Goal: Information Seeking & Learning: Learn about a topic

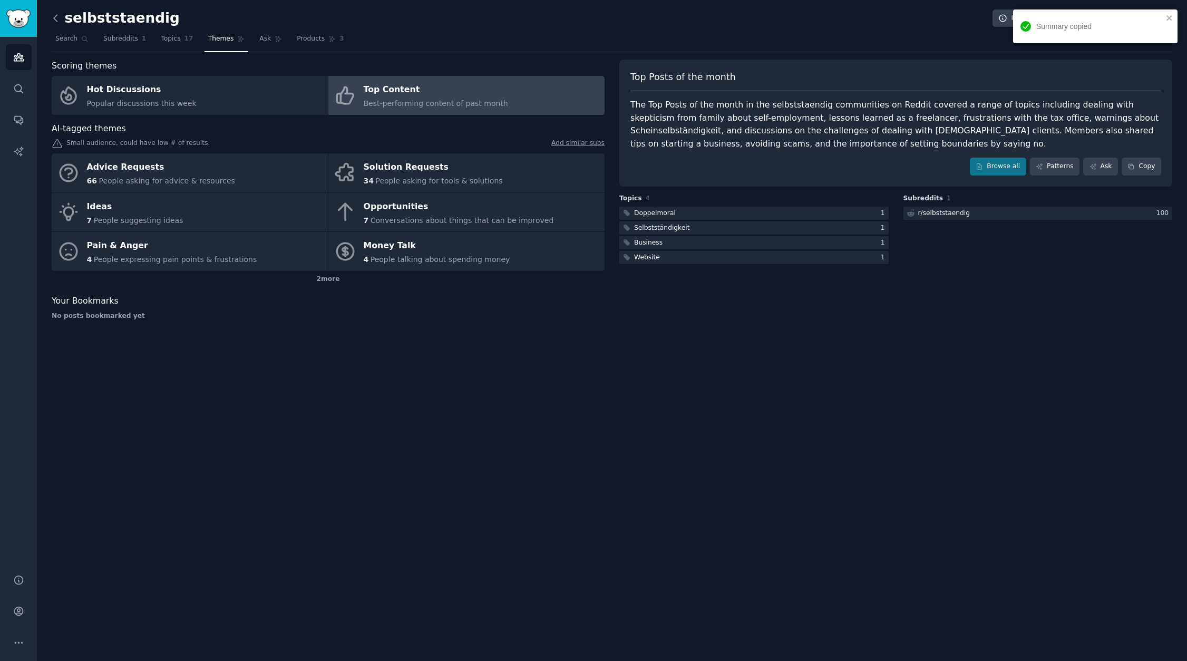
click at [57, 21] on icon at bounding box center [55, 18] width 11 height 11
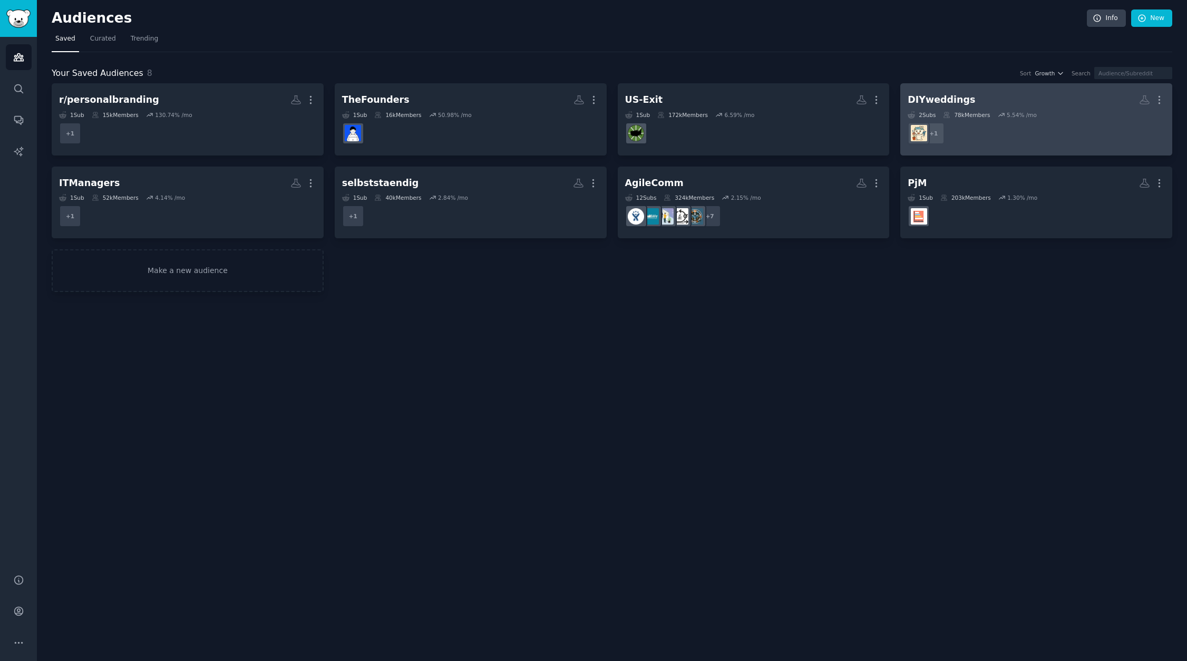
click at [1008, 104] on h2 "DIYweddings More" at bounding box center [1036, 100] width 257 height 18
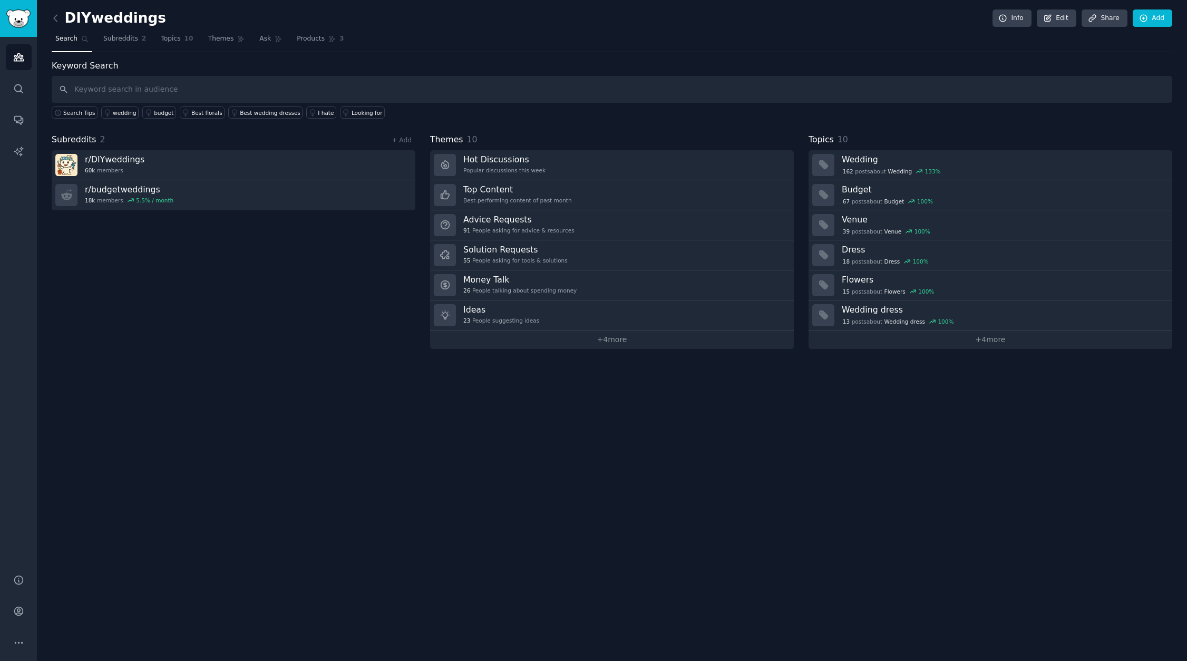
click at [129, 15] on h2 "DIYweddings" at bounding box center [109, 18] width 114 height 17
click at [59, 19] on icon at bounding box center [55, 18] width 11 height 11
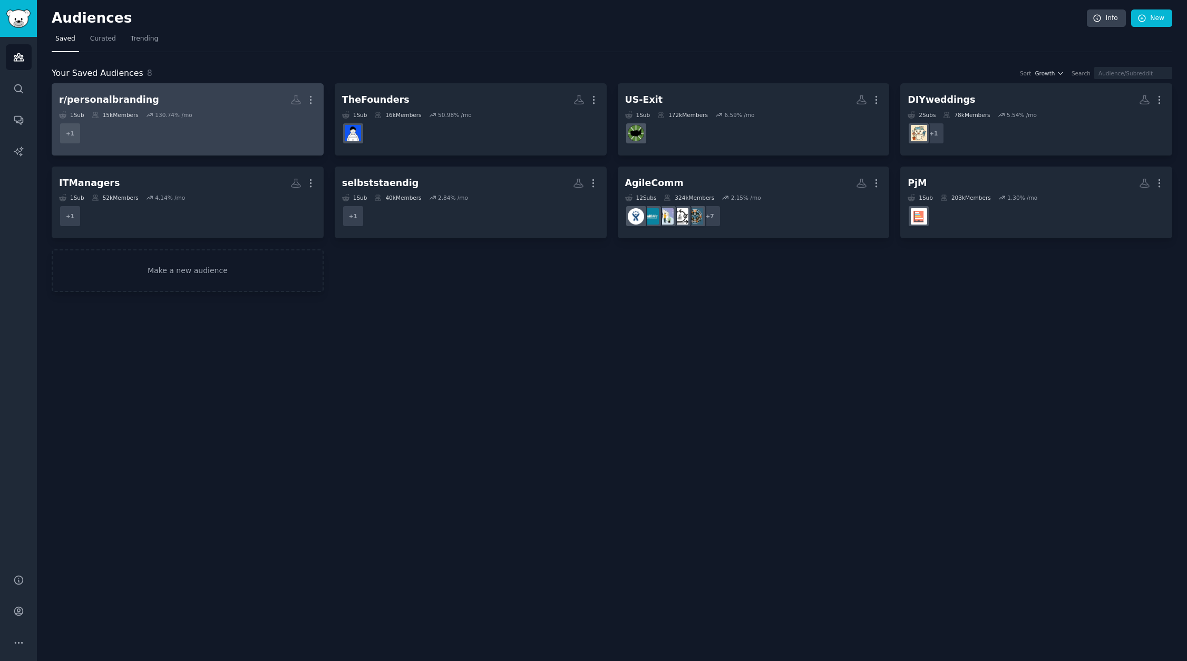
click at [163, 103] on h2 "r/personalbranding More" at bounding box center [187, 100] width 257 height 18
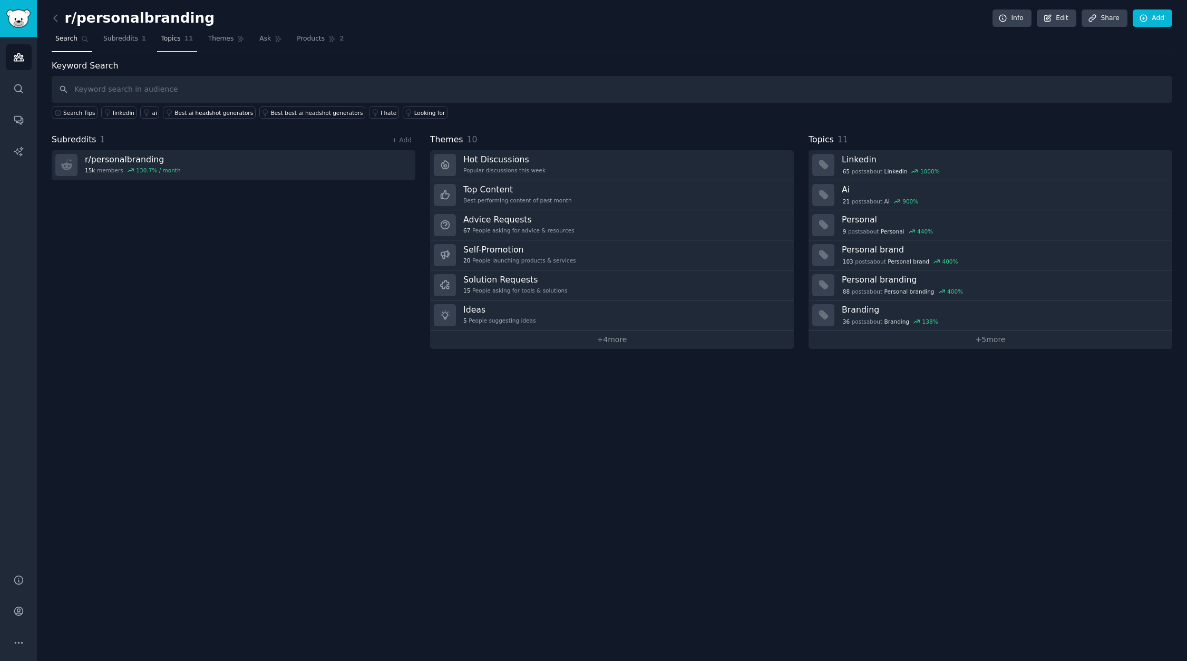
click at [174, 44] on link "Topics 11" at bounding box center [177, 42] width 40 height 22
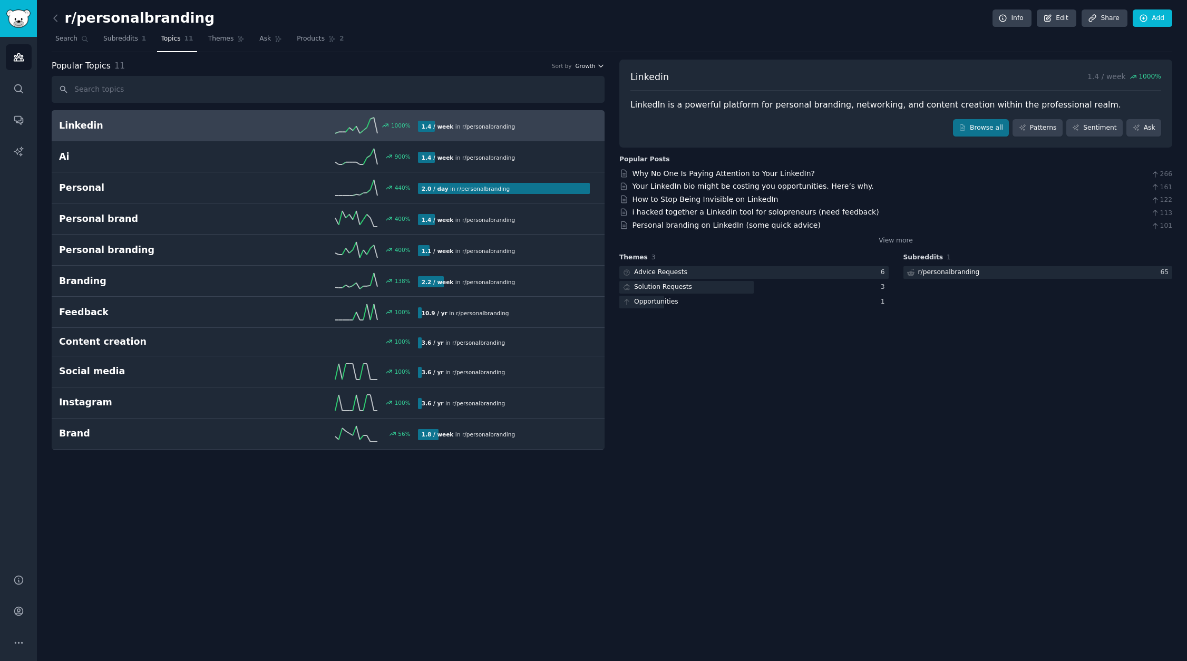
click at [593, 65] on span "Growth" at bounding box center [585, 65] width 20 height 7
click at [549, 104] on div "Velocity" at bounding box center [552, 104] width 98 height 18
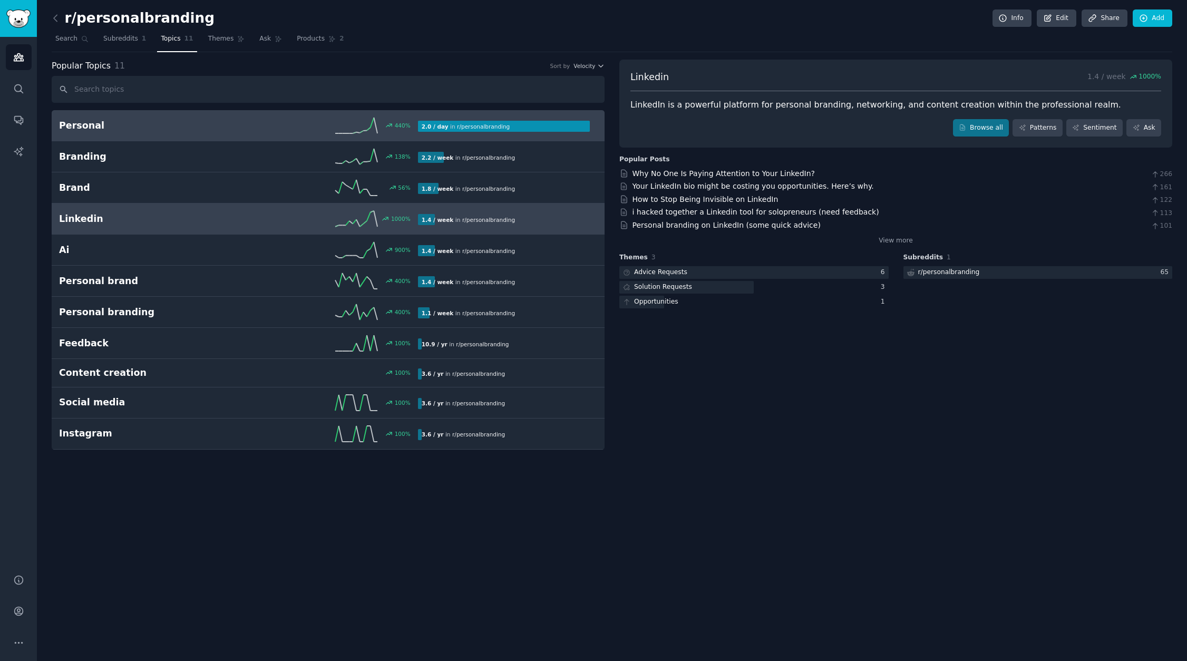
click at [216, 129] on h2 "Personal" at bounding box center [148, 125] width 179 height 13
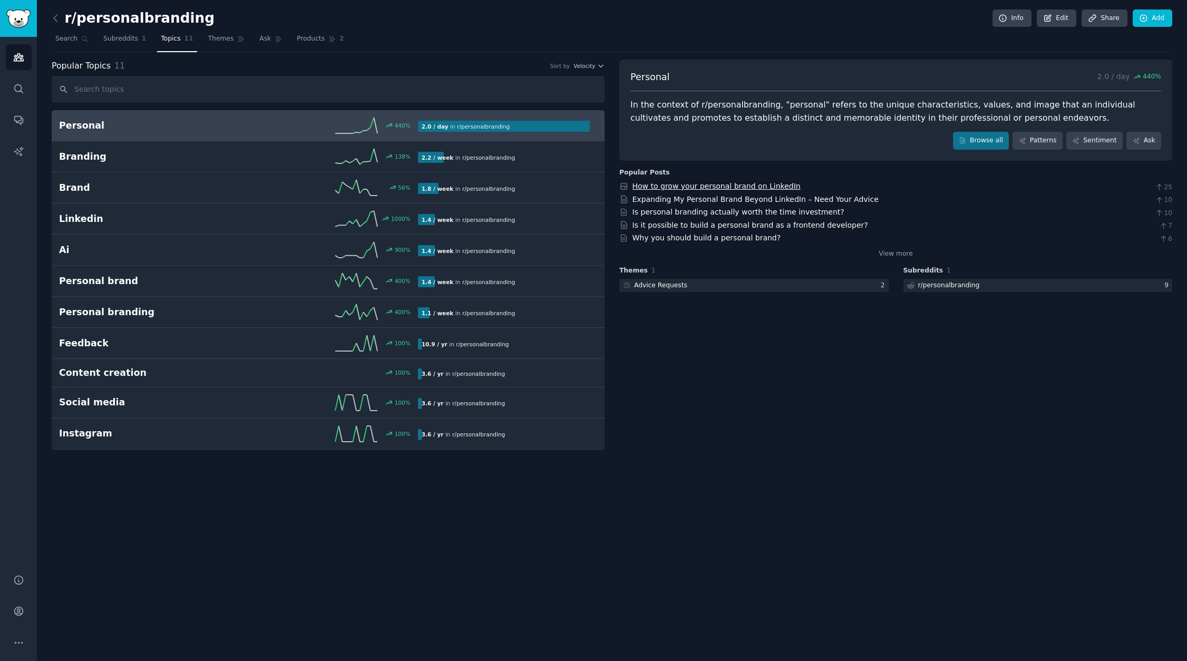
click at [720, 188] on link "How to grow your personal brand on LinkedIn" at bounding box center [716, 186] width 168 height 8
click at [51, 17] on div "r/personalbranding Info Edit Share Add Search Subreddits 1 Topics 11 Themes Ask…" at bounding box center [612, 330] width 1150 height 661
click at [55, 22] on icon at bounding box center [55, 18] width 11 height 11
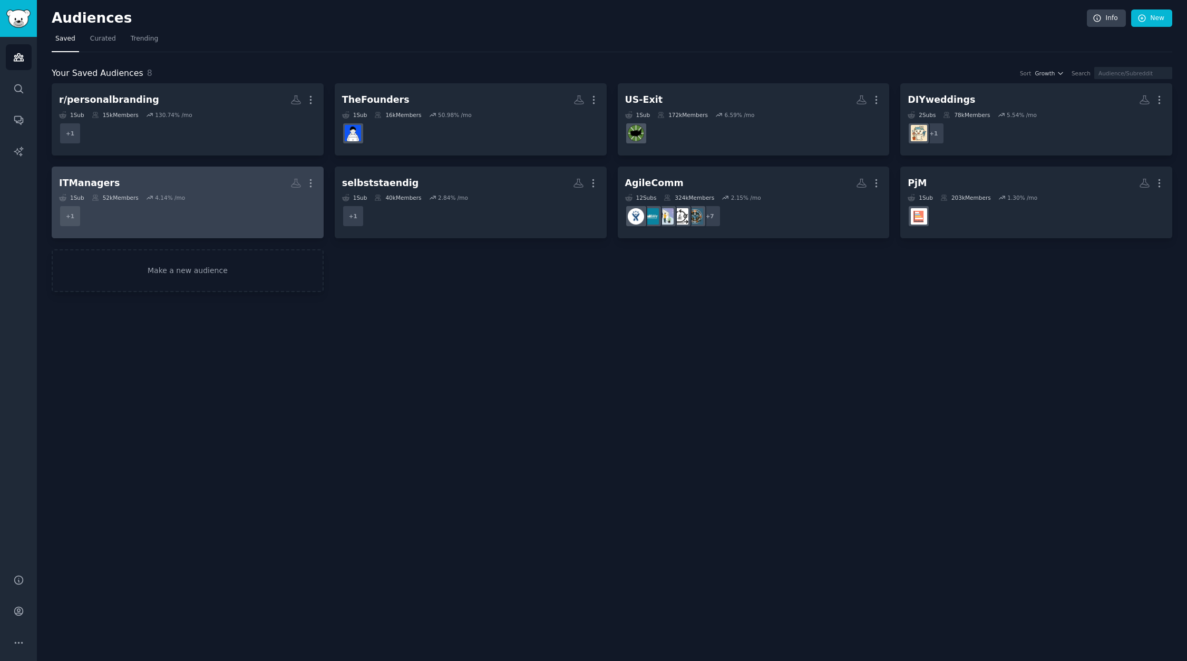
click at [227, 183] on h2 "ITManagers Custom Audience More" at bounding box center [187, 183] width 257 height 18
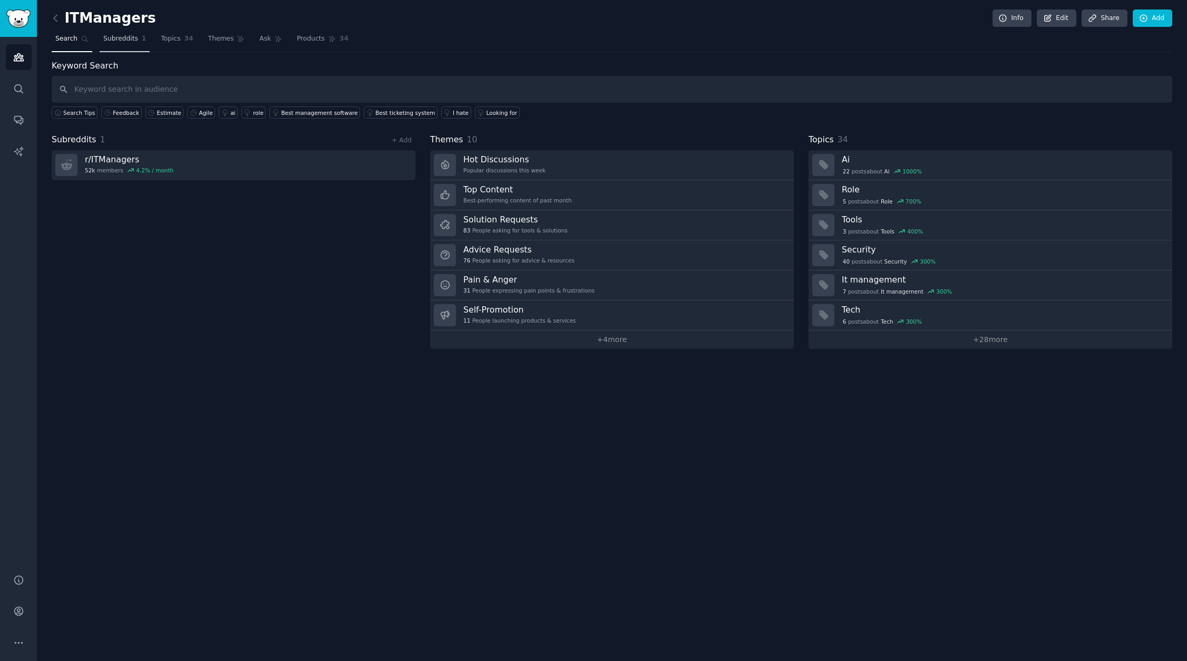
click at [113, 41] on span "Subreddits" at bounding box center [120, 38] width 35 height 9
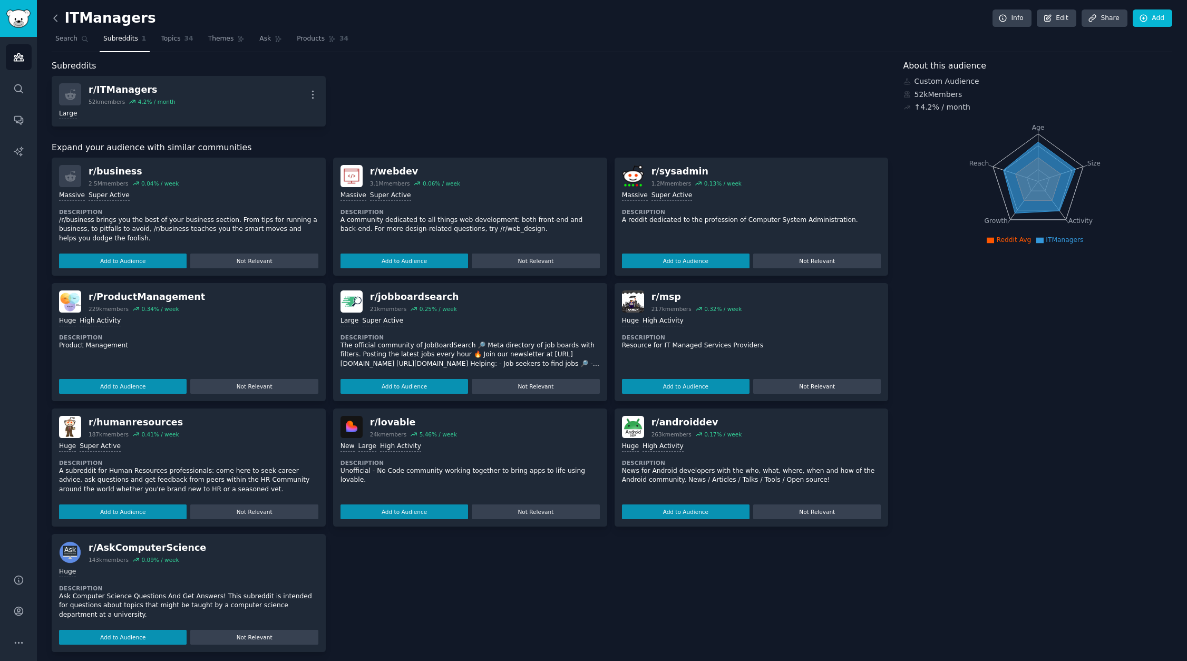
click at [52, 15] on icon at bounding box center [55, 18] width 11 height 11
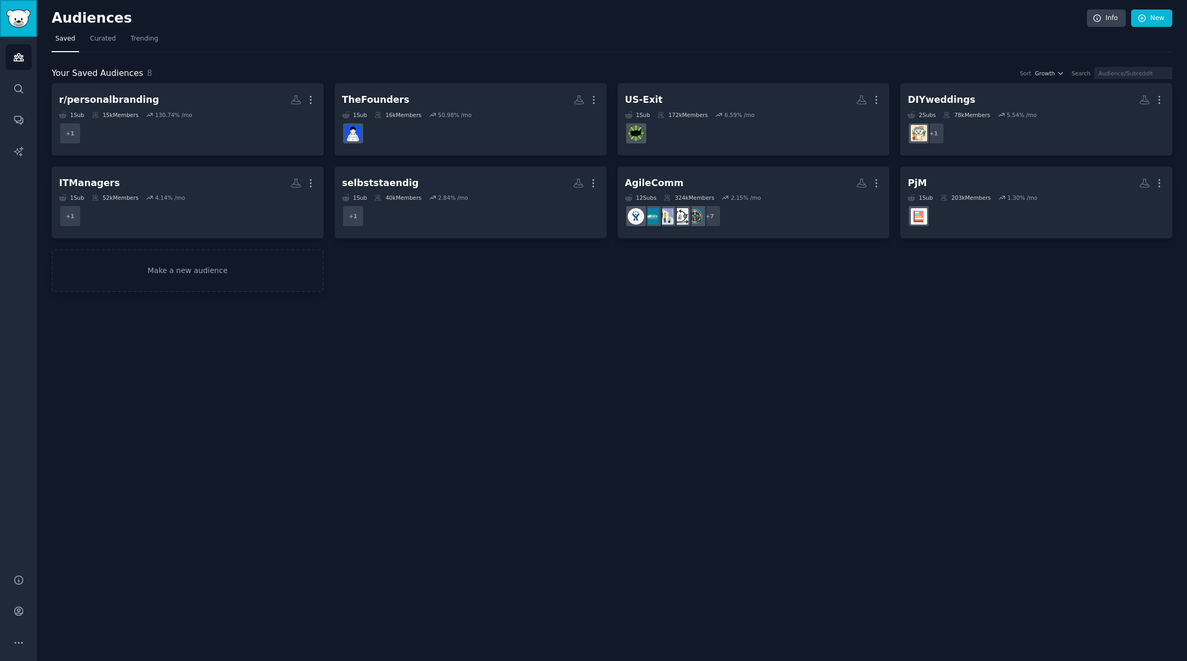
click at [8, 17] on img "Sidebar" at bounding box center [18, 18] width 24 height 18
click at [20, 17] on img "Sidebar" at bounding box center [18, 18] width 24 height 18
click at [17, 87] on icon "Sidebar" at bounding box center [18, 88] width 11 height 11
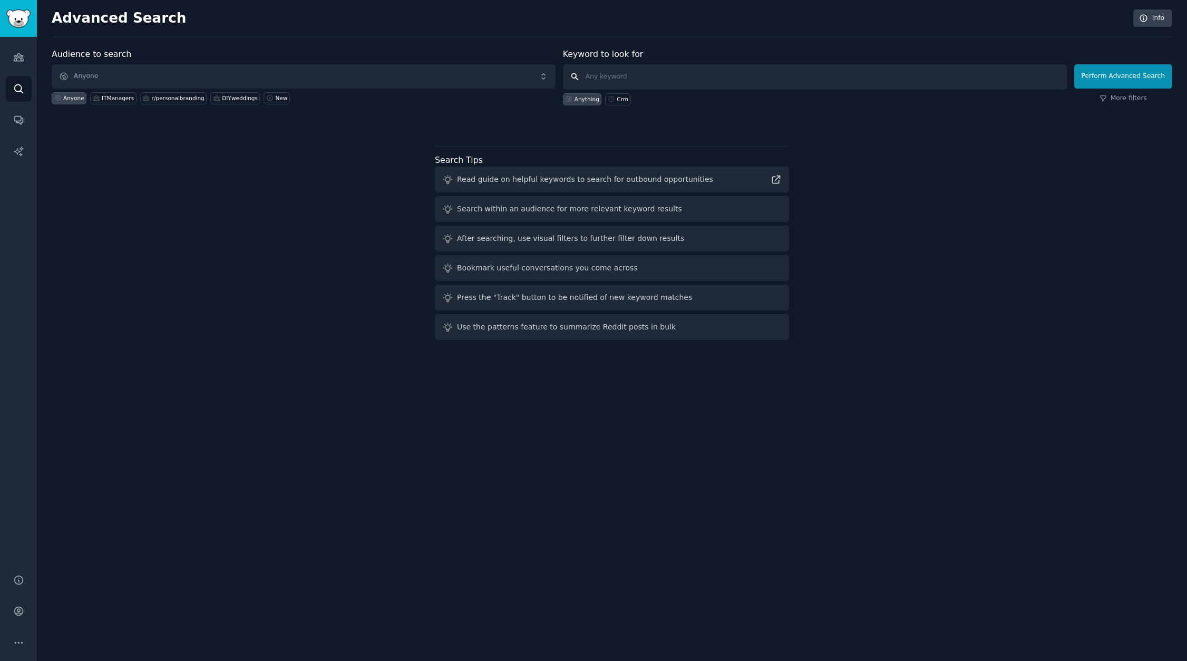
click at [615, 75] on input "text" at bounding box center [815, 76] width 504 height 25
type input "KMU"
click button "Perform Advanced Search" at bounding box center [1123, 76] width 98 height 24
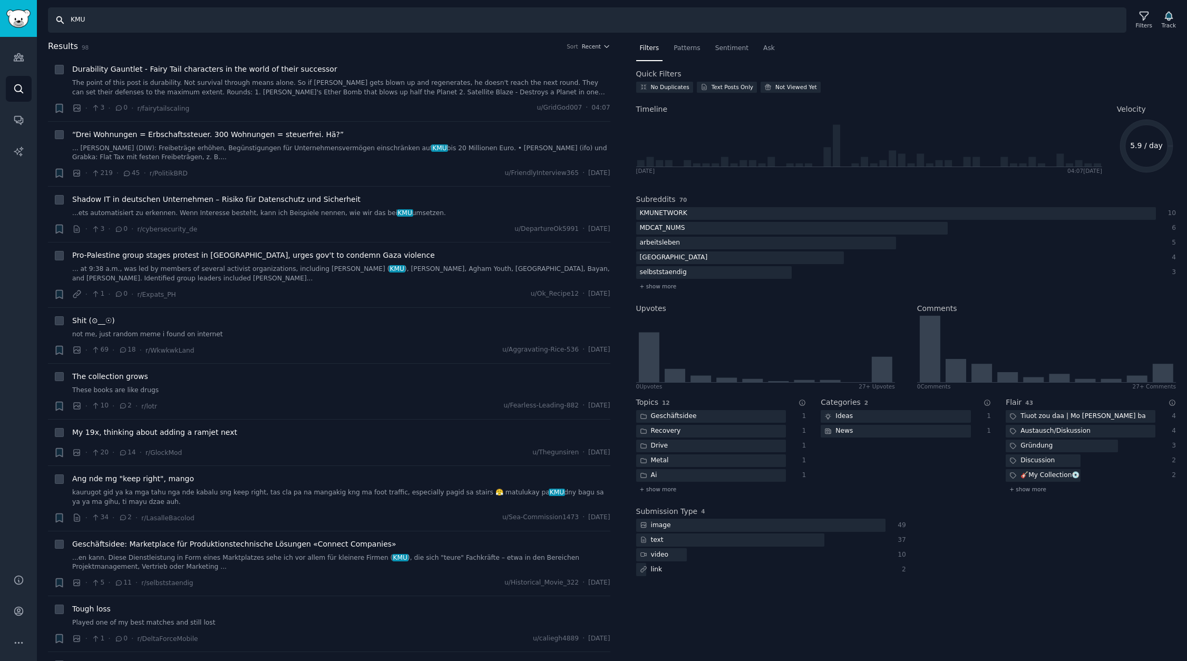
click at [196, 22] on input "KMU" at bounding box center [587, 19] width 1078 height 25
type input "Teamlead"
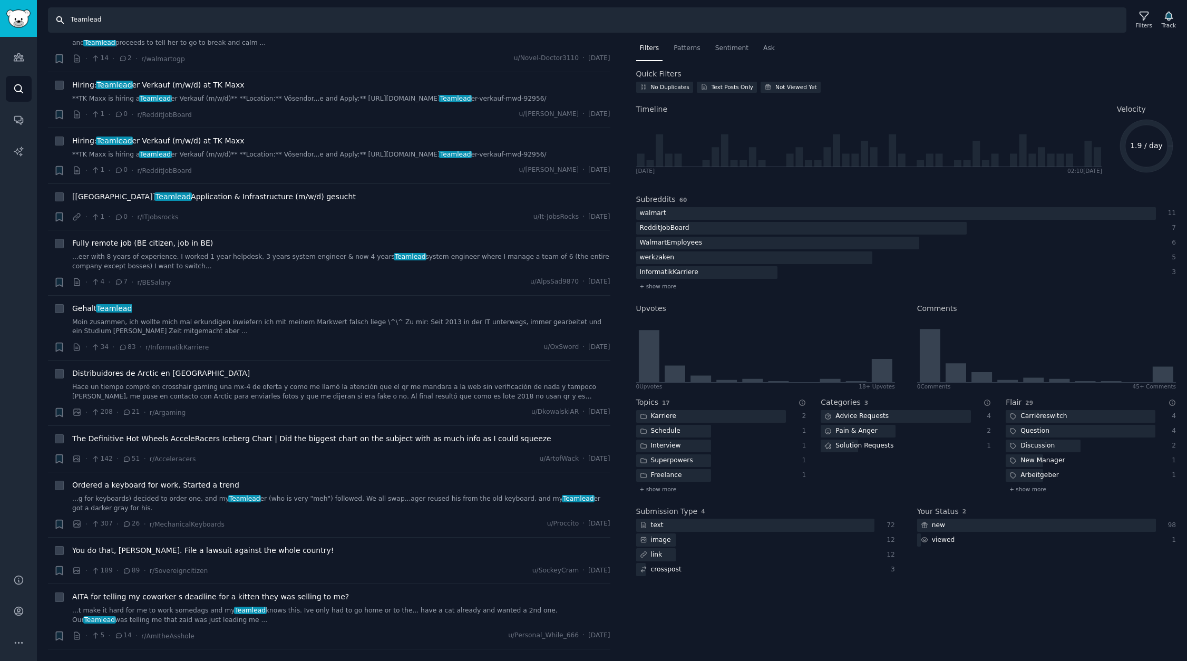
scroll to position [4872, 0]
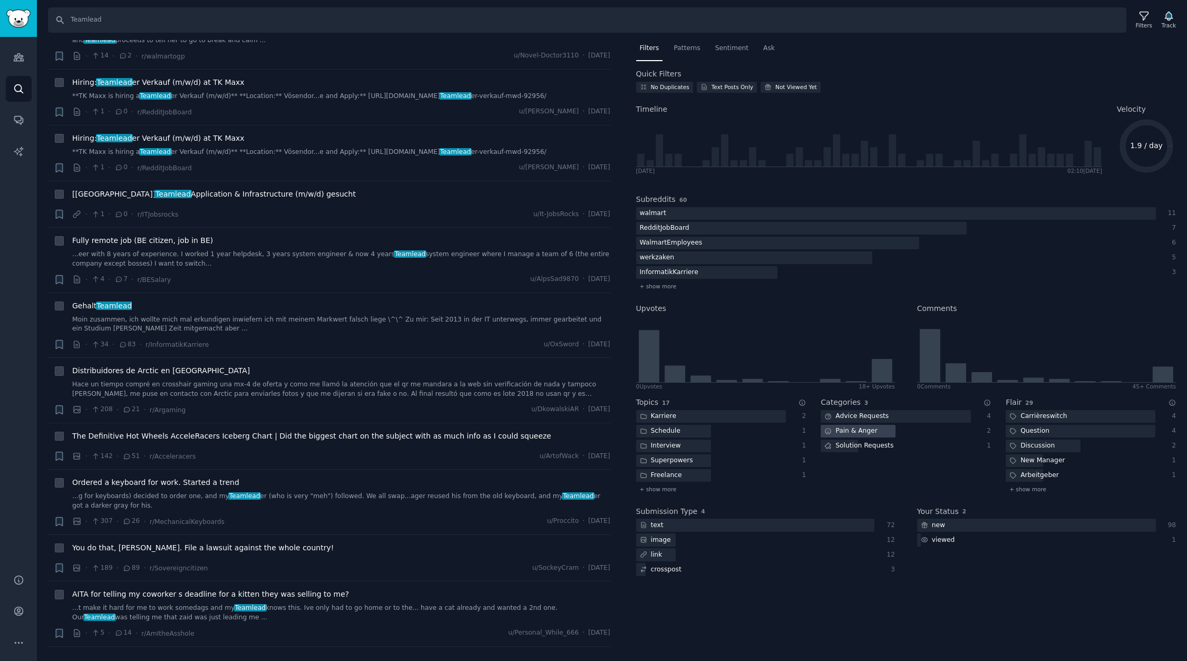
click at [832, 431] on icon at bounding box center [827, 430] width 7 height 7
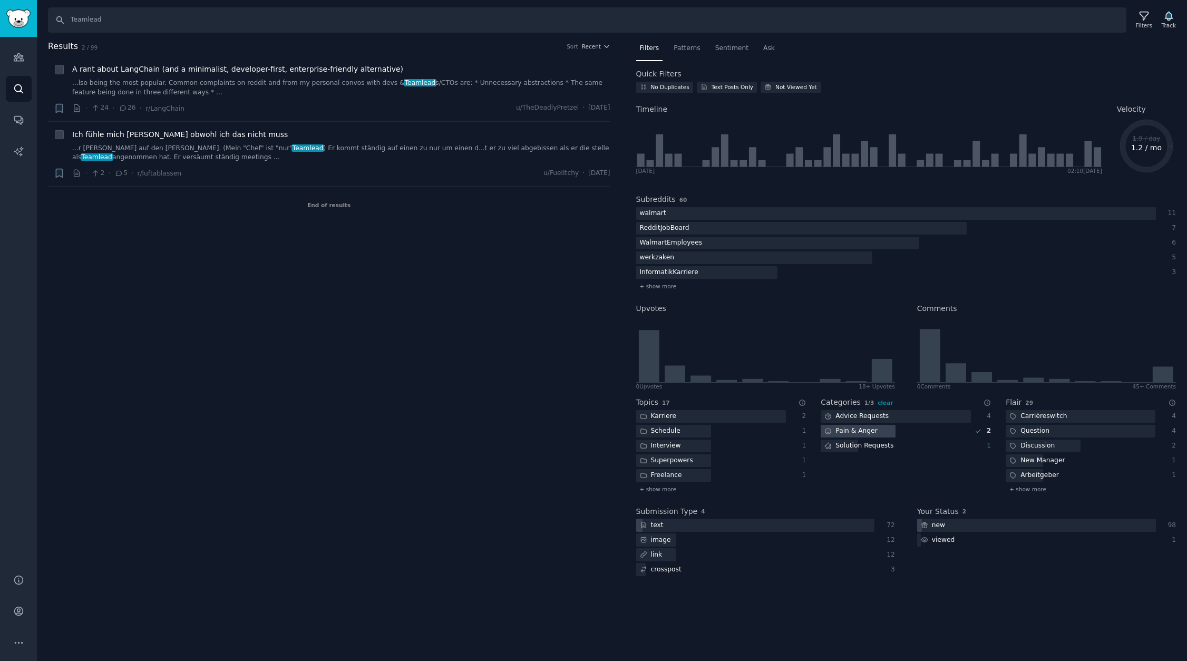
scroll to position [0, 0]
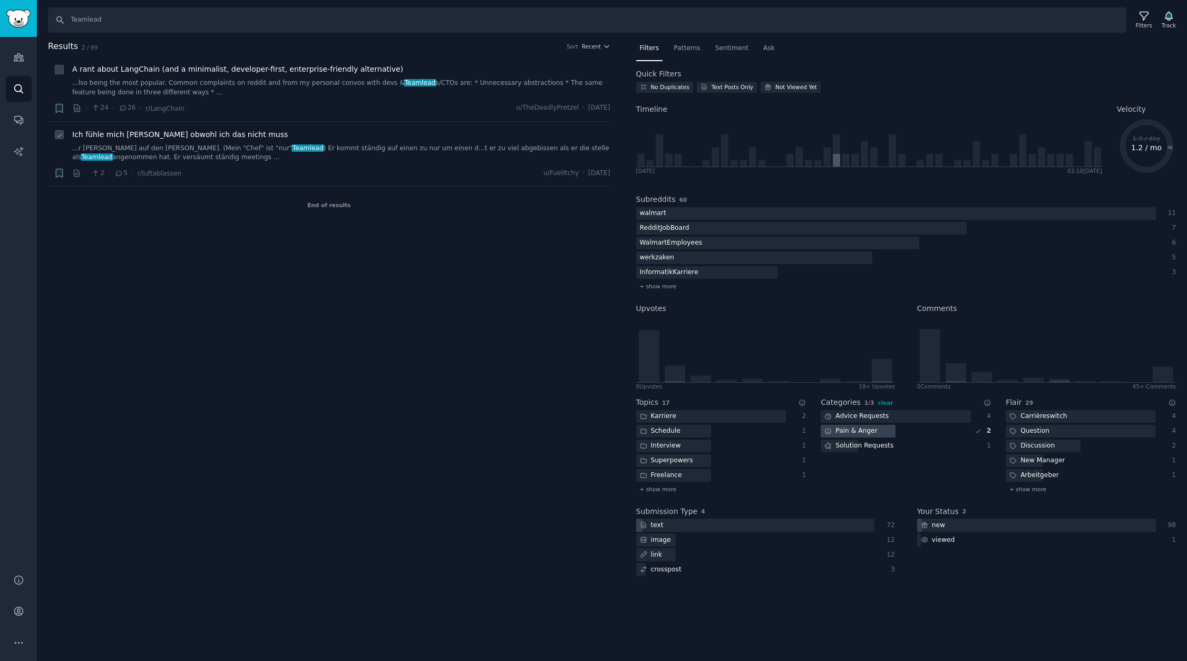
click at [159, 137] on span "Ich fühle mich schlecht obwohl ich das nicht muss" at bounding box center [180, 134] width 216 height 11
click at [17, 153] on icon "Sidebar" at bounding box center [18, 151] width 9 height 9
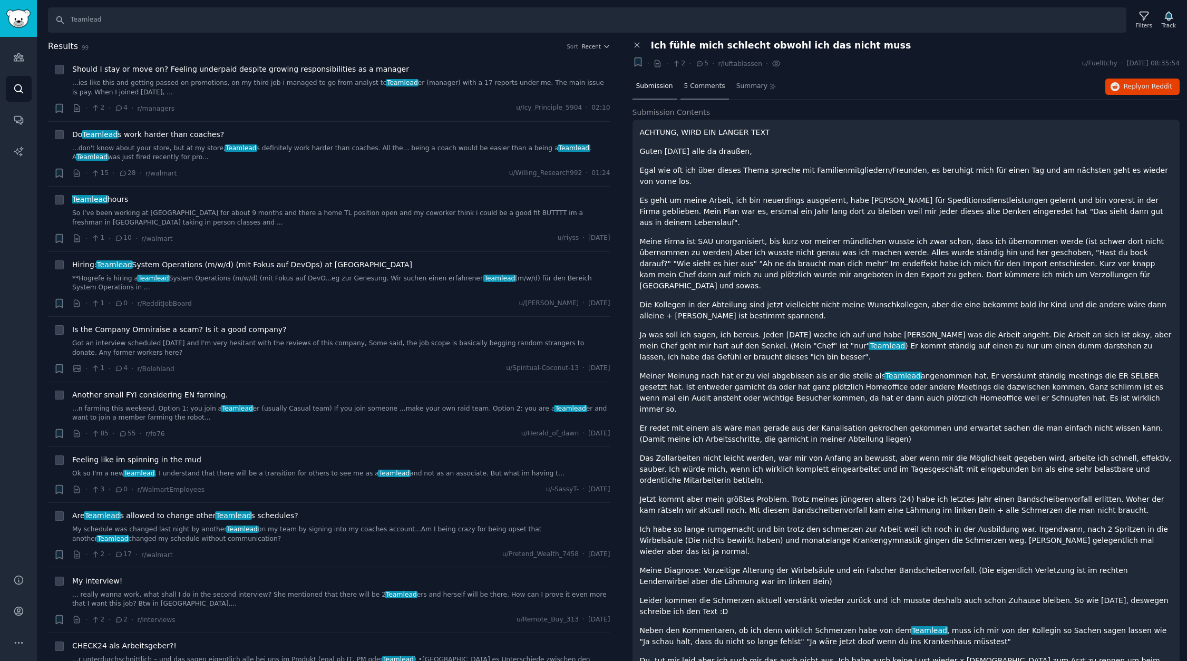
click at [705, 84] on span "5 Comments" at bounding box center [704, 86] width 41 height 9
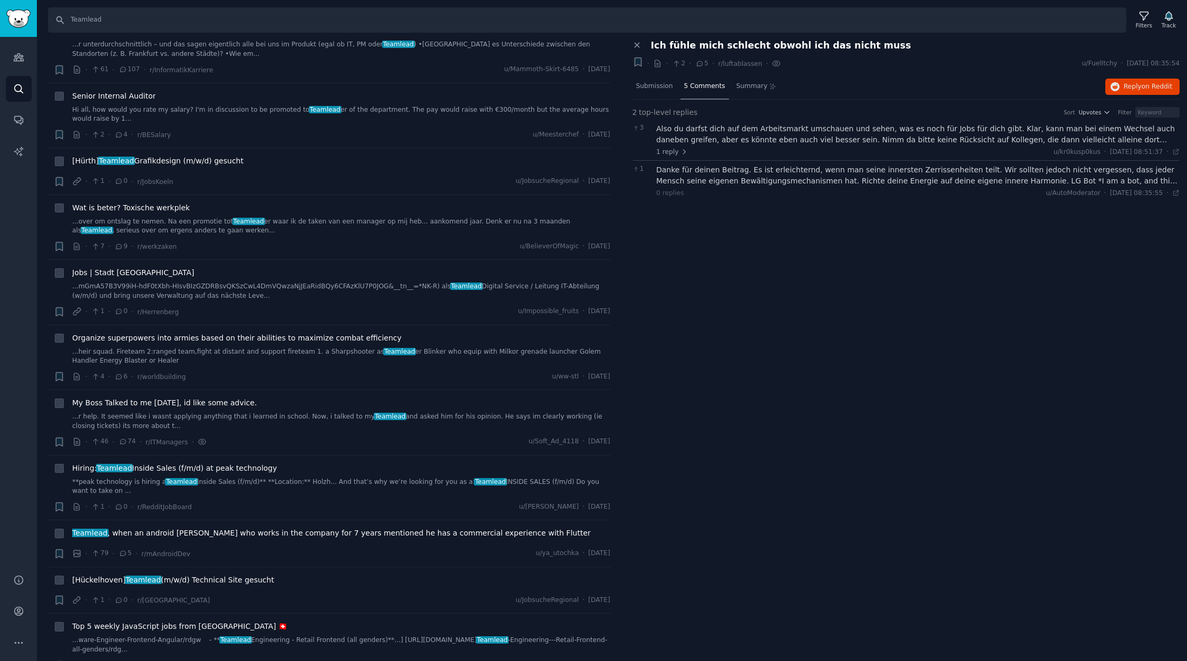
scroll to position [656, 0]
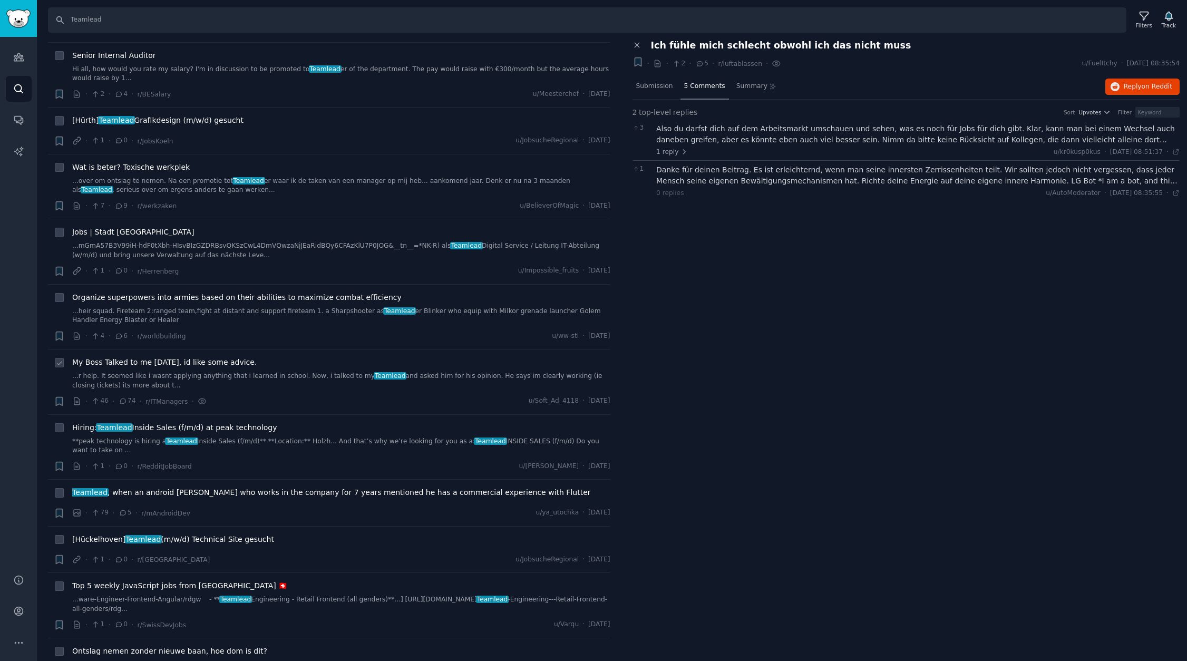
click at [184, 376] on link "...r help. It seemed like i wasnt applying anything that i learned in school. N…" at bounding box center [341, 381] width 538 height 18
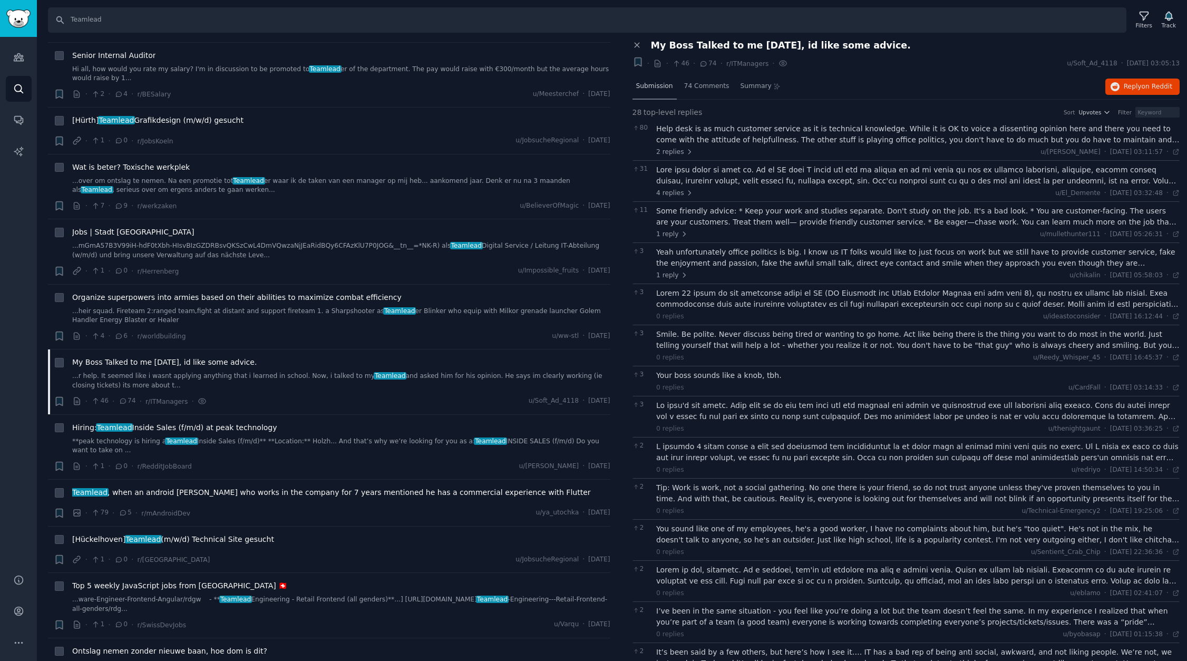
click at [640, 85] on span "Submission" at bounding box center [654, 86] width 37 height 9
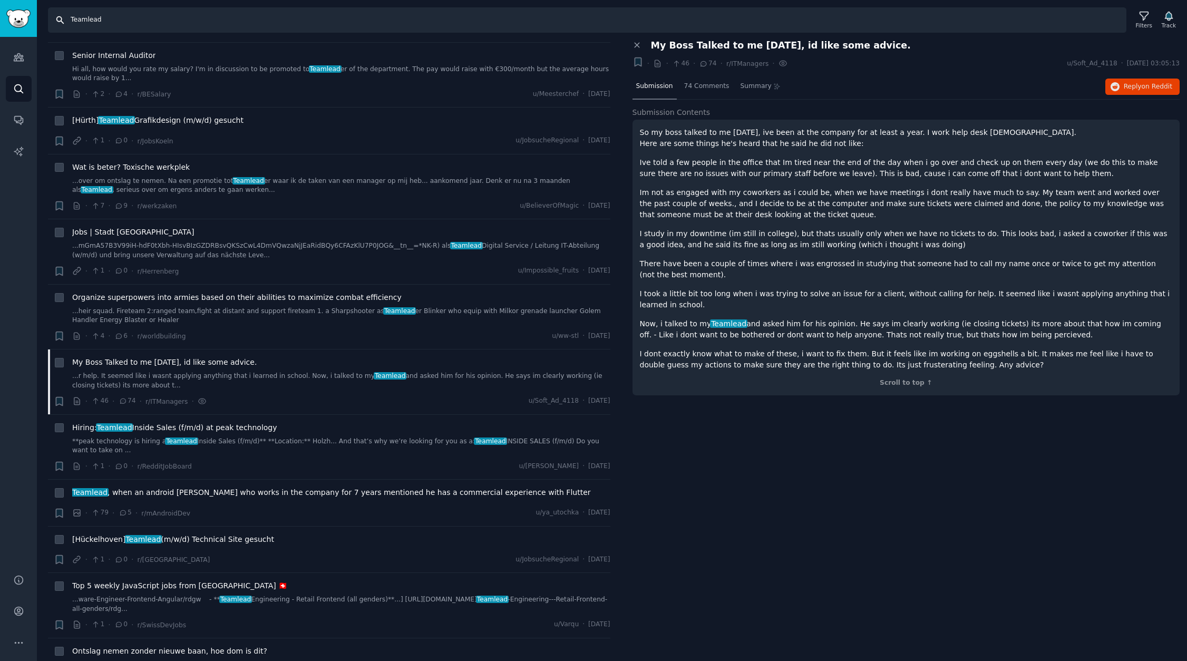
click at [277, 23] on input "Teamlead" at bounding box center [587, 19] width 1078 height 25
type input "for"
paste input "probabilistic forecasting"
type input "probabilistic forecasting"
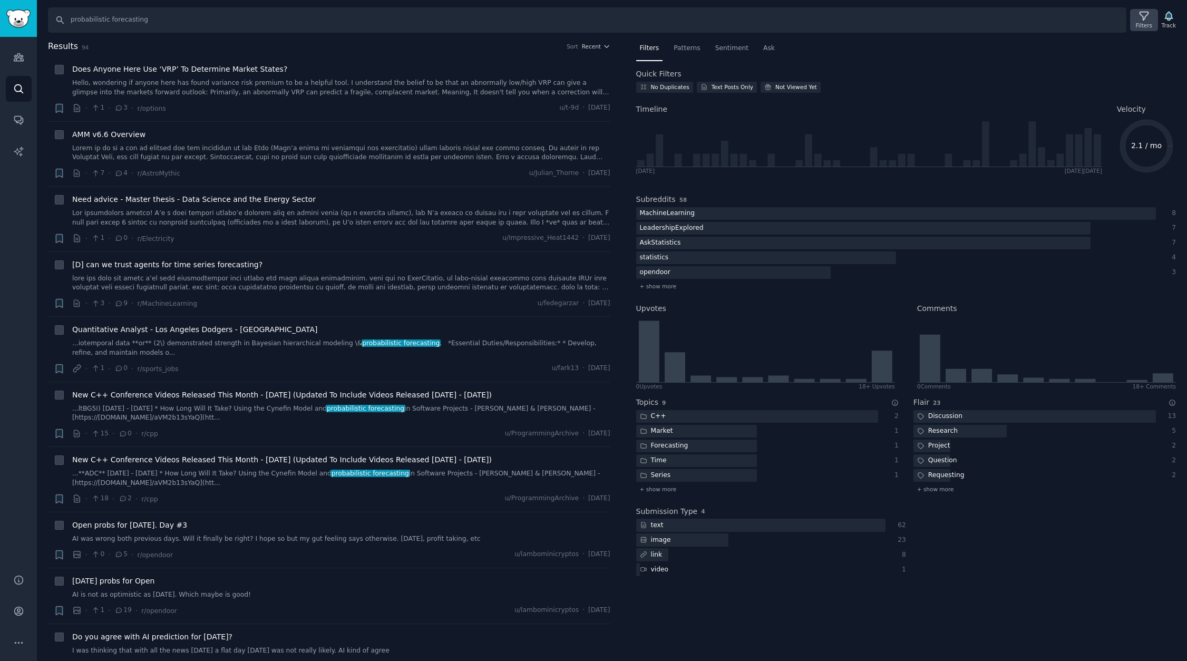
click at [1144, 18] on icon at bounding box center [1143, 16] width 8 height 8
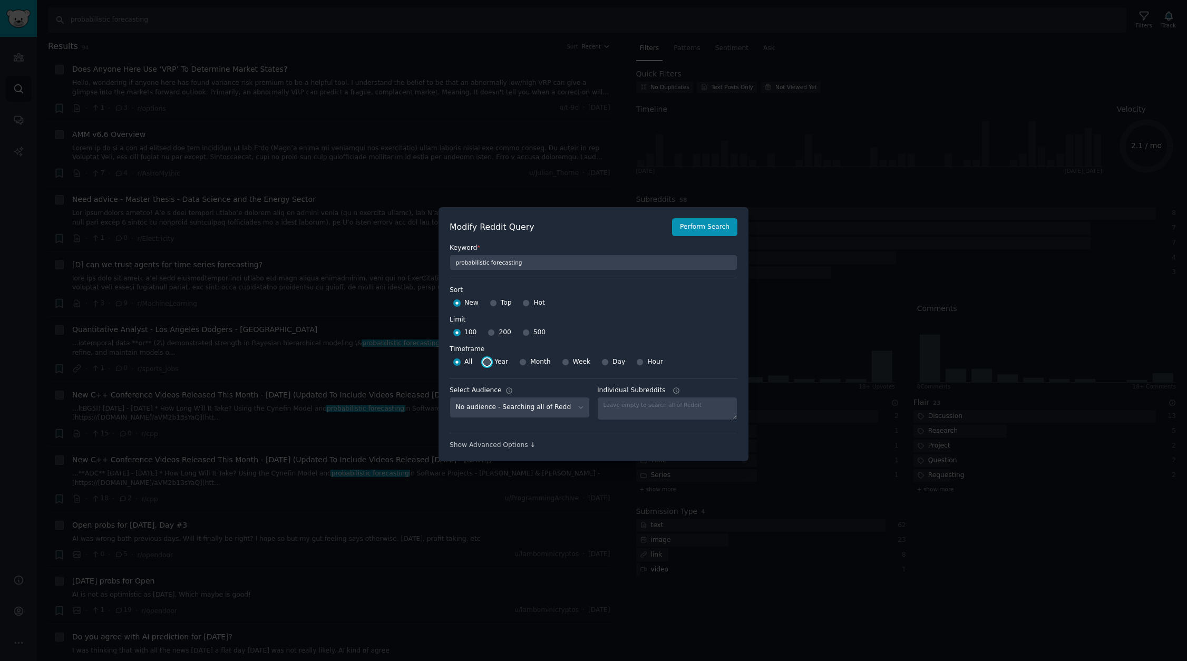
click at [484, 362] on input "Year" at bounding box center [486, 361] width 7 height 7
radio input "true"
click at [518, 447] on div "Show Advanced Options ↓" at bounding box center [594, 445] width 288 height 9
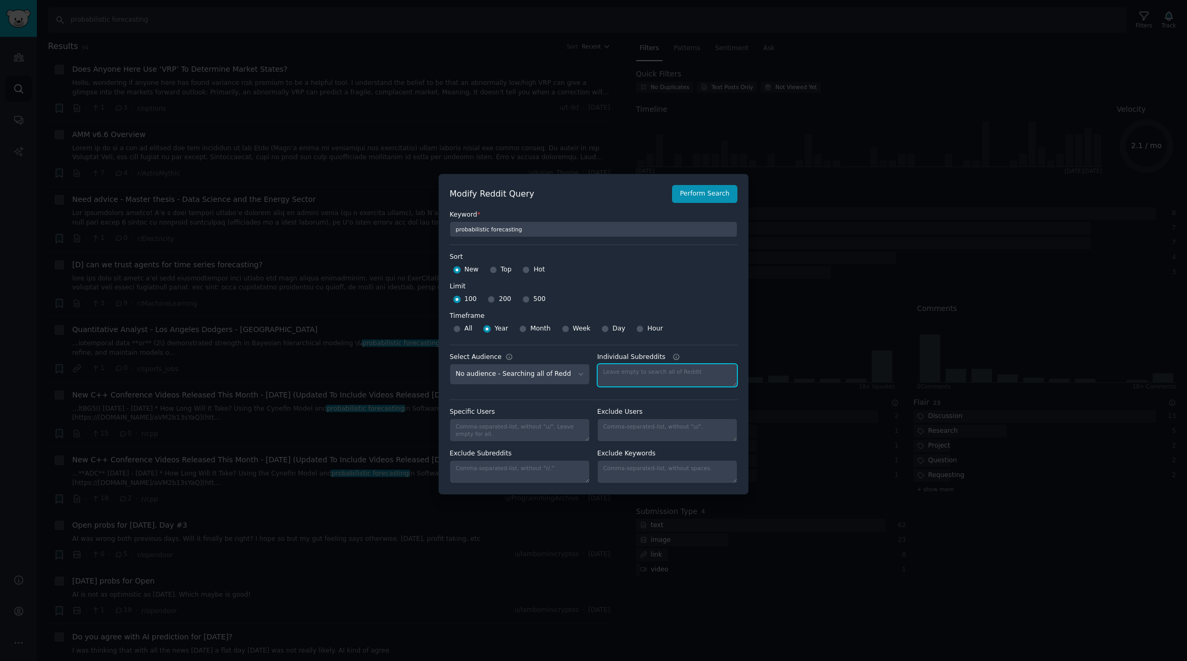
click at [642, 373] on textarea "Individual Subreddits" at bounding box center [667, 375] width 140 height 23
click at [529, 231] on input "probabilistic forecasting" at bounding box center [594, 229] width 288 height 16
drag, startPoint x: 330, startPoint y: 157, endPoint x: 327, endPoint y: 161, distance: 5.6
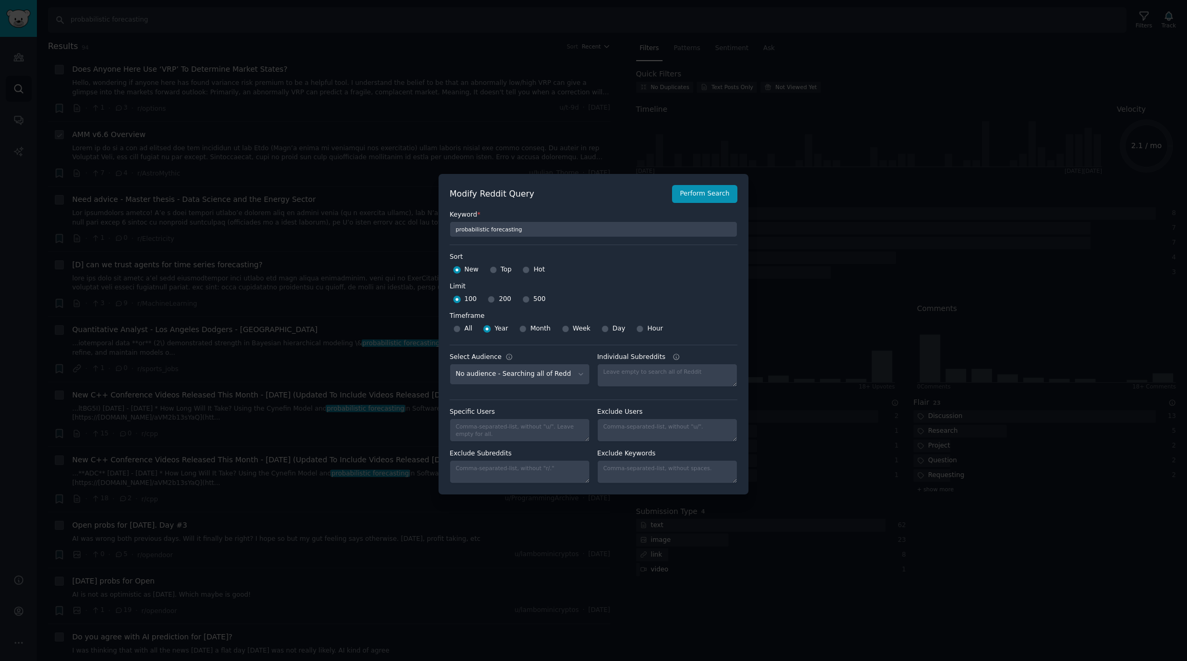
click at [327, 160] on div at bounding box center [593, 330] width 1187 height 661
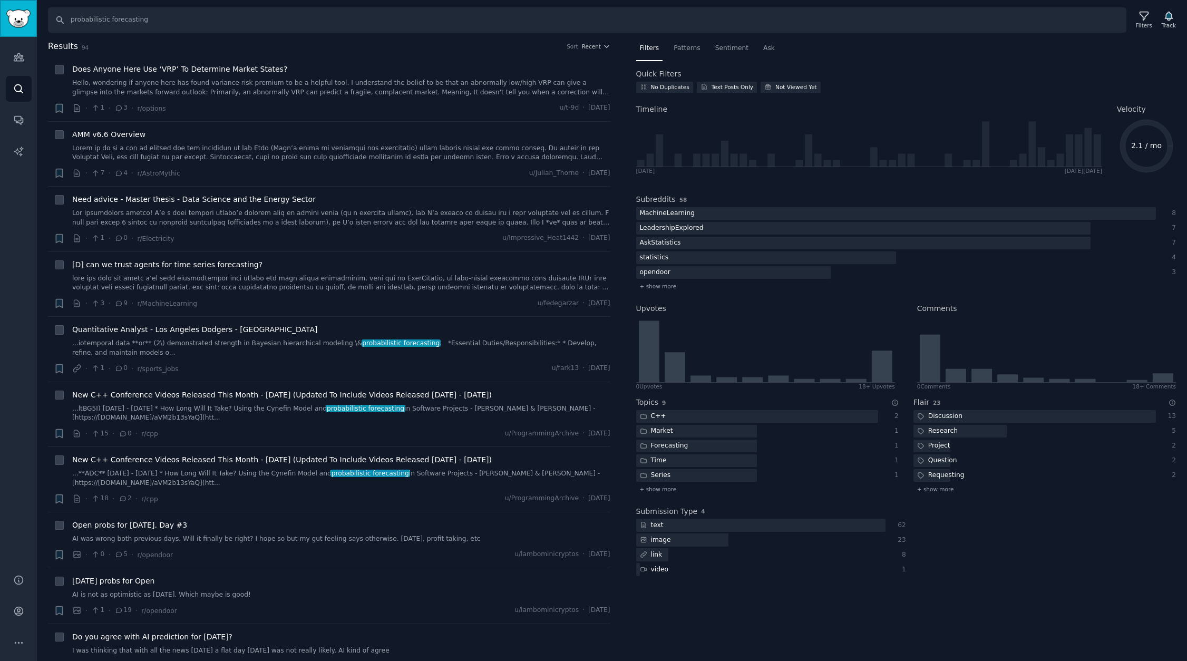
click at [17, 14] on img "Sidebar" at bounding box center [18, 18] width 24 height 18
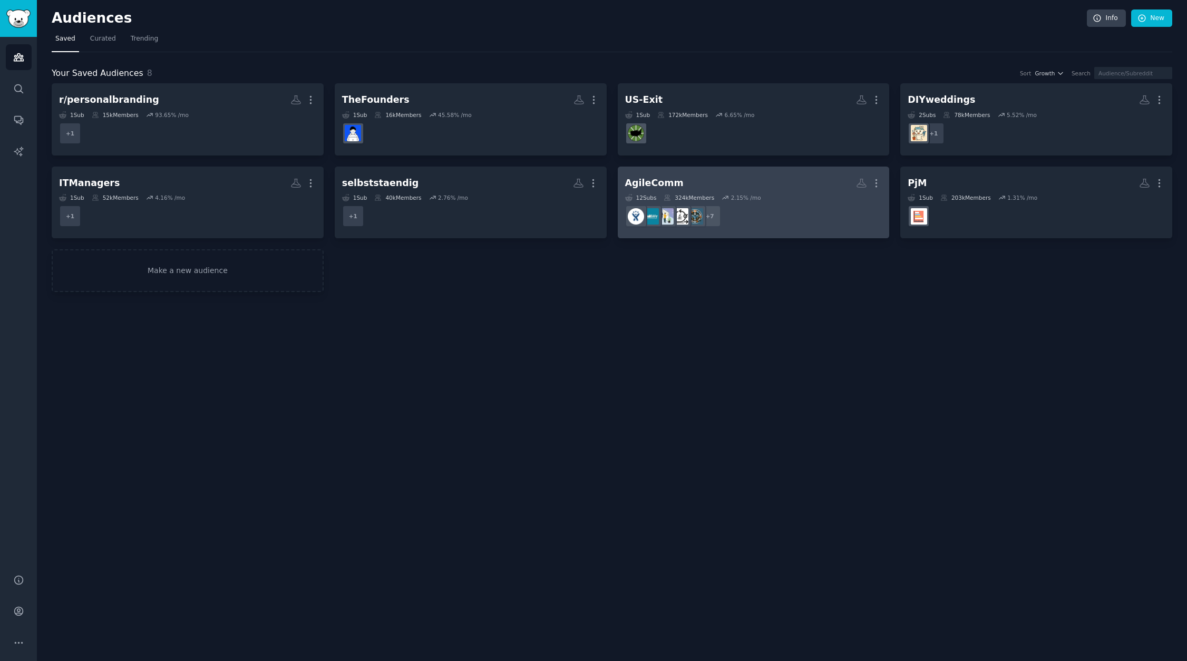
click at [660, 188] on div "AgileComm" at bounding box center [654, 183] width 59 height 13
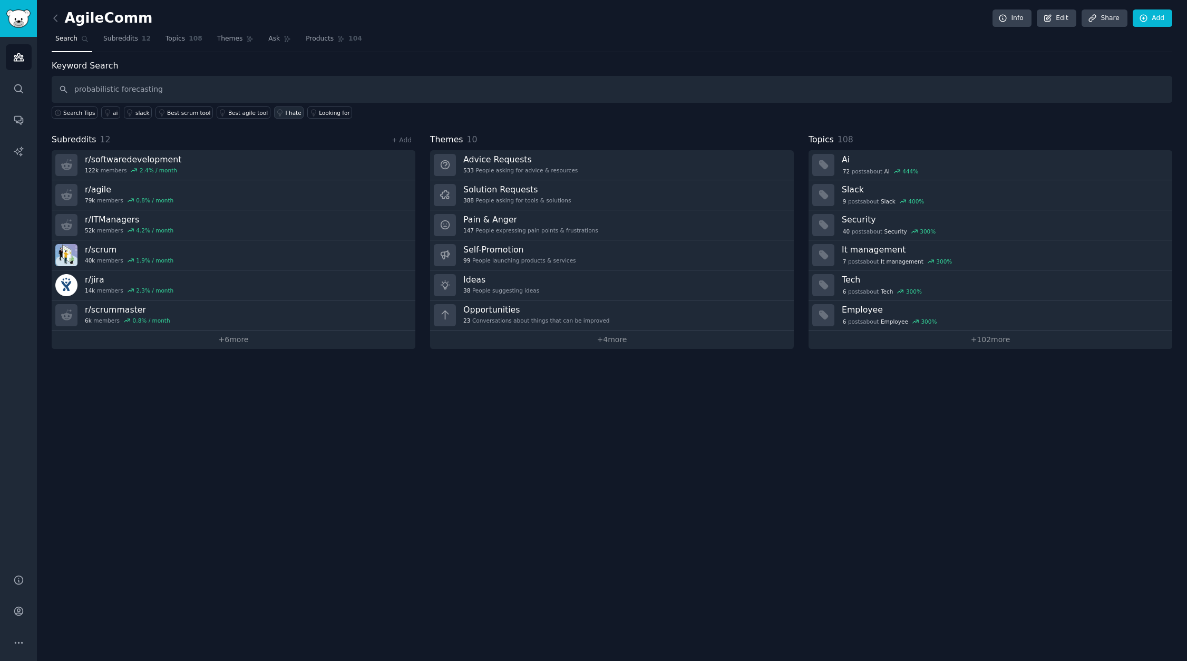
type input "probabilistic forecasting"
click at [286, 112] on div "I hate" at bounding box center [294, 112] width 16 height 7
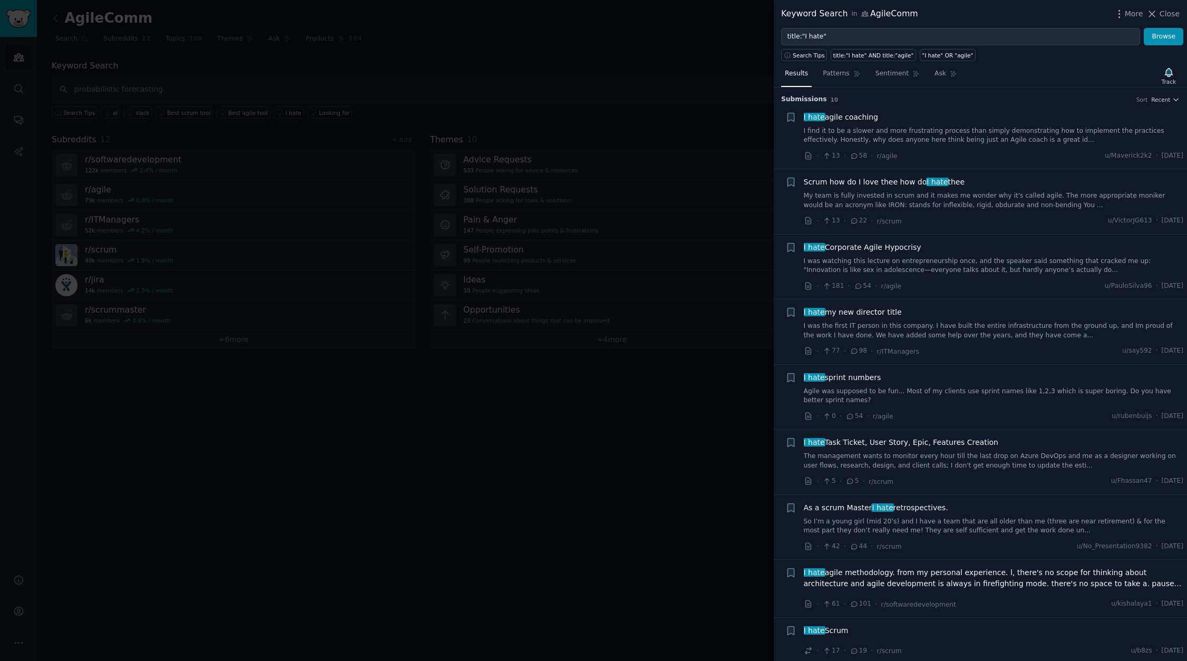
click at [481, 47] on div at bounding box center [593, 330] width 1187 height 661
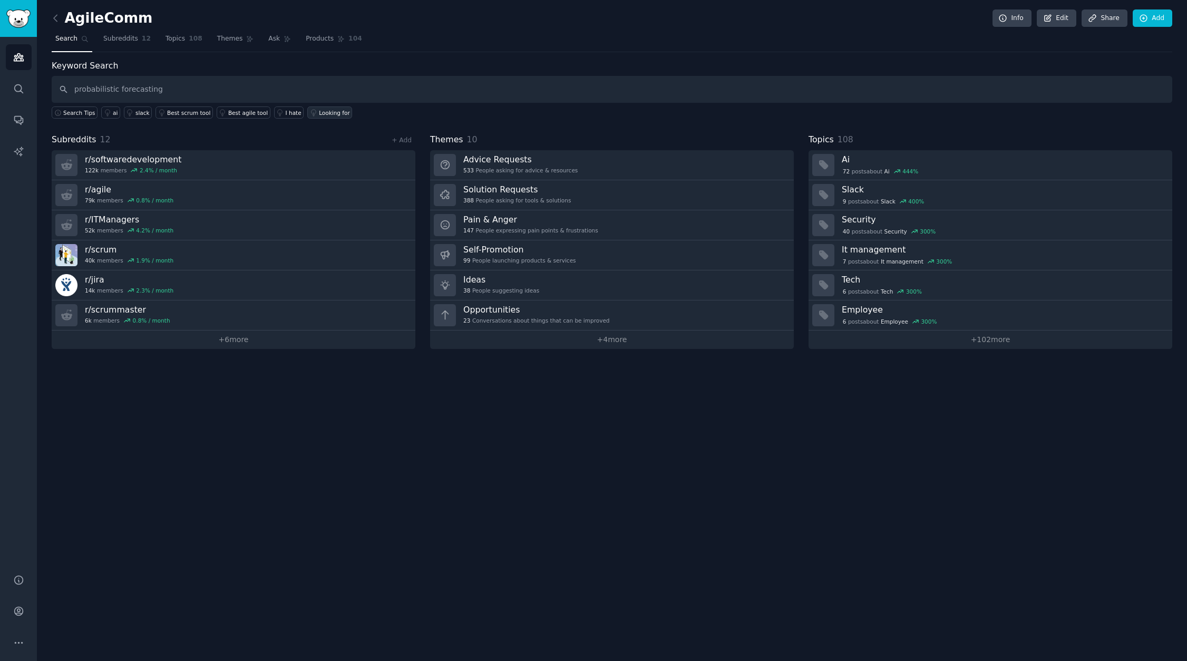
click at [326, 113] on div "Looking for" at bounding box center [334, 112] width 31 height 7
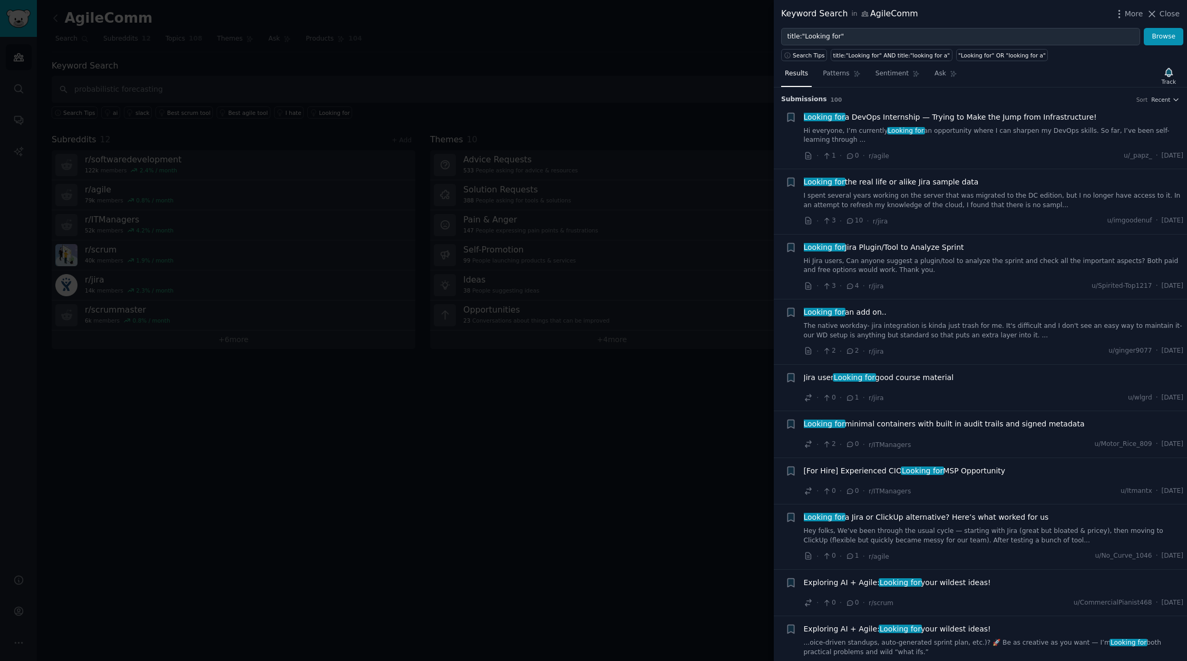
click at [579, 298] on div at bounding box center [593, 330] width 1187 height 661
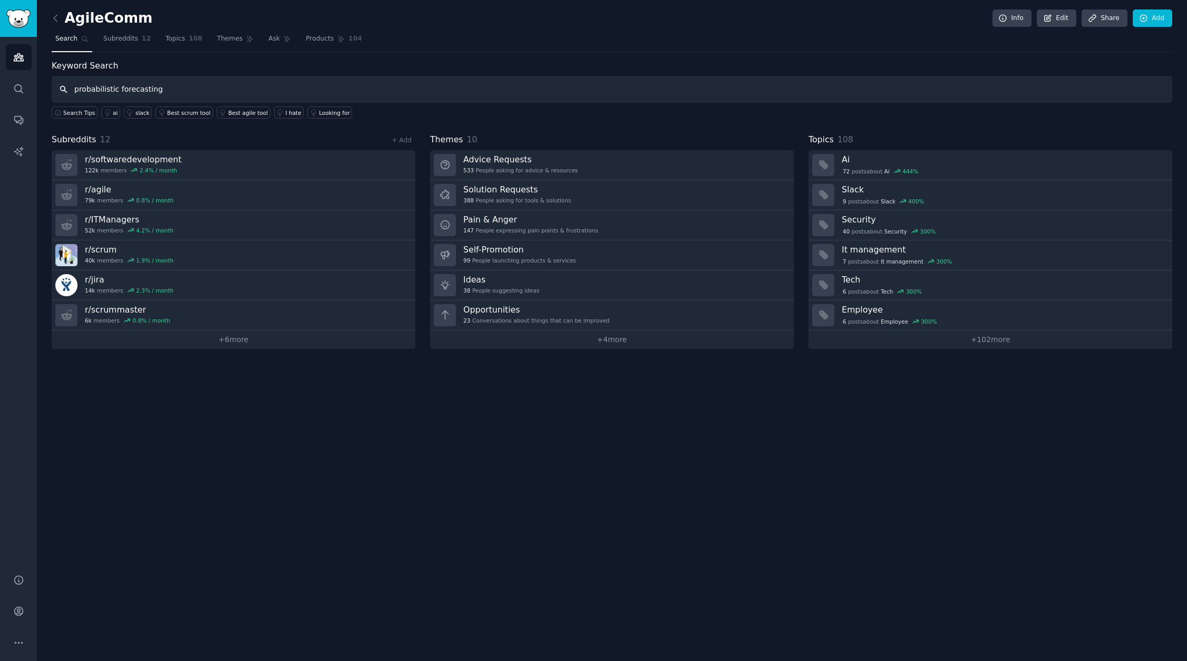
click at [346, 89] on input "probabilistic forecasting" at bounding box center [612, 89] width 1121 height 27
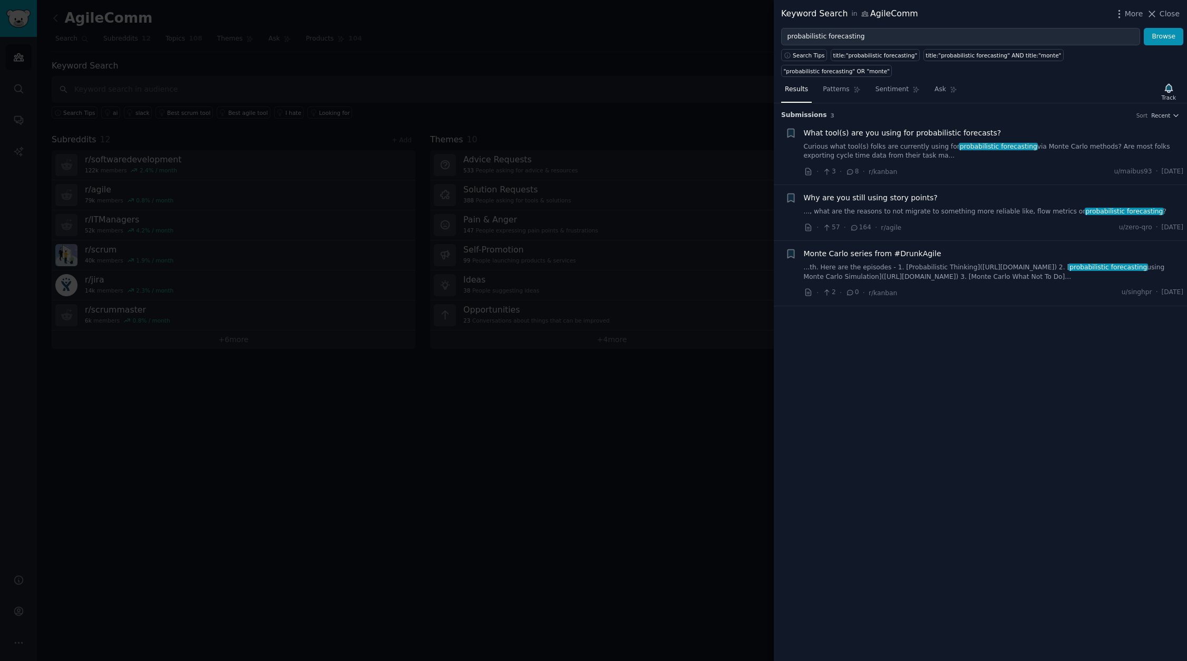
click at [859, 248] on span "Monte Carlo series from #DrunkAgile" at bounding box center [873, 253] width 138 height 11
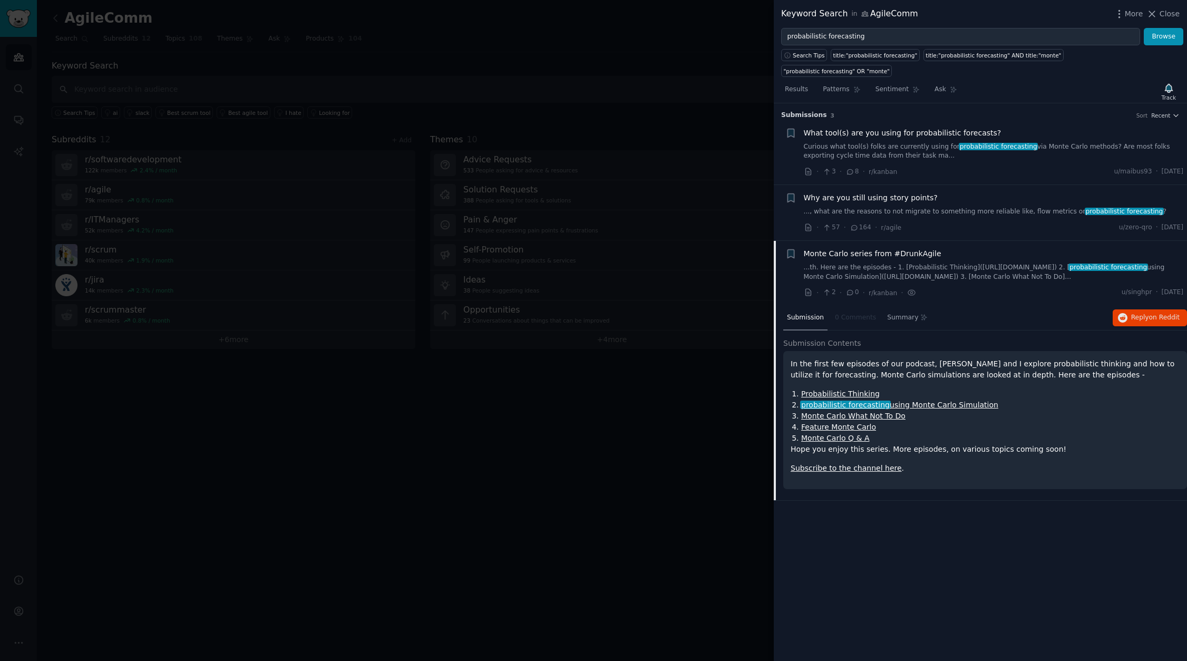
click at [824, 389] on link "Probabilistic Thinking" at bounding box center [840, 393] width 79 height 8
click at [852, 248] on span "Monte Carlo series from #DrunkAgile" at bounding box center [873, 253] width 138 height 11
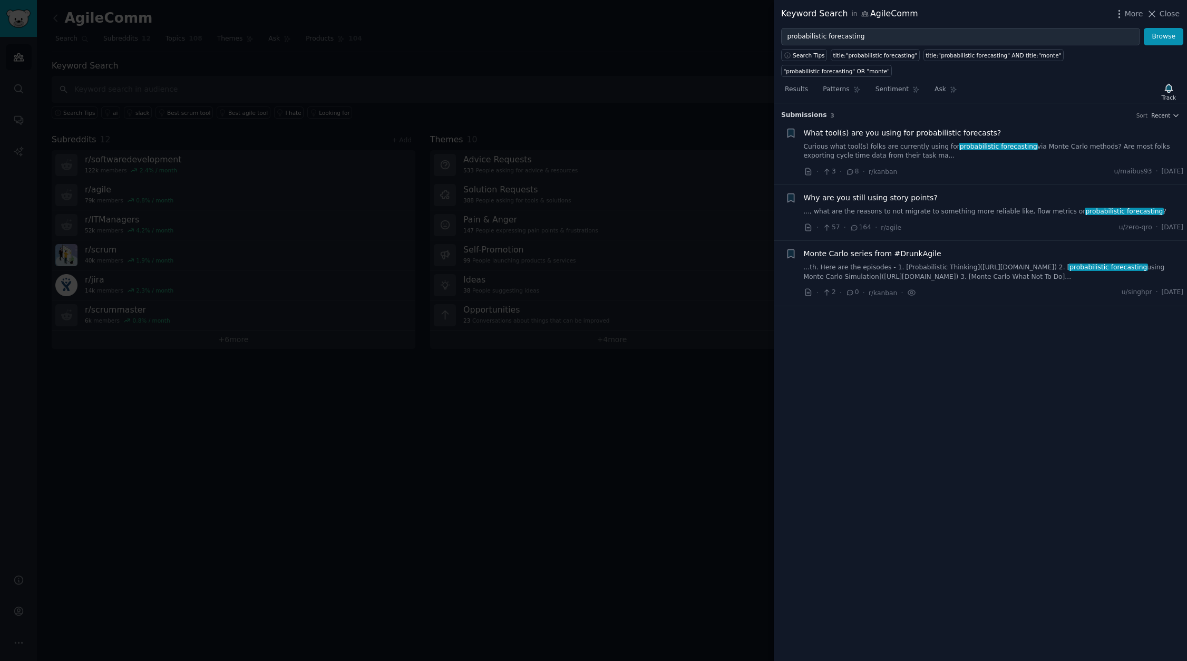
click at [852, 248] on span "Monte Carlo series from #DrunkAgile" at bounding box center [873, 253] width 138 height 11
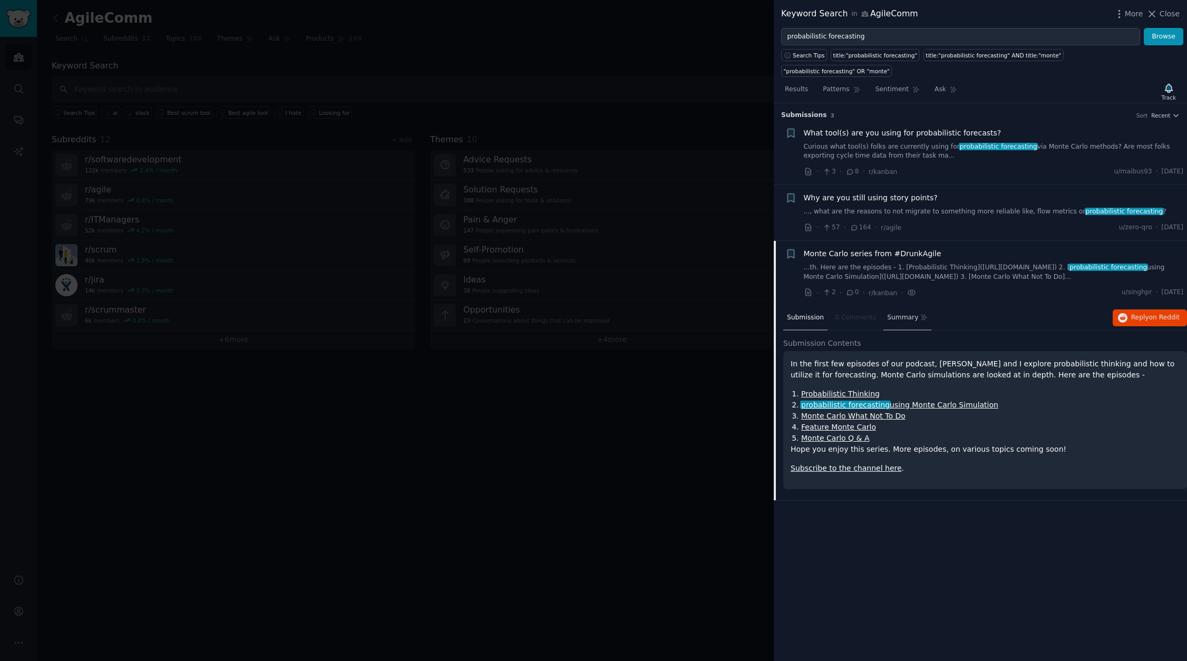
click at [903, 313] on span "Summary" at bounding box center [902, 317] width 31 height 9
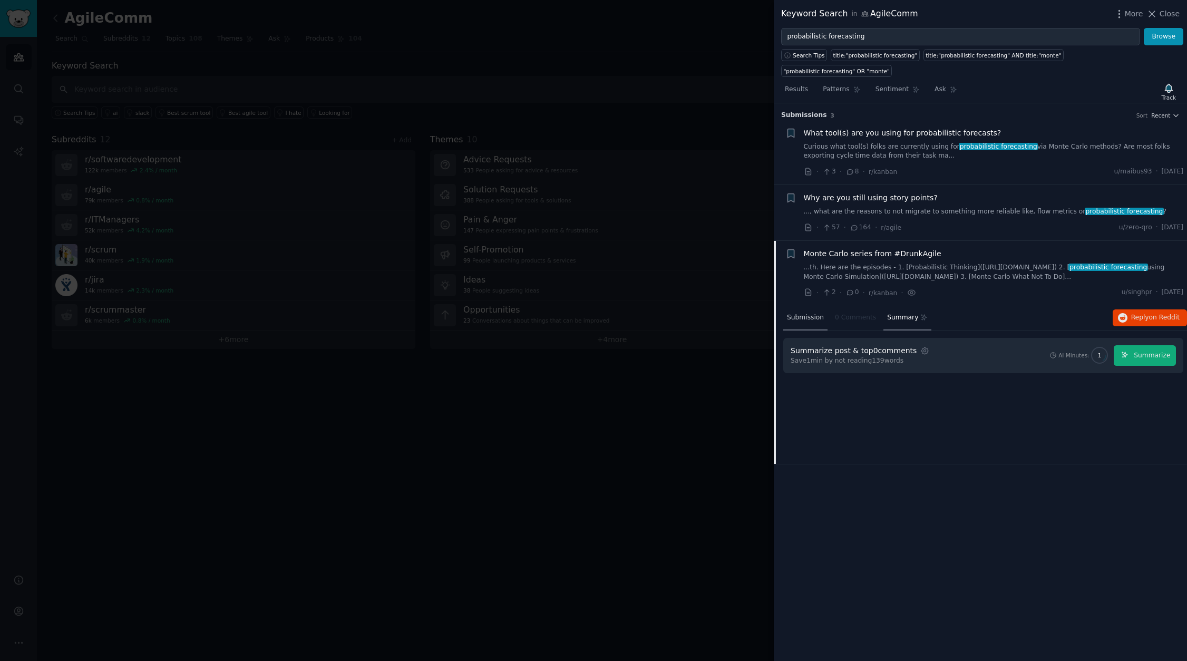
click at [795, 313] on span "Submission" at bounding box center [805, 317] width 37 height 9
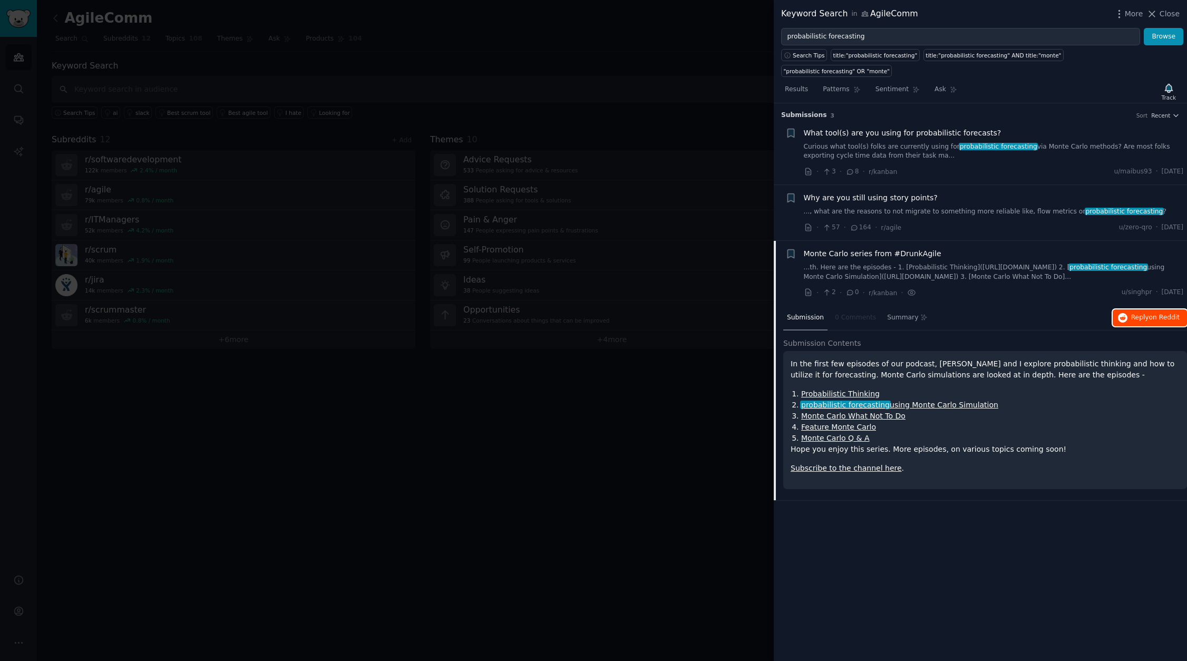
click at [1152, 314] on span "on Reddit" at bounding box center [1164, 317] width 31 height 7
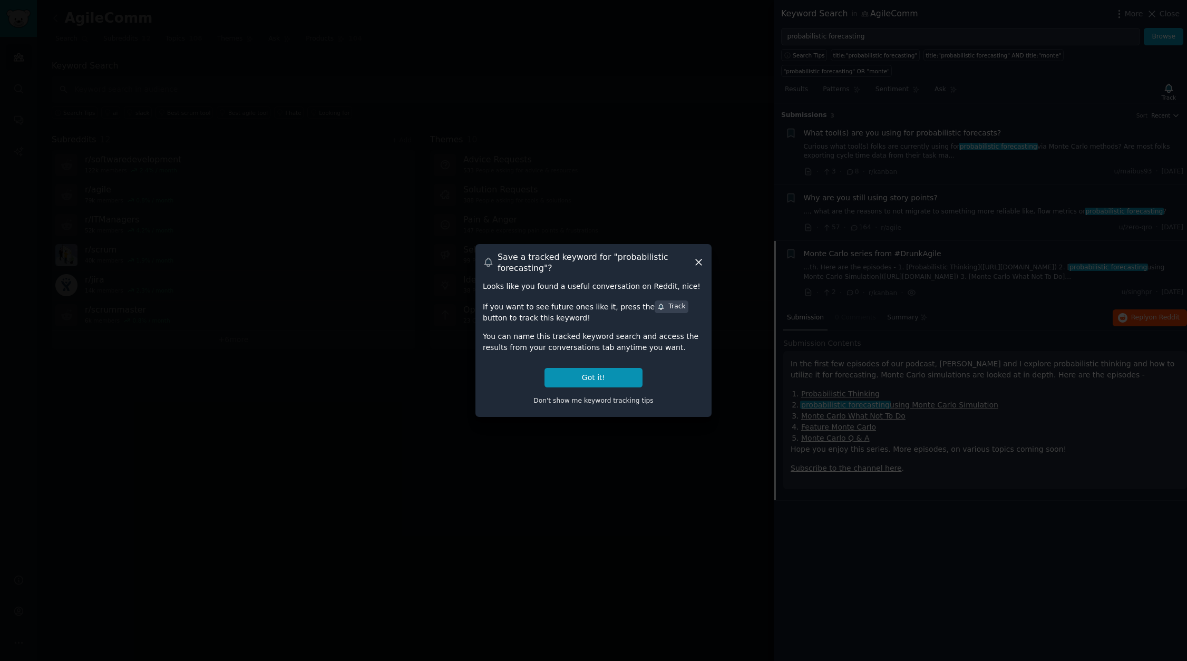
click at [574, 173] on div at bounding box center [593, 330] width 1187 height 661
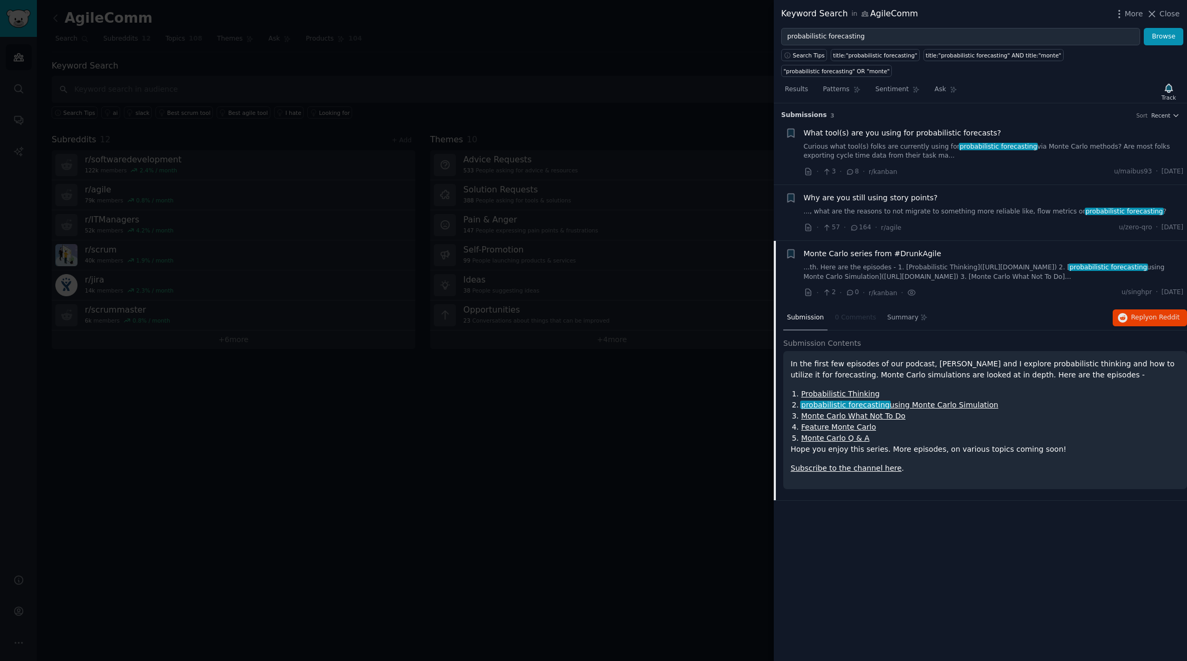
click at [669, 211] on div at bounding box center [593, 330] width 1187 height 661
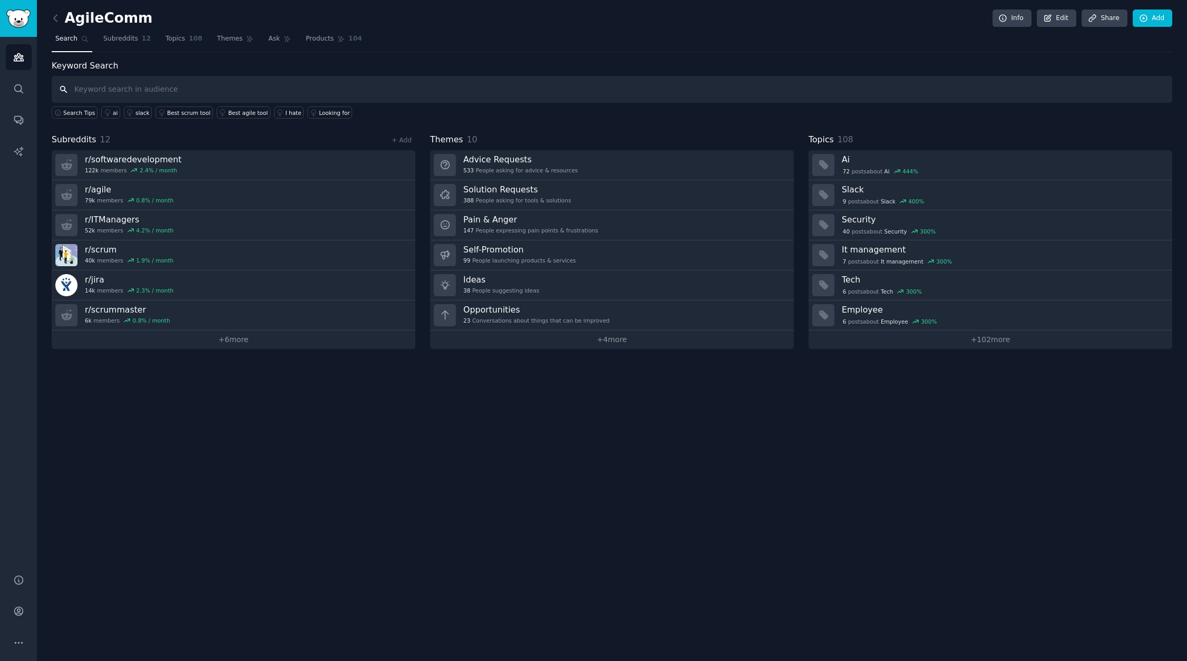
click at [243, 89] on input "text" at bounding box center [612, 89] width 1121 height 27
type input "probabilistic forecasting"
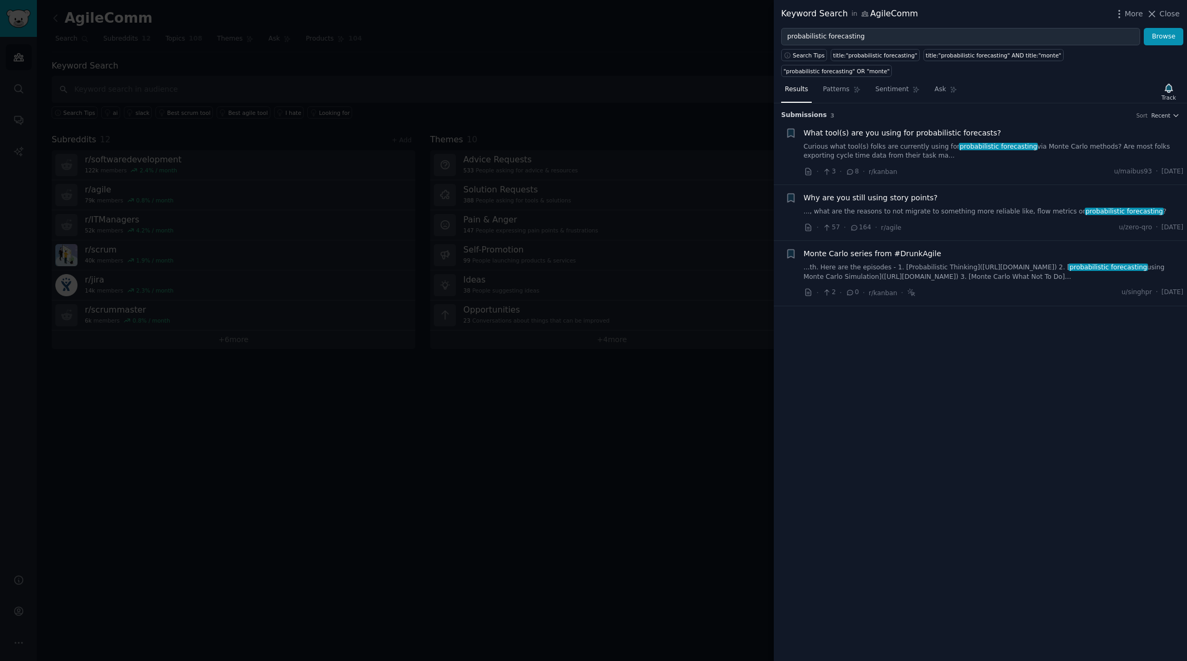
click at [852, 128] on span "What tool(s) are you using for probabilistic forecasts?" at bounding box center [903, 133] width 198 height 11
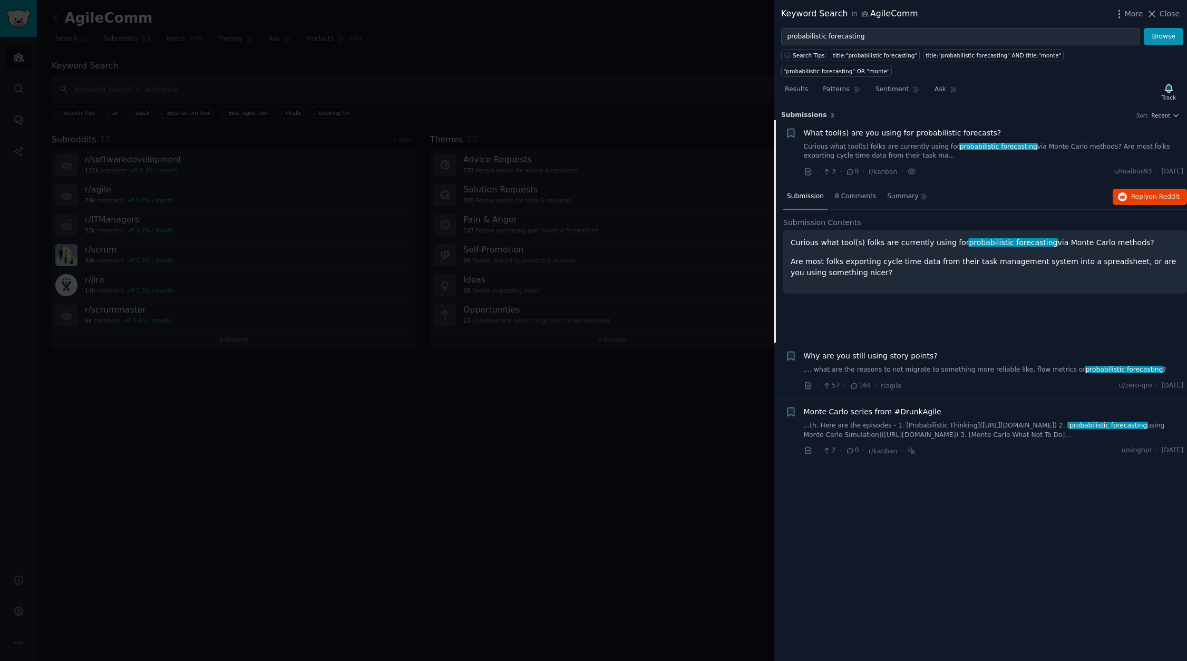
click at [850, 350] on span "Why are you still using story points?" at bounding box center [871, 355] width 134 height 11
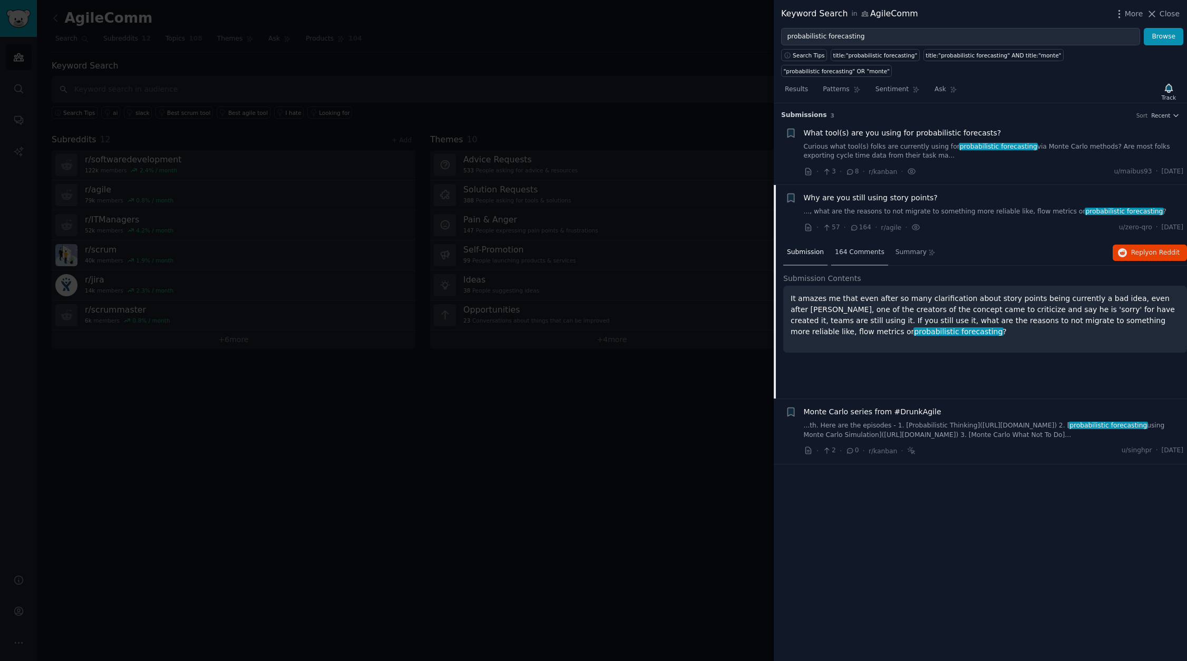
click at [855, 248] on span "164 Comments" at bounding box center [860, 252] width 50 height 9
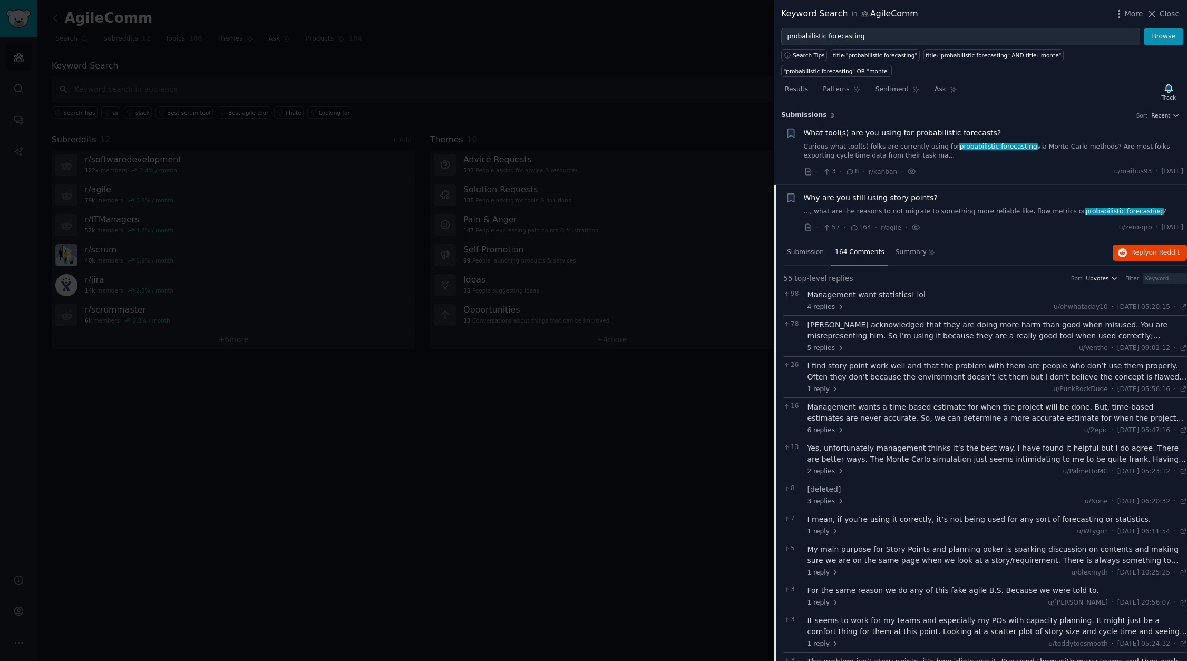
click at [1109, 275] on button "Upvotes" at bounding box center [1102, 278] width 32 height 7
click at [845, 289] on div "Management want statistics! lol" at bounding box center [997, 294] width 380 height 11
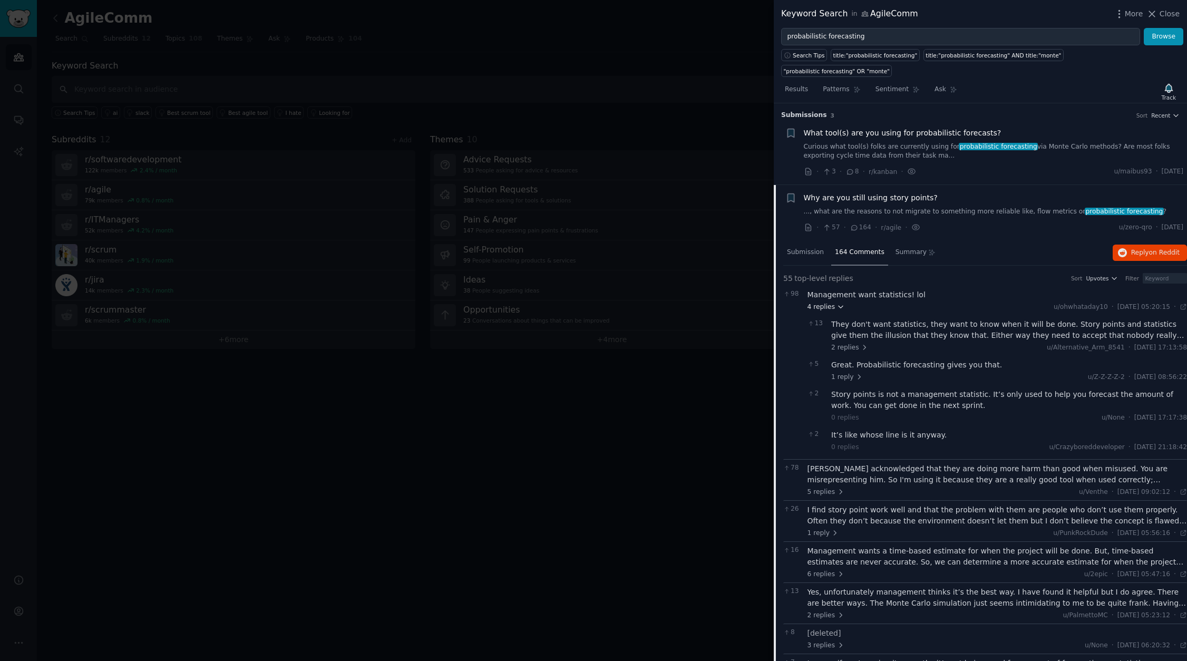
click at [838, 303] on icon at bounding box center [840, 306] width 7 height 7
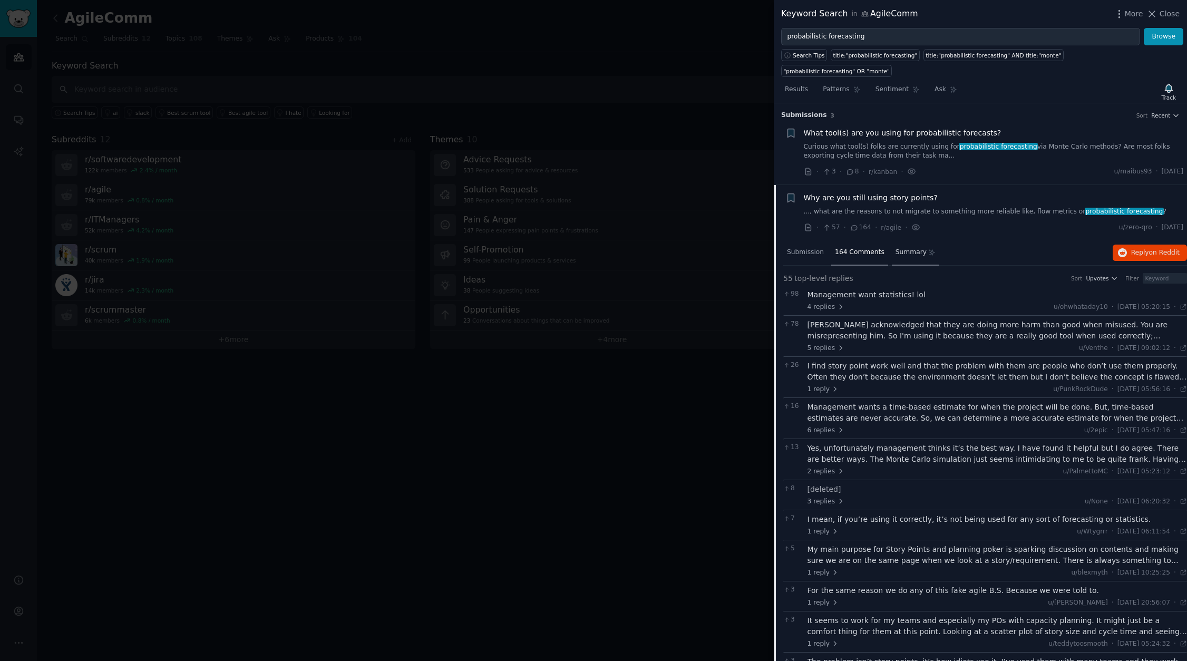
click at [899, 248] on span "Summary" at bounding box center [910, 252] width 31 height 9
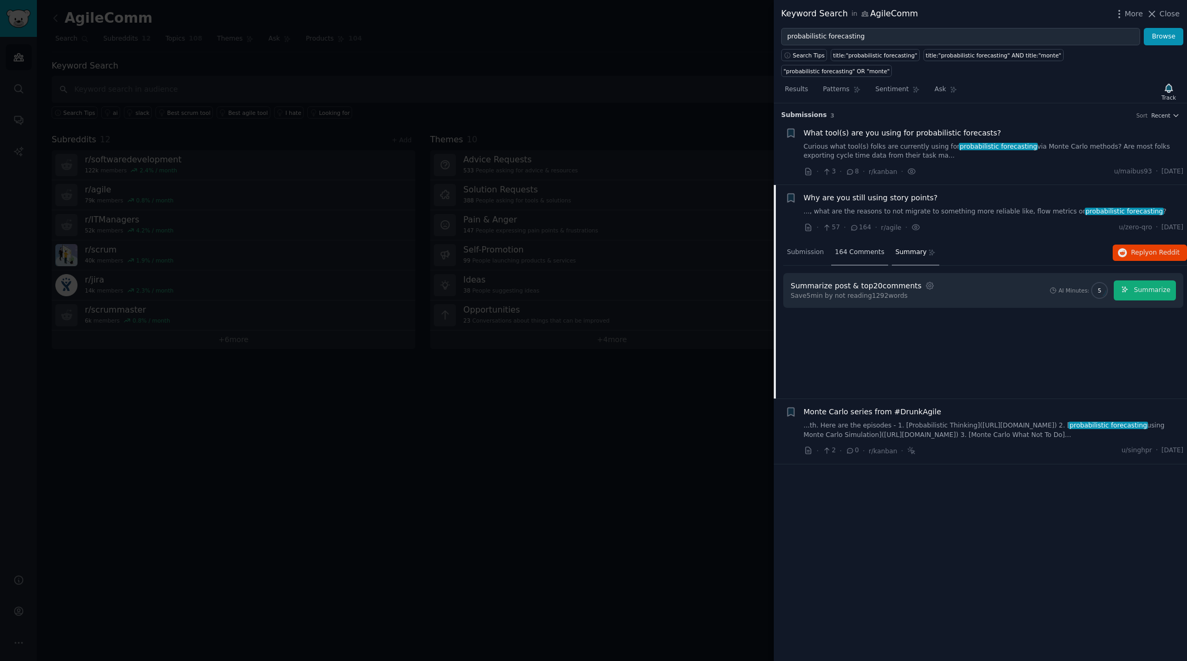
click at [859, 248] on span "164 Comments" at bounding box center [860, 252] width 50 height 9
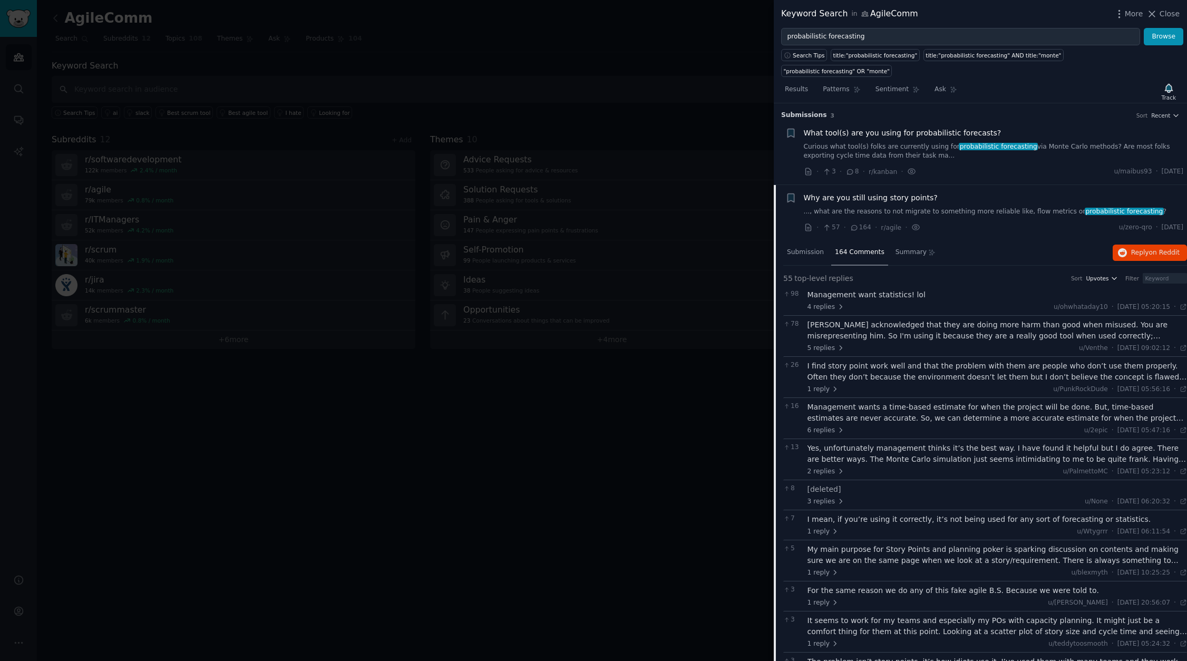
click at [1104, 275] on span "Upvotes" at bounding box center [1097, 278] width 23 height 7
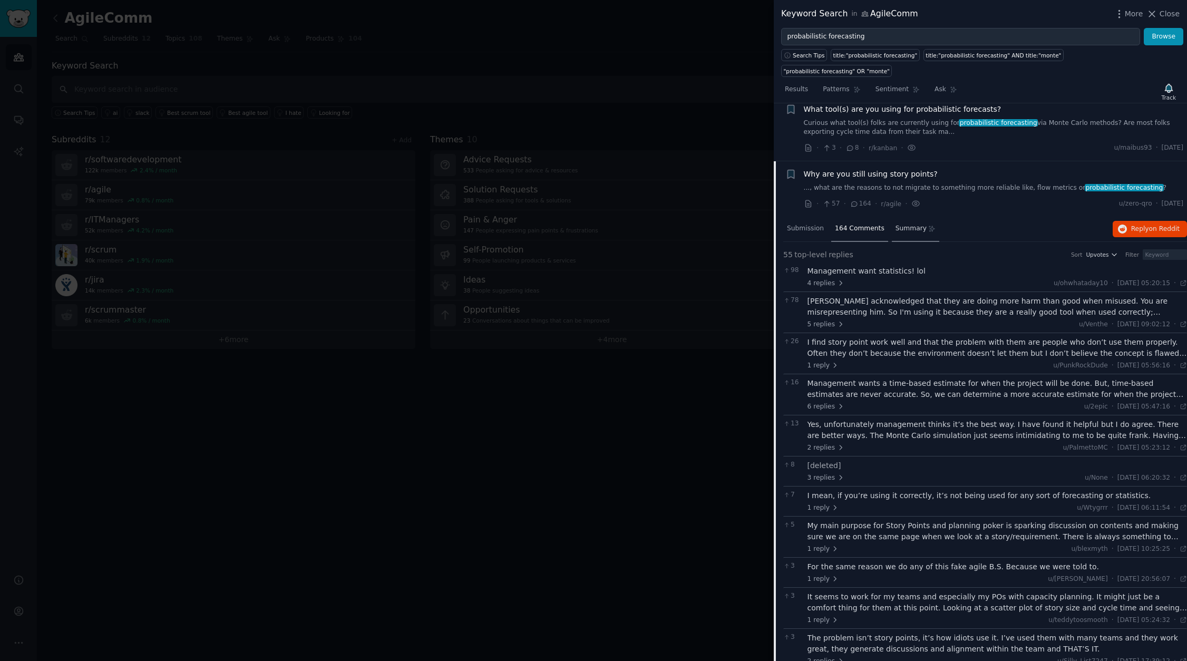
click at [912, 224] on span "Summary" at bounding box center [910, 228] width 31 height 9
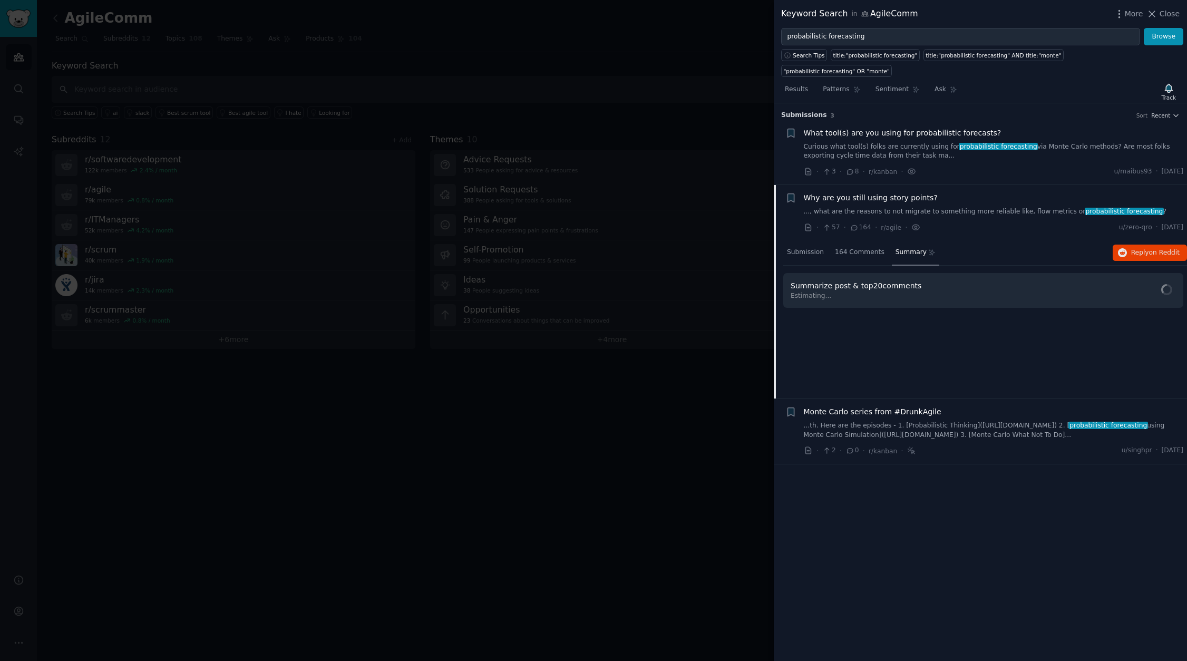
scroll to position [0, 0]
click at [927, 281] on icon "button" at bounding box center [929, 285] width 9 height 9
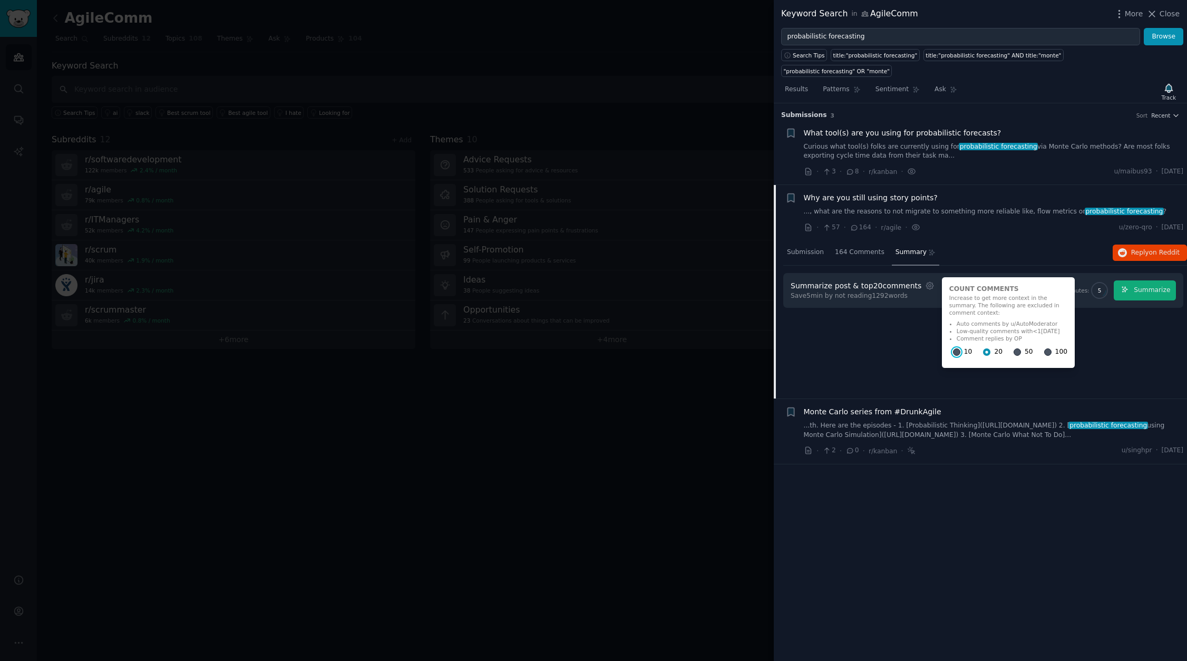
click at [953, 348] on input "10" at bounding box center [956, 351] width 7 height 7
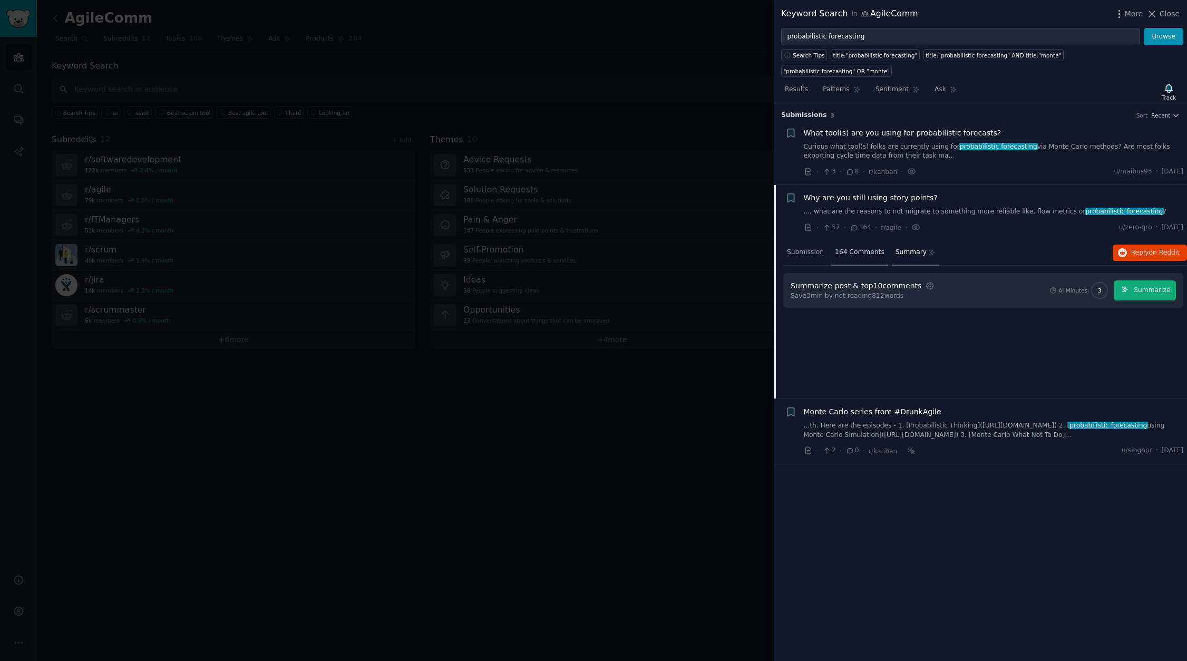
click at [858, 248] on span "164 Comments" at bounding box center [860, 252] width 50 height 9
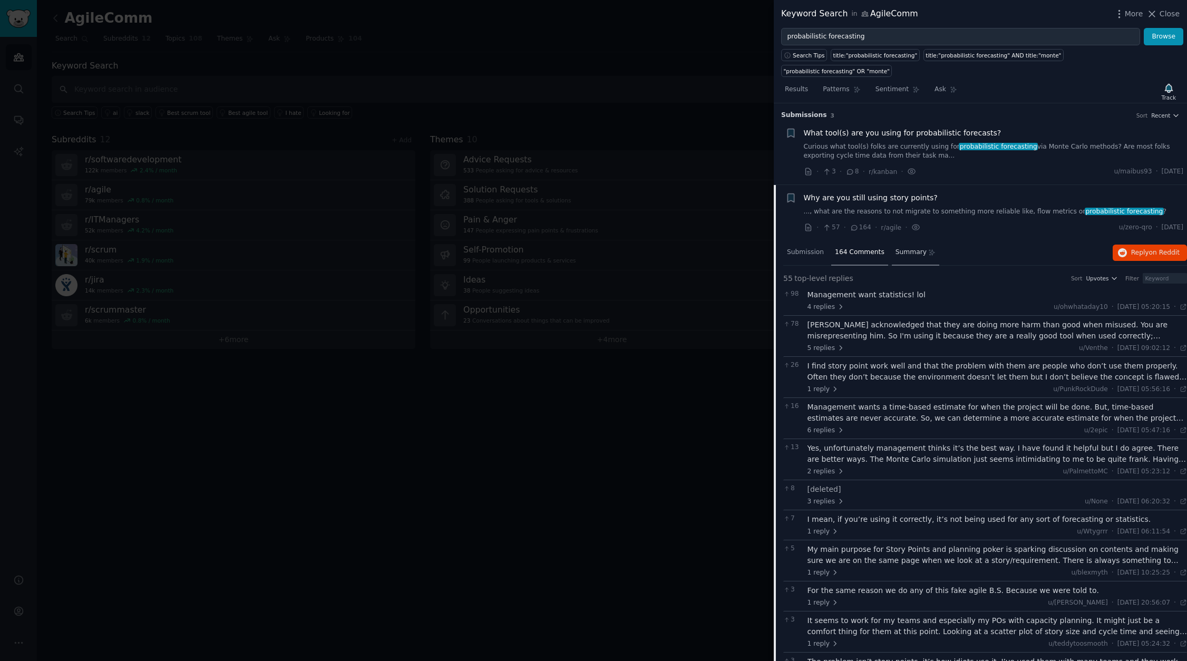
click at [900, 248] on span "Summary" at bounding box center [910, 252] width 31 height 9
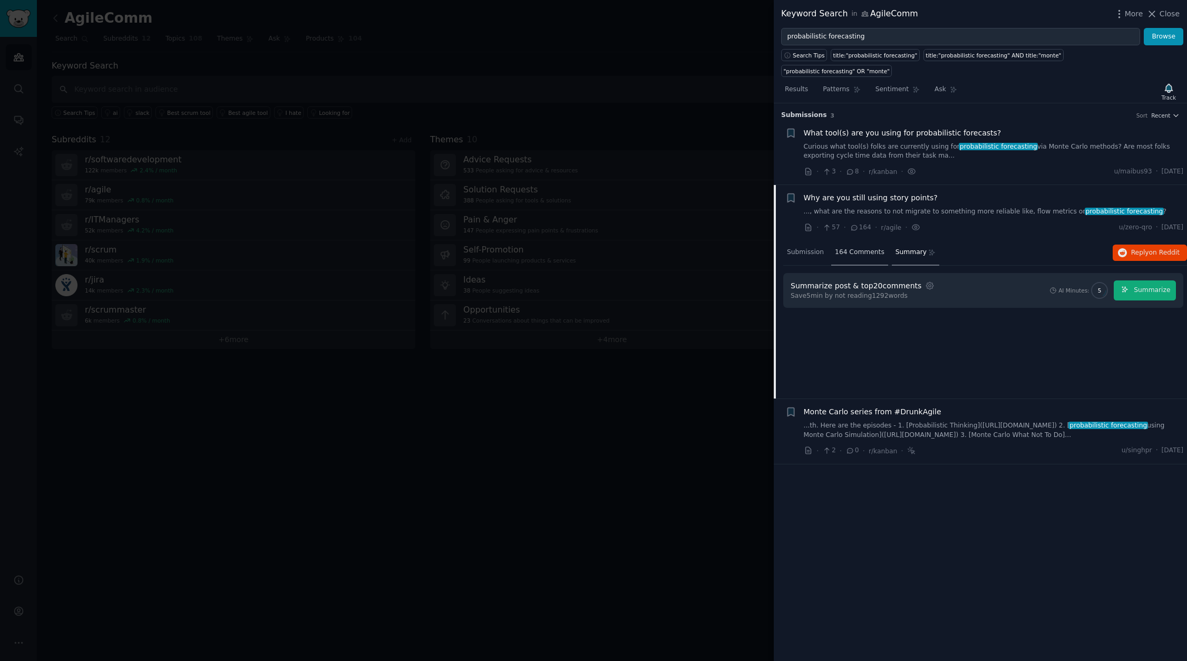
click at [855, 248] on span "164 Comments" at bounding box center [860, 252] width 50 height 9
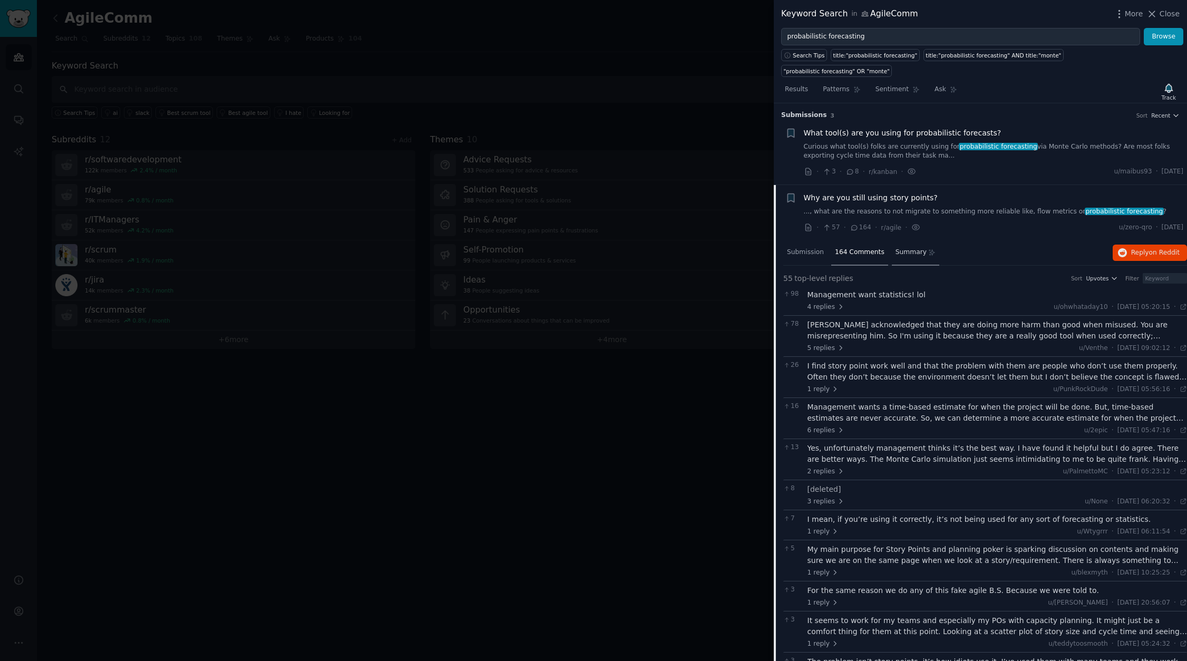
click at [911, 248] on span "Summary" at bounding box center [910, 252] width 31 height 9
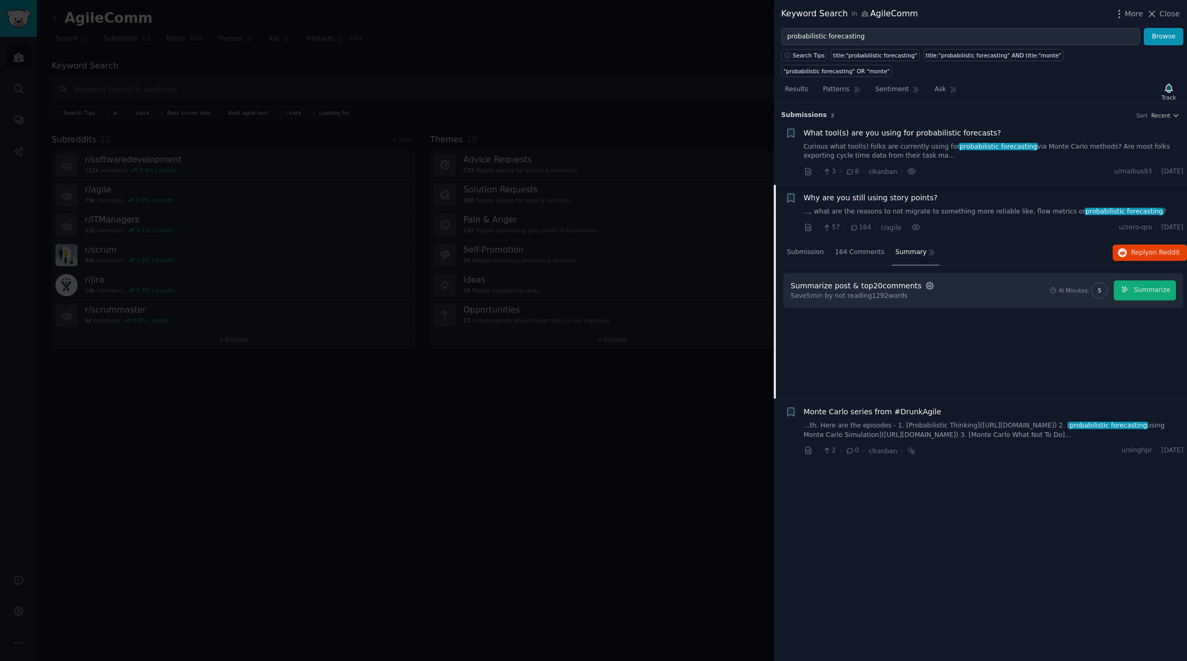
click at [925, 281] on icon "button" at bounding box center [929, 285] width 9 height 9
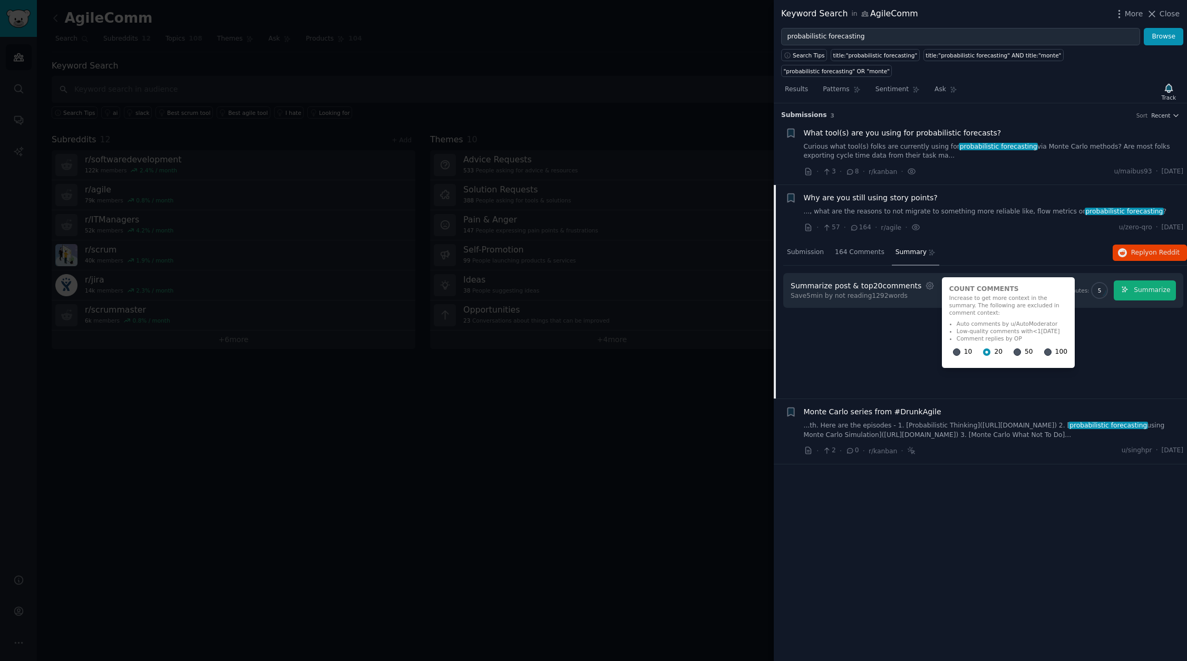
click at [1044, 344] on div "100" at bounding box center [1055, 352] width 23 height 17
click at [1044, 348] on input "100" at bounding box center [1047, 351] width 7 height 7
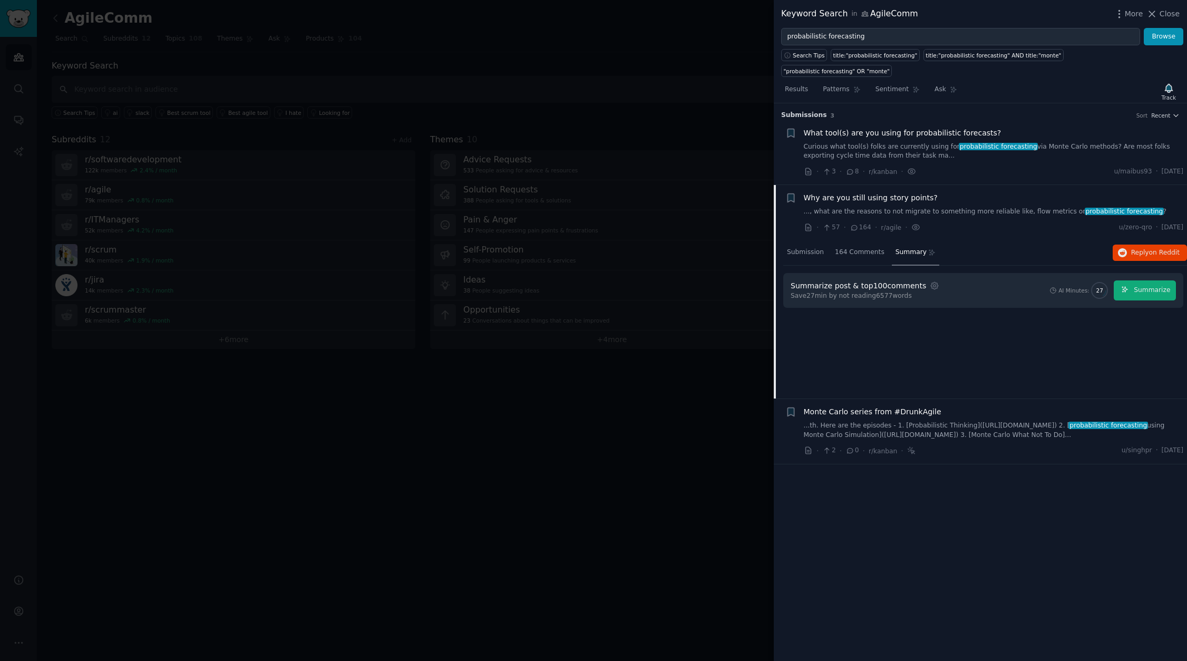
click at [903, 243] on div "Summary" at bounding box center [916, 252] width 48 height 25
click at [908, 248] on span "Summary" at bounding box center [910, 252] width 31 height 9
click at [930, 281] on icon "button" at bounding box center [934, 285] width 9 height 9
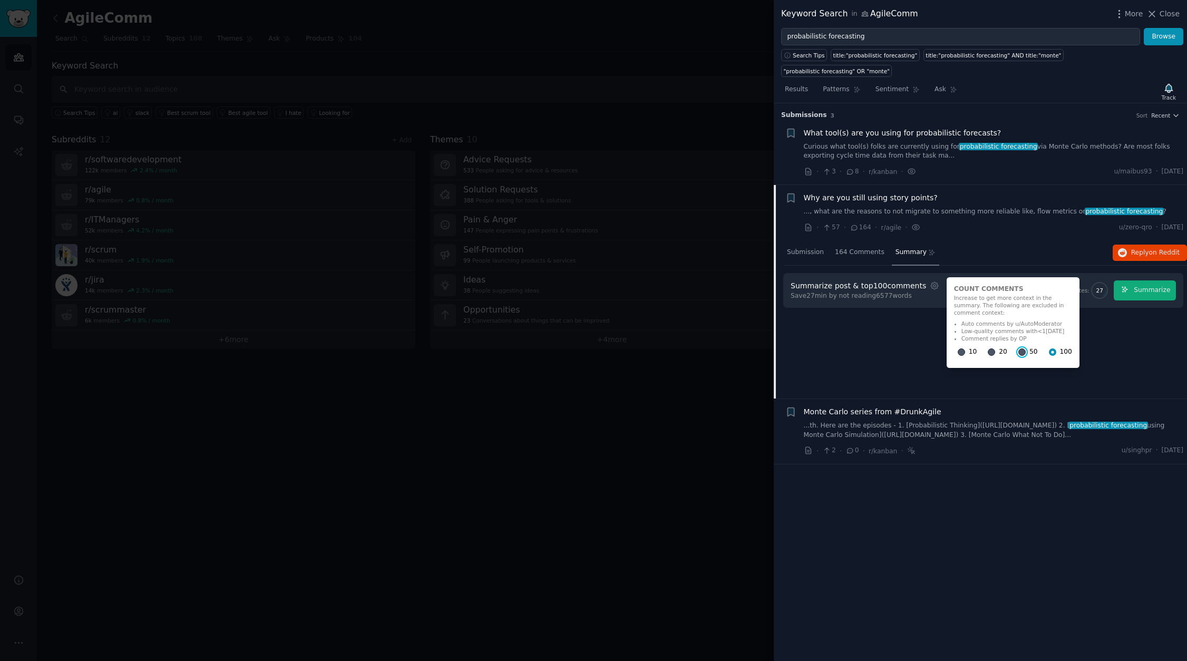
click at [1018, 348] on input "50" at bounding box center [1021, 351] width 7 height 7
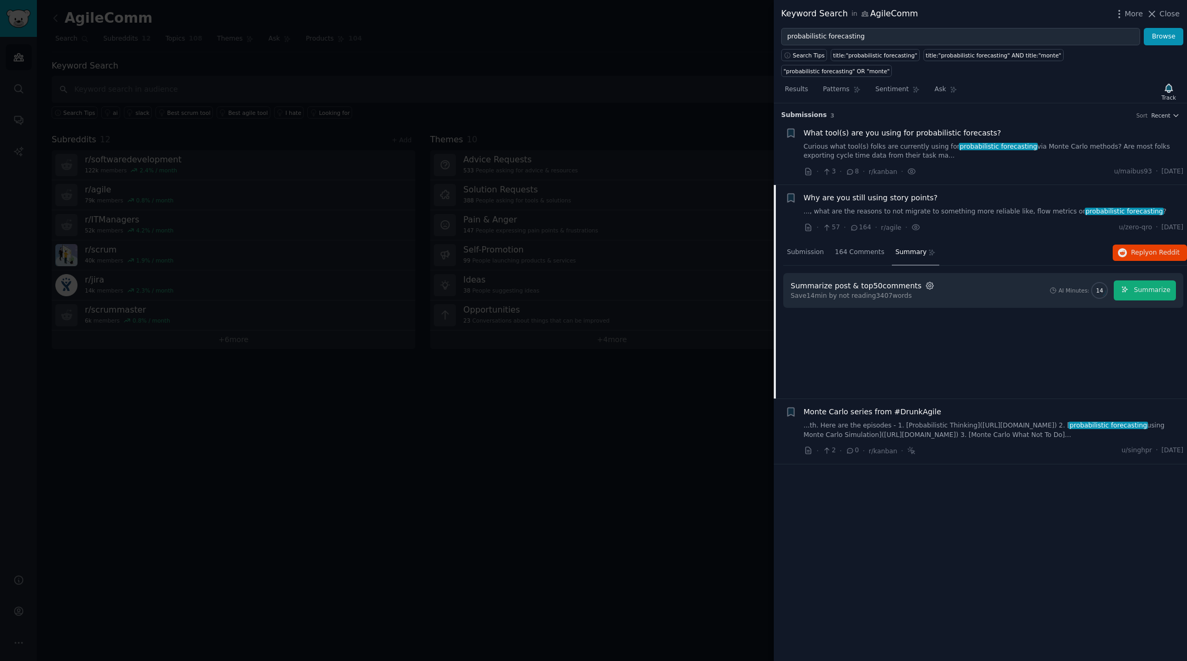
click at [925, 281] on icon "button" at bounding box center [929, 285] width 9 height 9
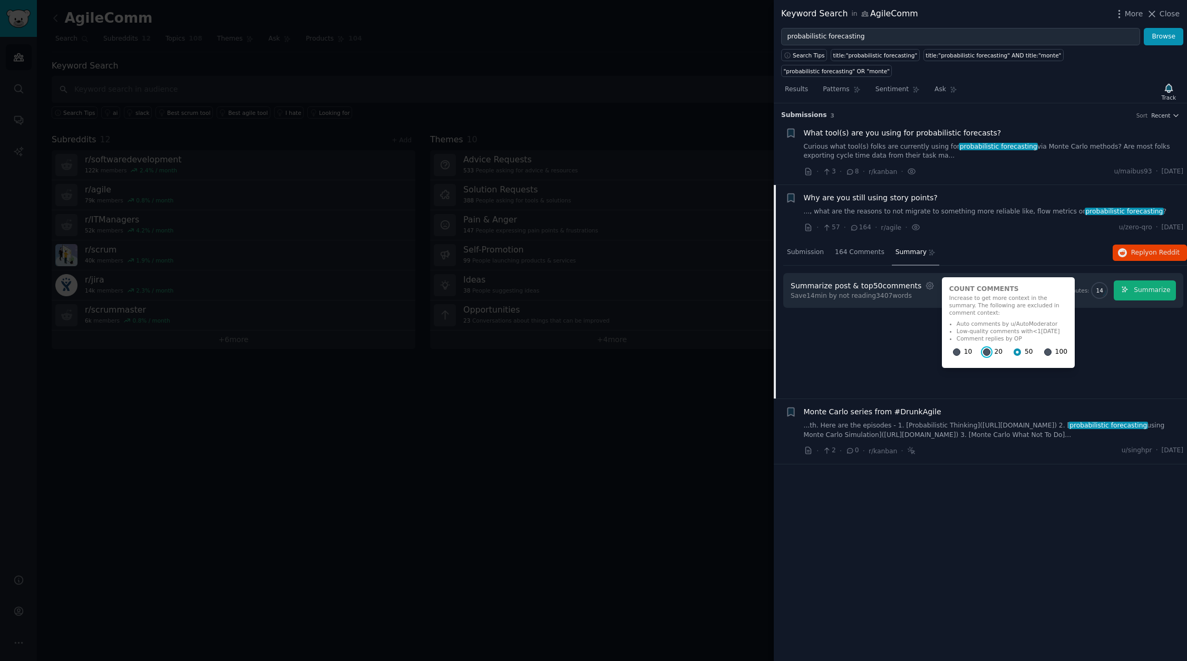
click at [983, 348] on input "20" at bounding box center [986, 351] width 7 height 7
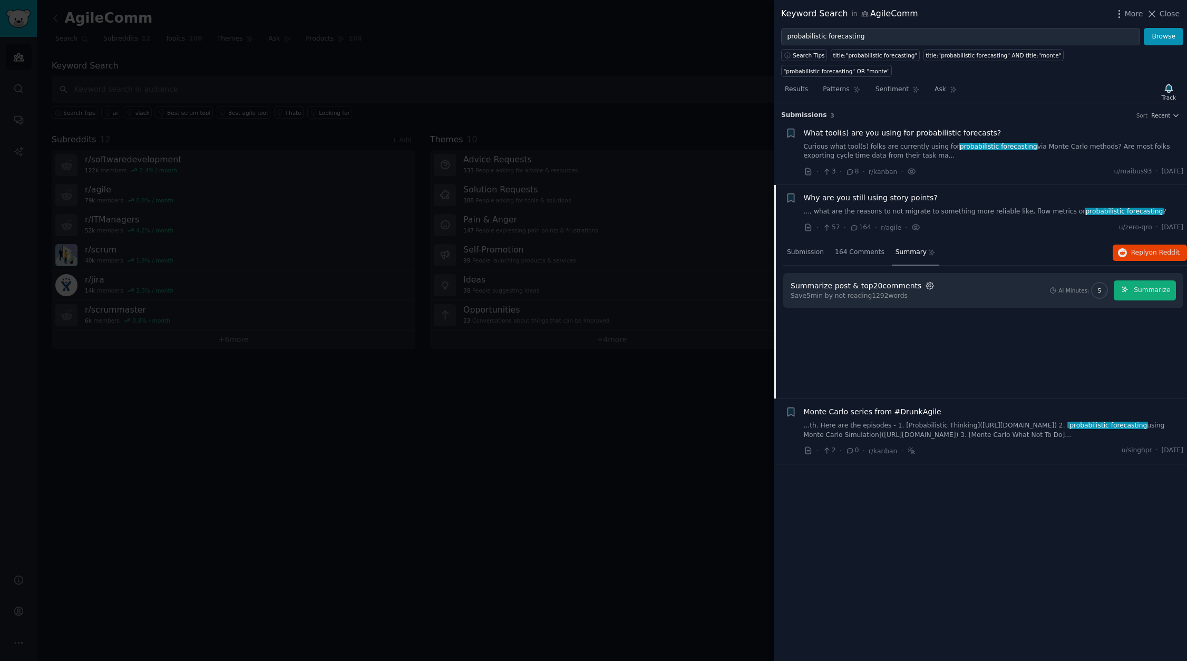
click at [925, 281] on icon "button" at bounding box center [929, 285] width 9 height 9
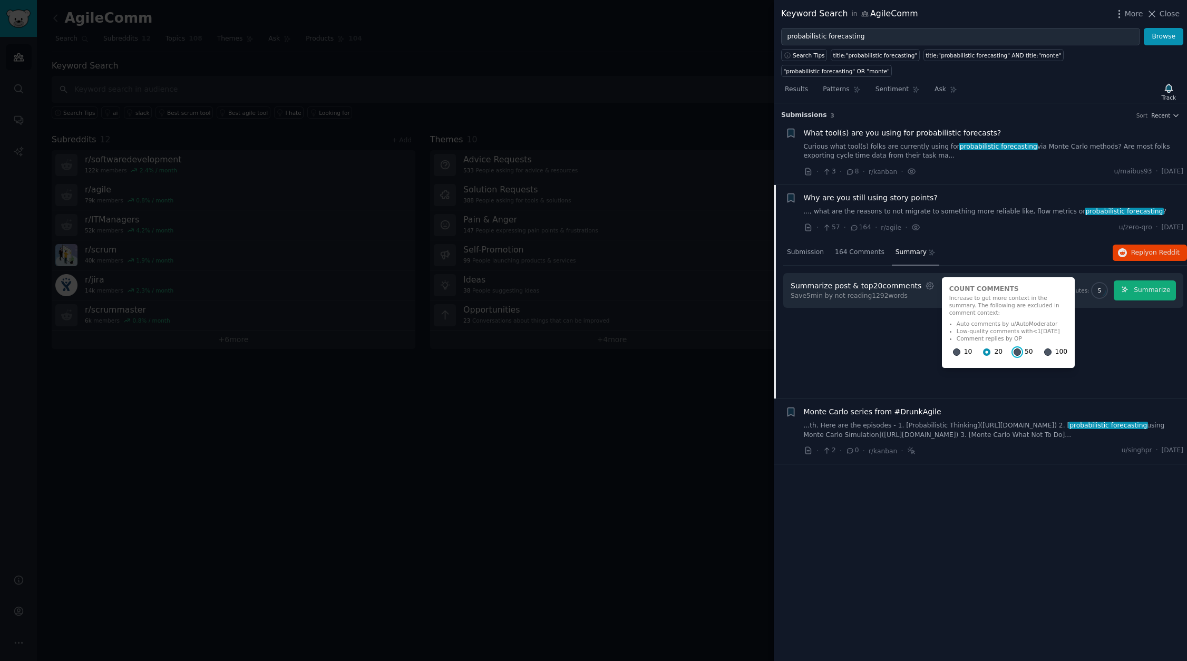
click at [1014, 348] on input "50" at bounding box center [1017, 351] width 7 height 7
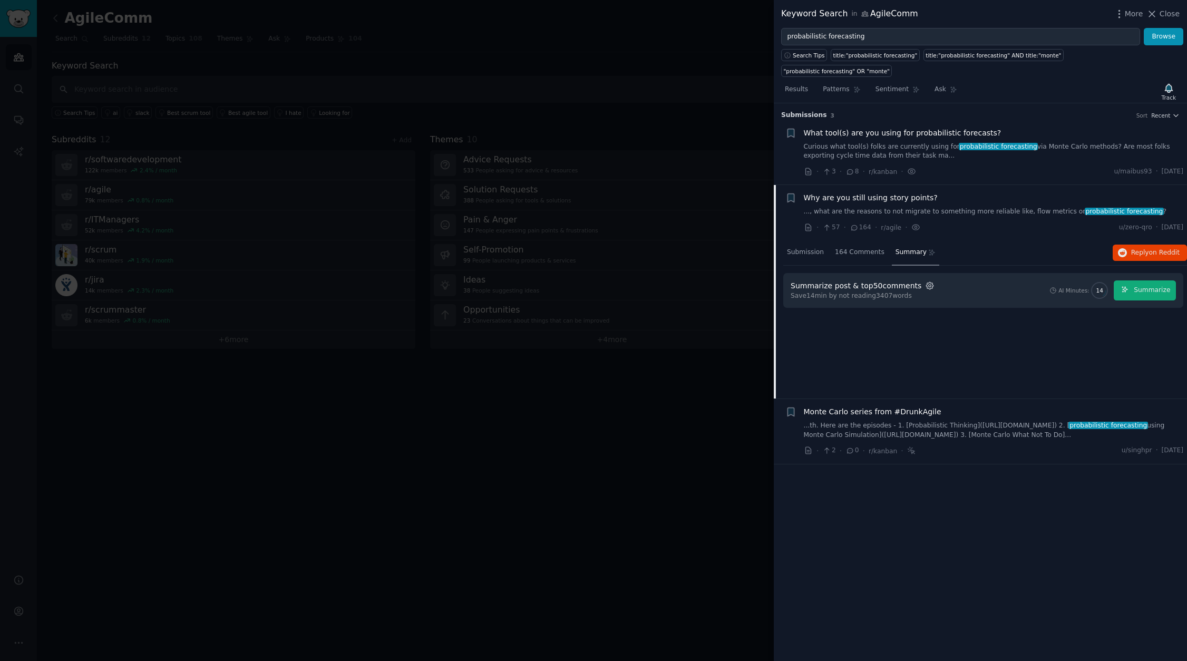
click at [925, 281] on icon "button" at bounding box center [929, 285] width 9 height 9
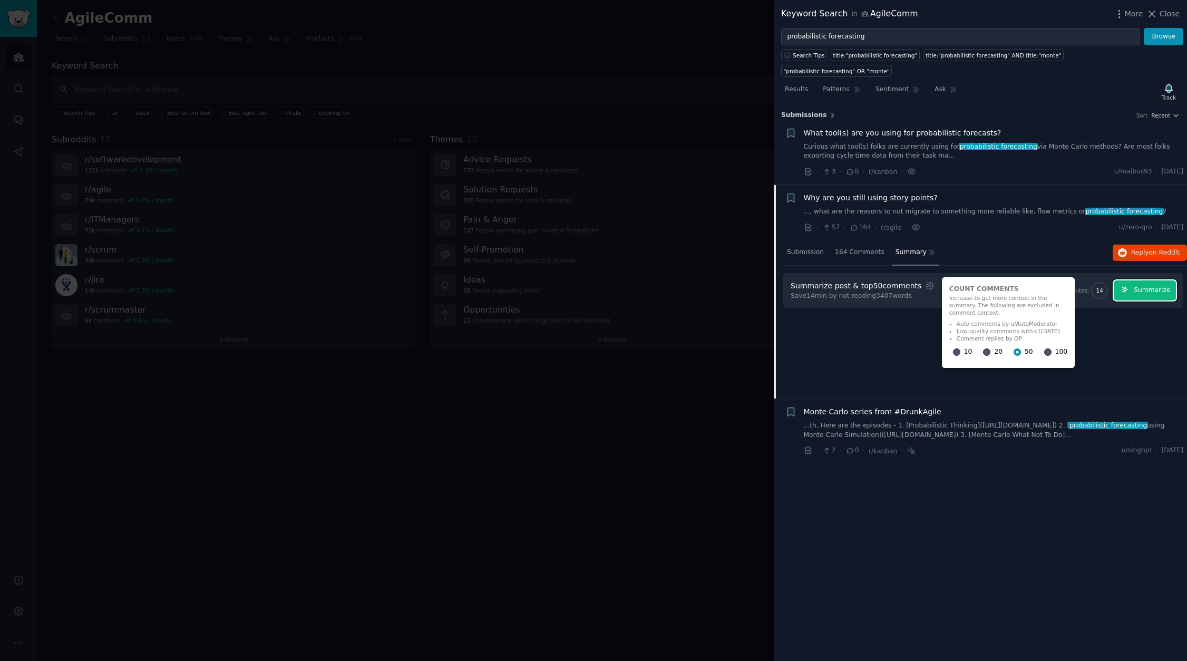
click at [1145, 286] on span "Summarize" at bounding box center [1152, 290] width 36 height 9
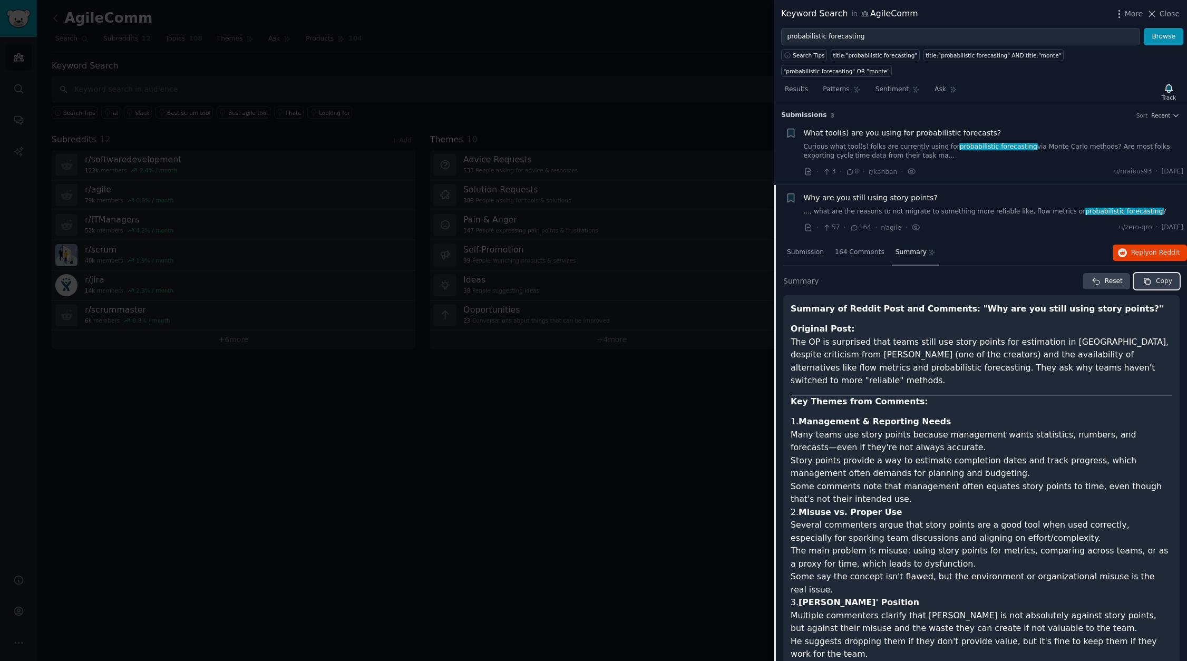
click at [1158, 277] on span "Copy" at bounding box center [1164, 281] width 16 height 9
click at [740, 125] on div at bounding box center [593, 330] width 1187 height 661
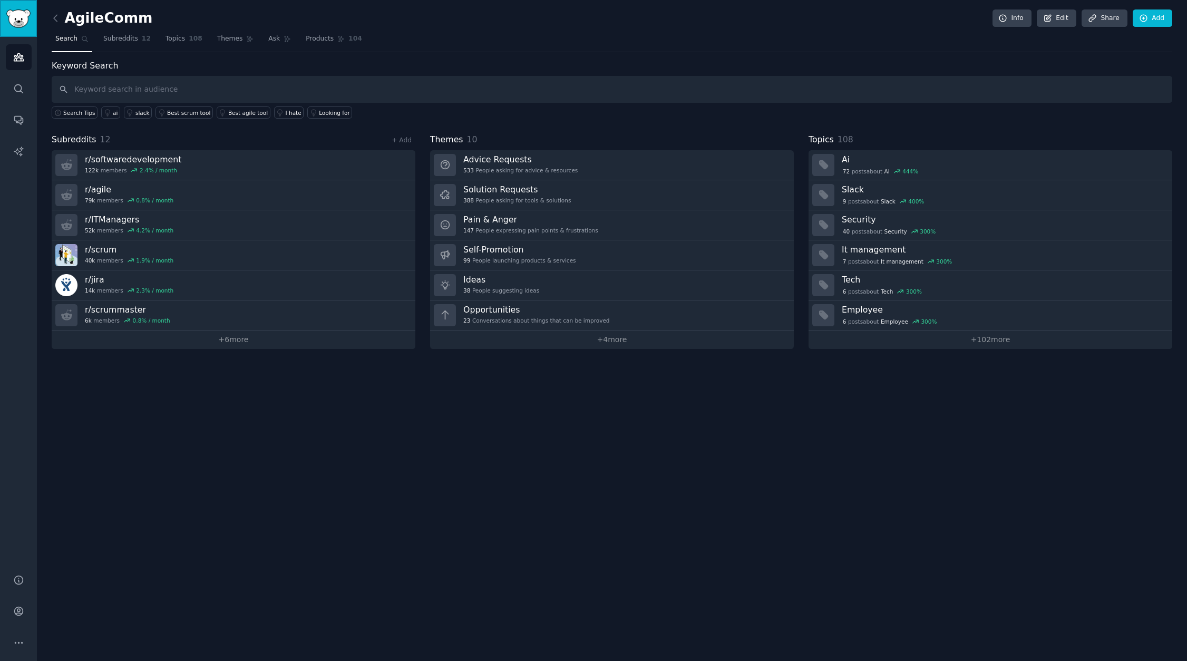
click at [21, 20] on img "Sidebar" at bounding box center [18, 18] width 24 height 18
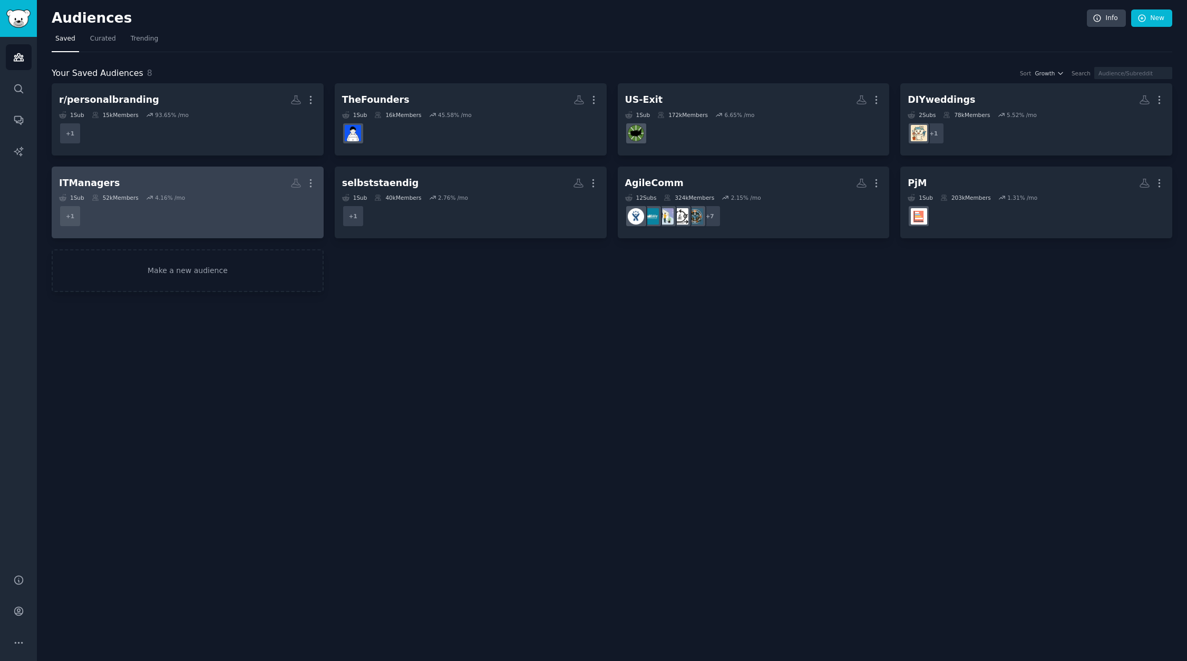
click at [133, 176] on h2 "ITManagers More" at bounding box center [187, 183] width 257 height 18
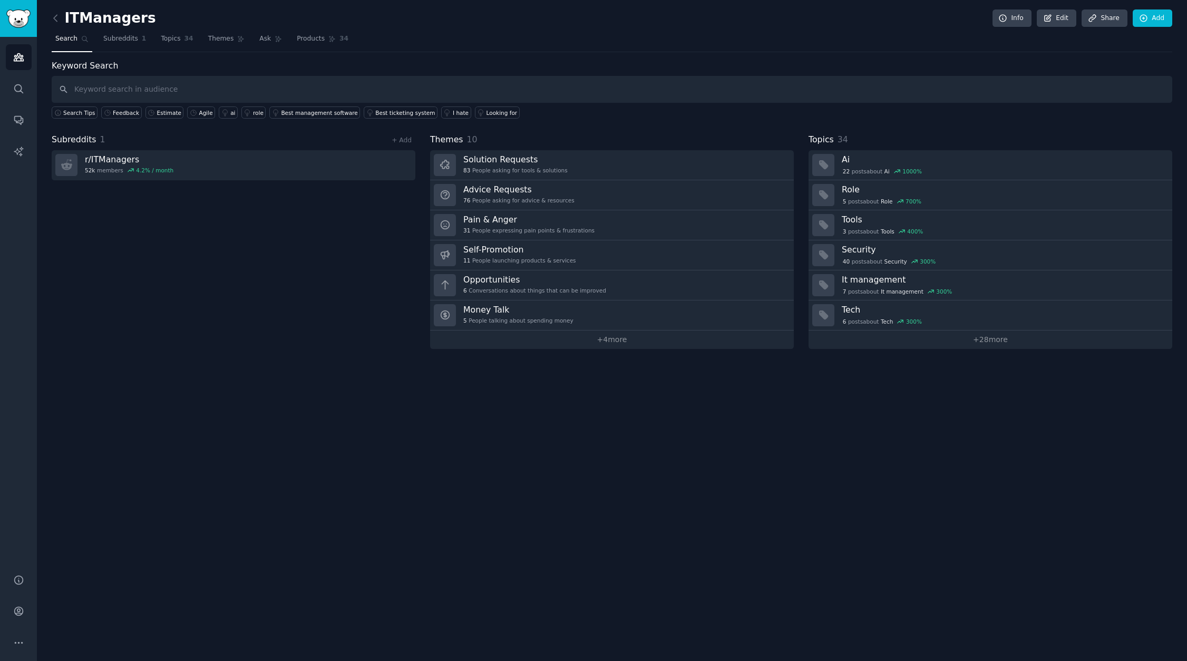
type input "**Loremip do Sitame Cons adi Elitsedd: "Eiu tem inc utlab etdol magna aliqua?"*…"
paste input "probabilistic forecasting"
type input "probabilistic forecasting"
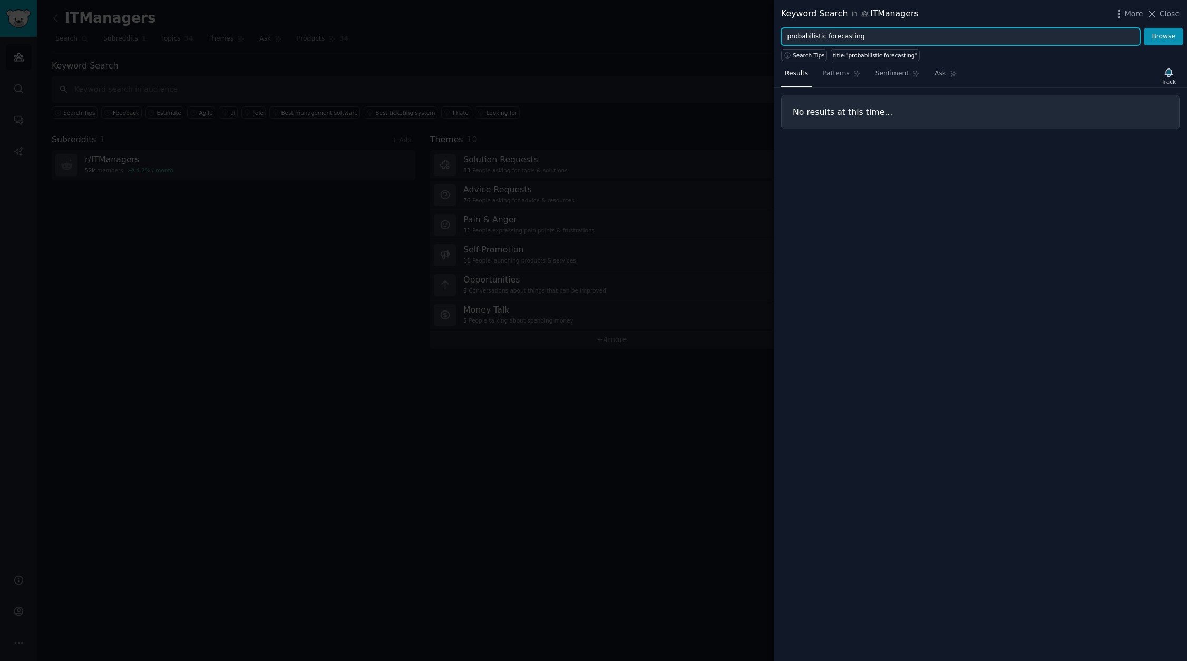
click at [869, 42] on input "probabilistic forecasting" at bounding box center [960, 37] width 359 height 18
type input "probabilistic"
type input "agile"
click at [1144, 28] on button "Browse" at bounding box center [1164, 37] width 40 height 18
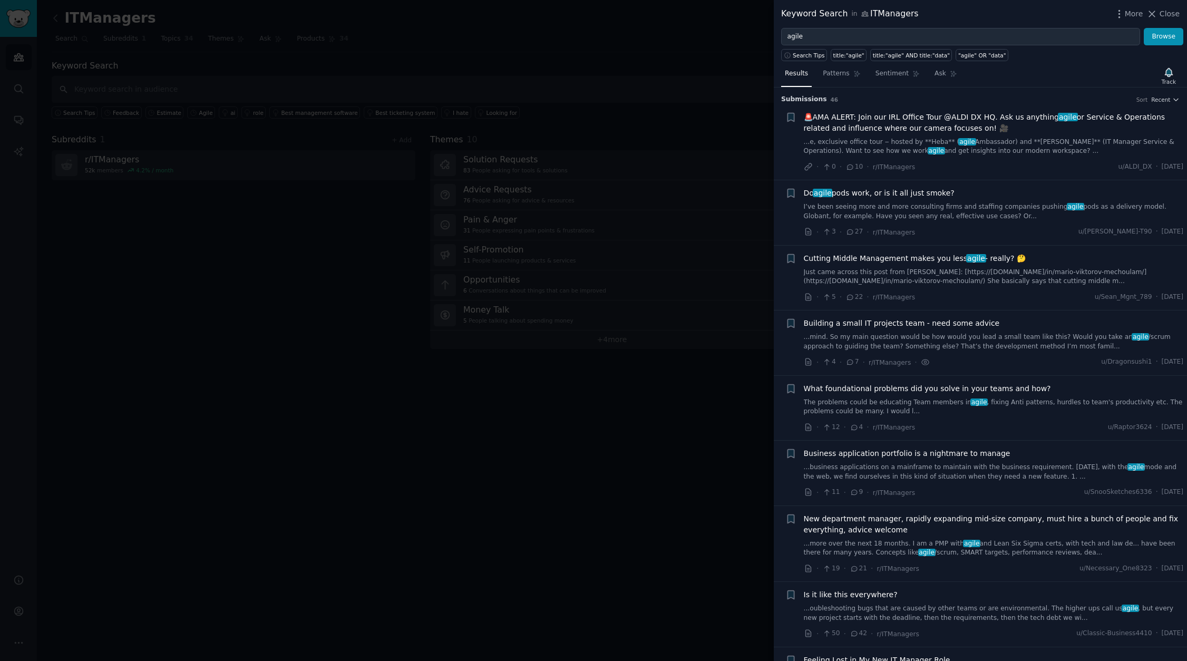
click at [853, 323] on span "Building a small IT projects team - need some advice" at bounding box center [902, 323] width 196 height 11
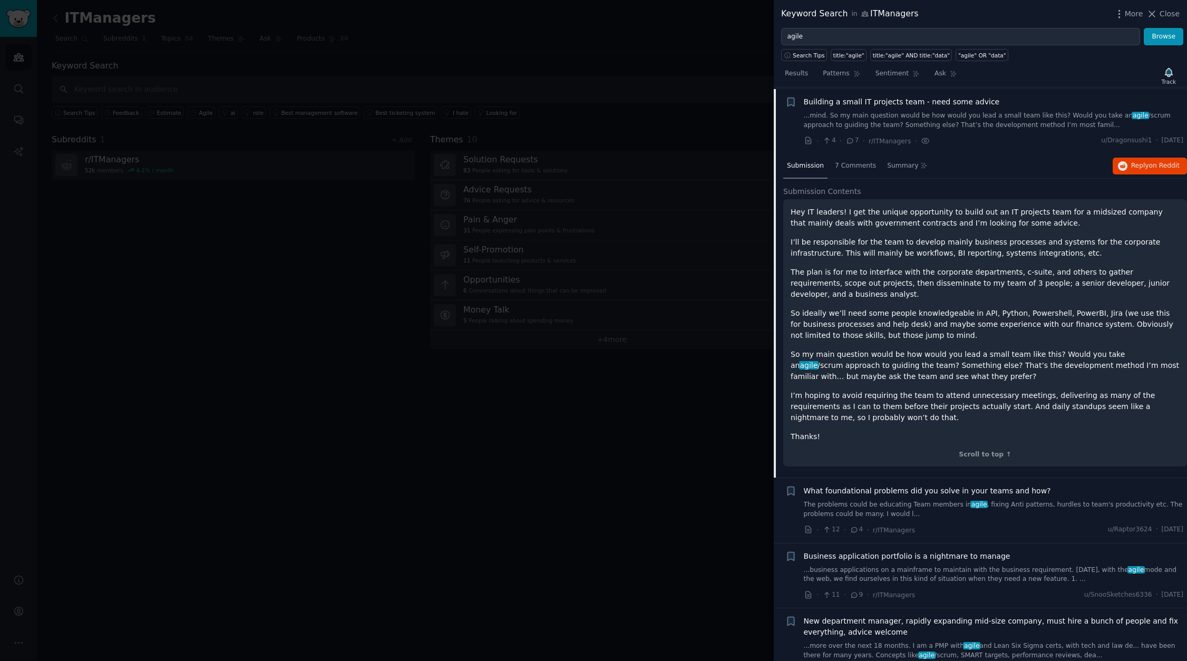
scroll to position [223, 0]
click at [855, 165] on span "7 Comments" at bounding box center [855, 164] width 41 height 9
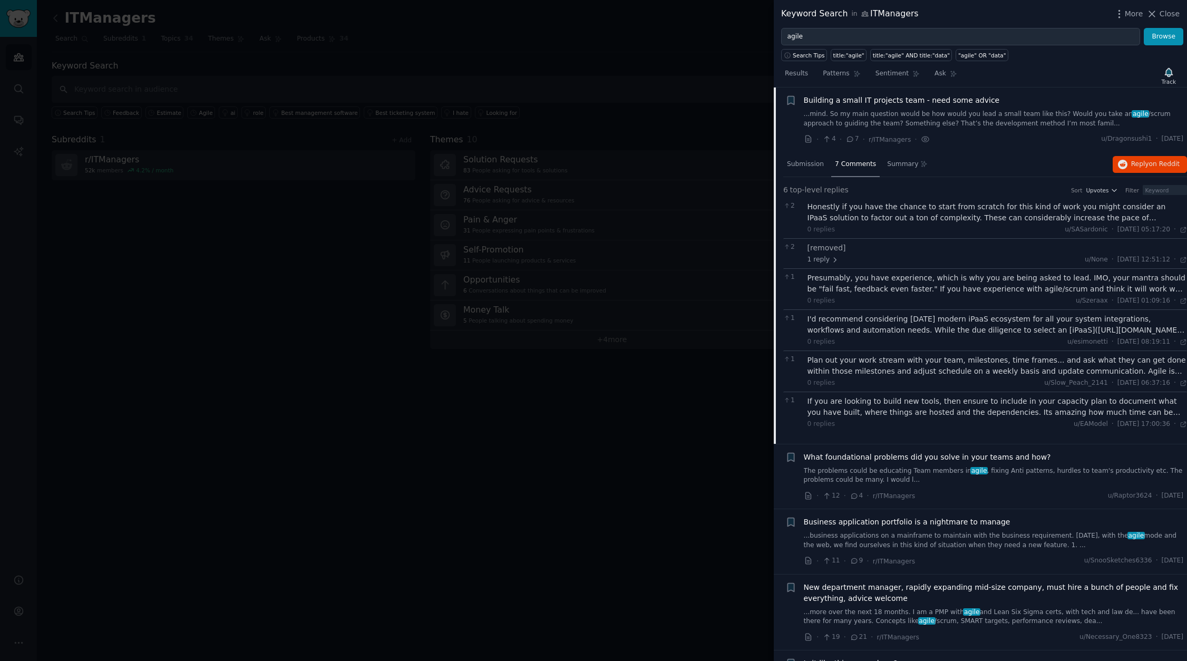
click at [280, 512] on div at bounding box center [593, 330] width 1187 height 661
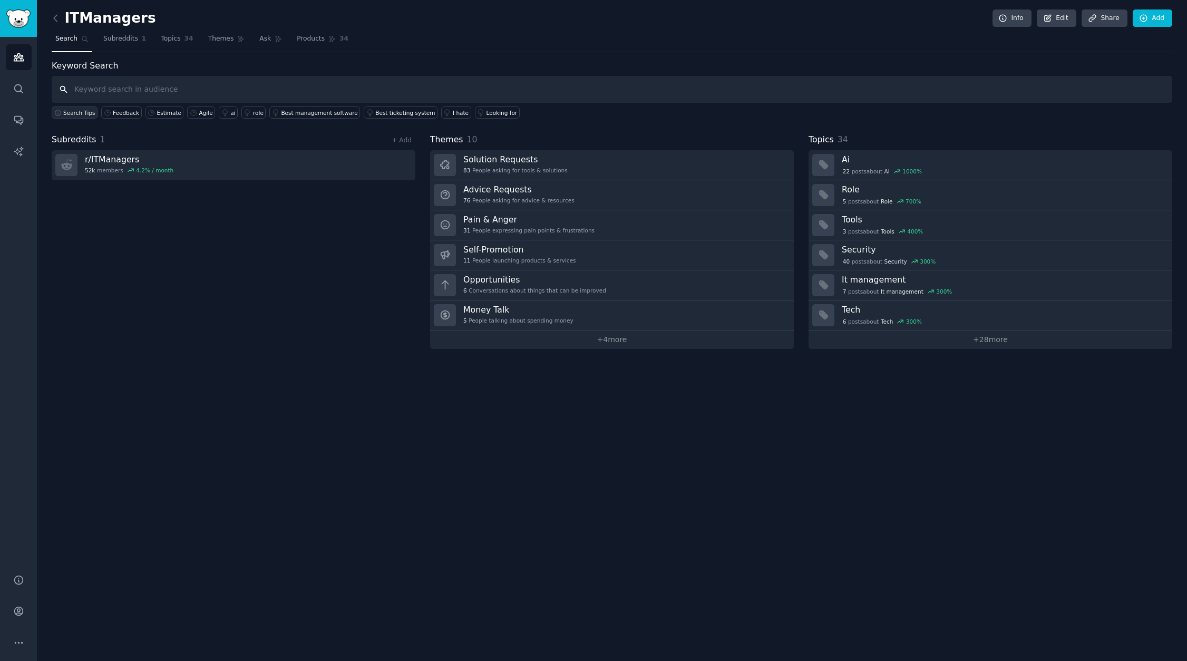
click at [76, 111] on span "Search Tips" at bounding box center [79, 112] width 32 height 7
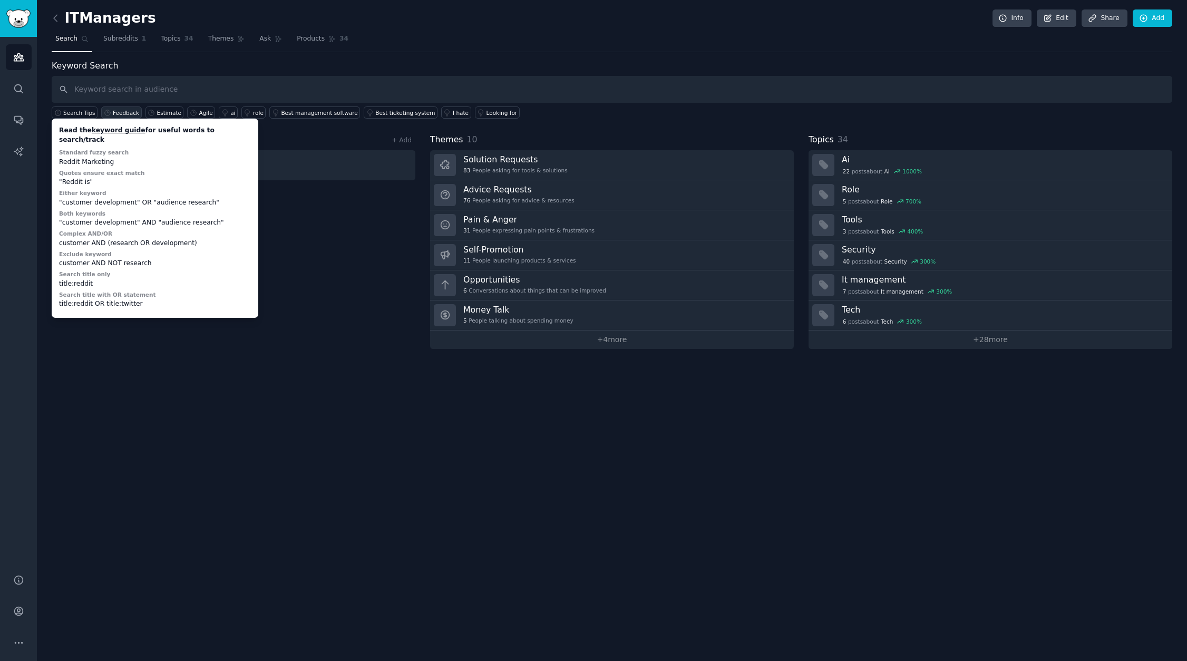
click at [118, 114] on div "Feedback" at bounding box center [126, 112] width 26 height 7
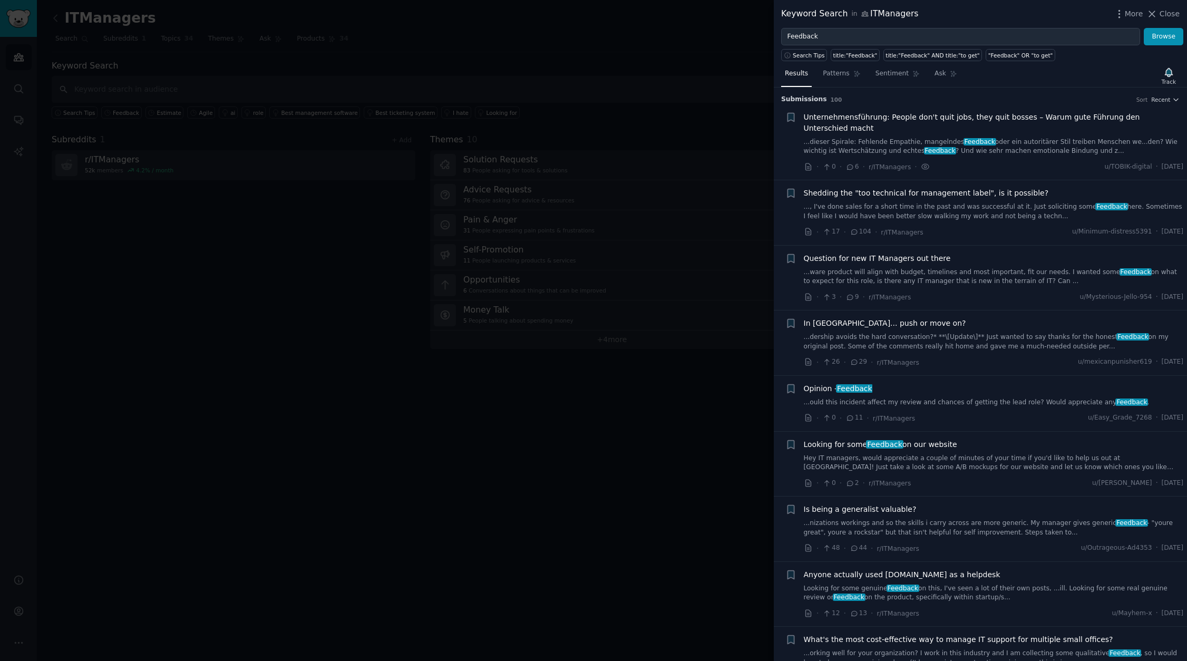
click at [122, 164] on div at bounding box center [593, 330] width 1187 height 661
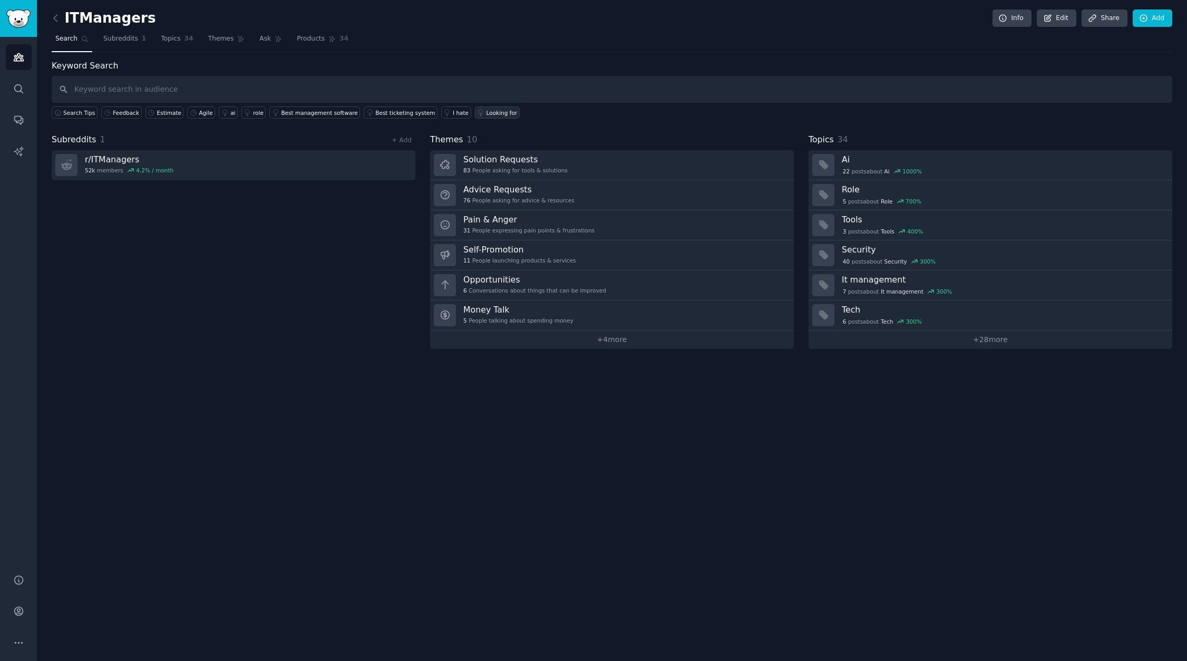
click at [486, 111] on div "Looking for" at bounding box center [501, 112] width 31 height 7
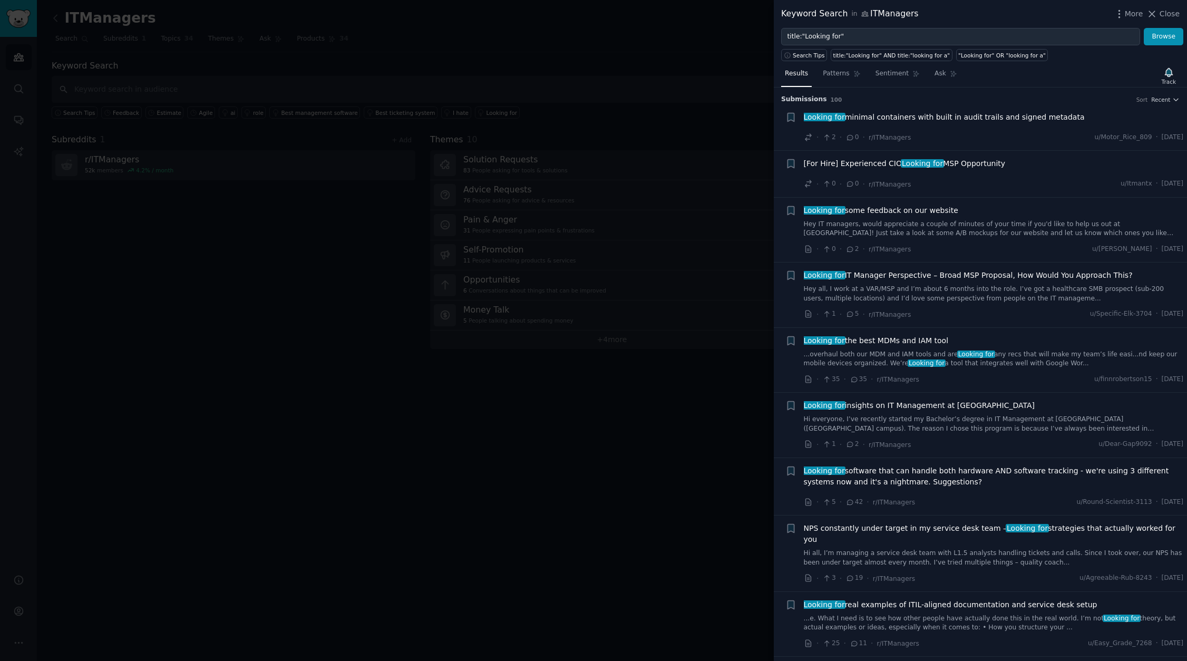
click at [899, 528] on span "NPS constantly under target in my service desk team – Looking for strategies th…" at bounding box center [994, 534] width 380 height 22
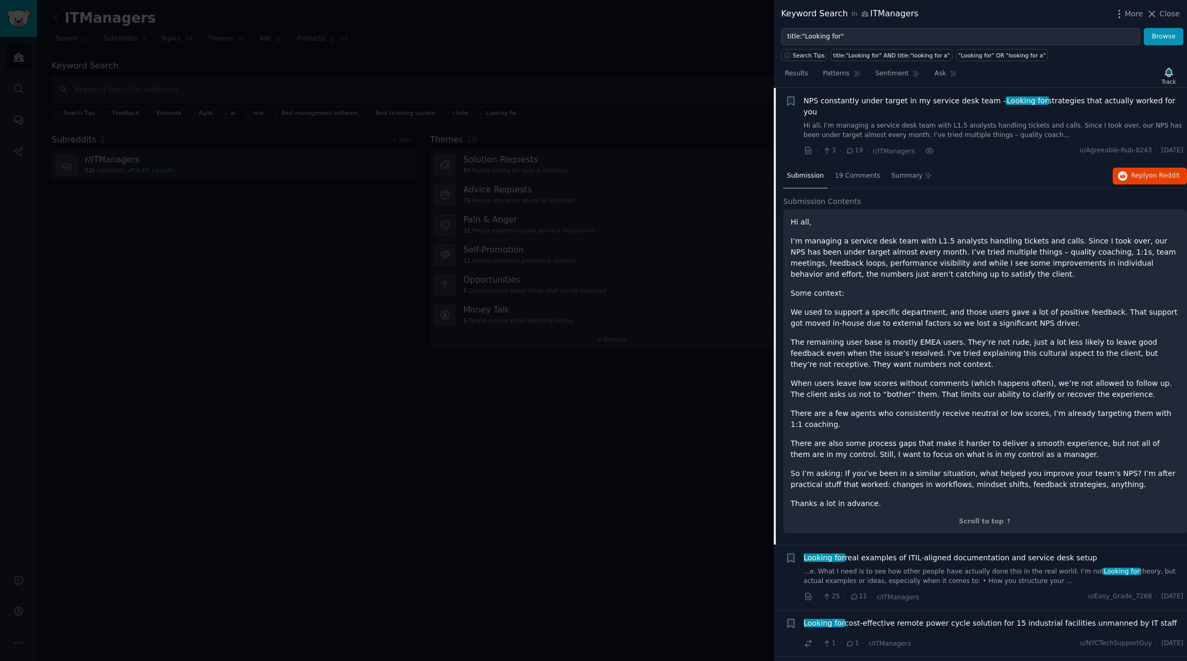
scroll to position [428, 0]
click at [859, 171] on span "19 Comments" at bounding box center [857, 175] width 45 height 9
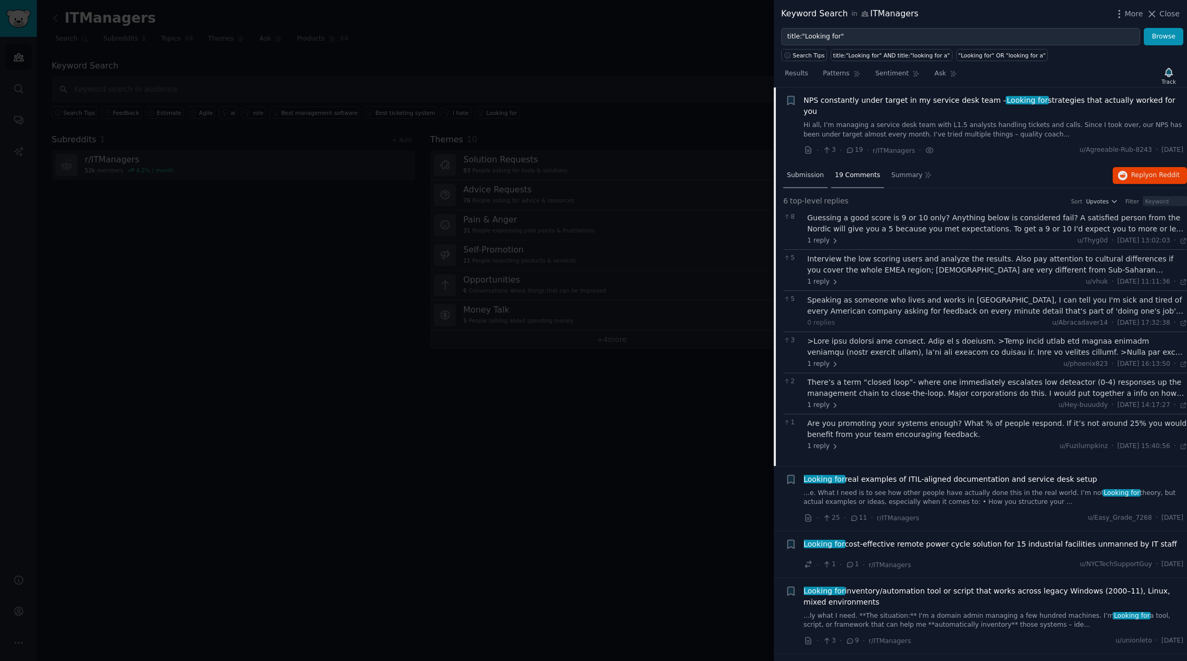
click at [801, 169] on div "Submission" at bounding box center [805, 175] width 44 height 25
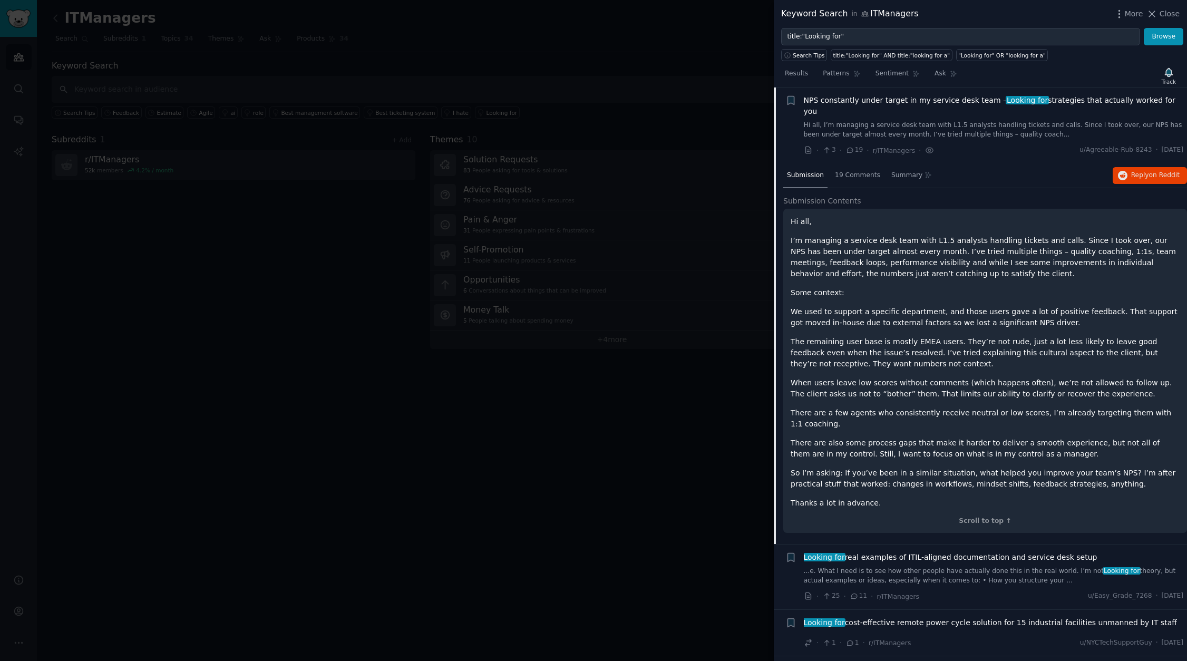
click at [607, 404] on div at bounding box center [593, 330] width 1187 height 661
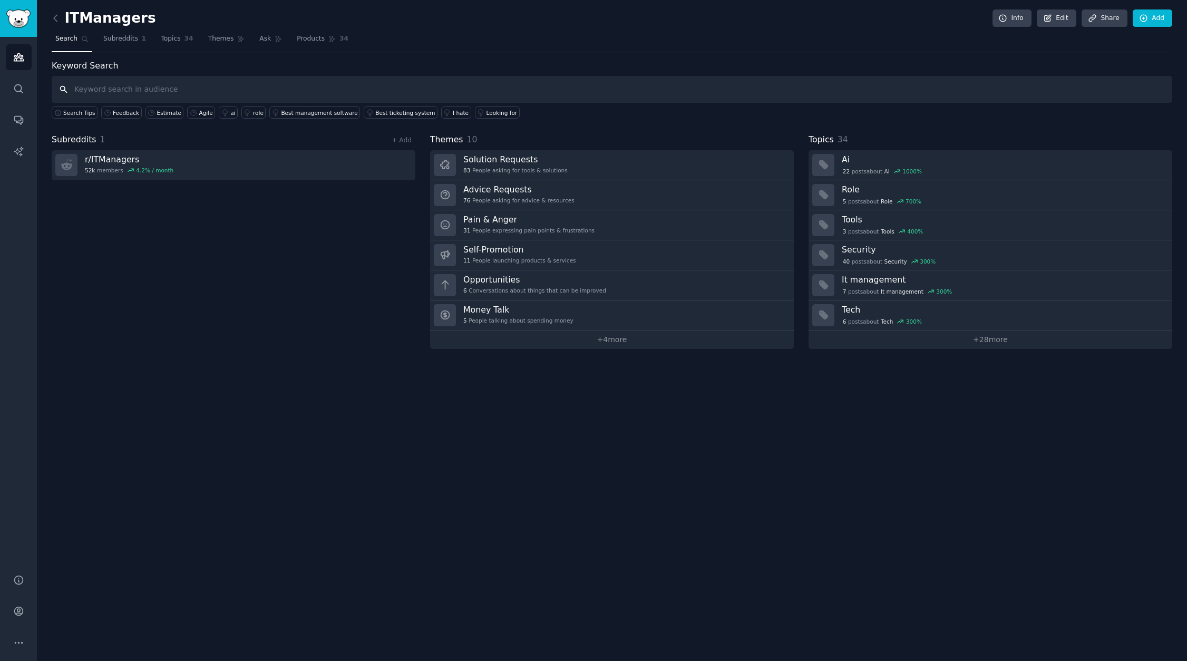
click at [371, 93] on input "text" at bounding box center [612, 89] width 1121 height 27
paste input "McGrath"
type input "McGrath"
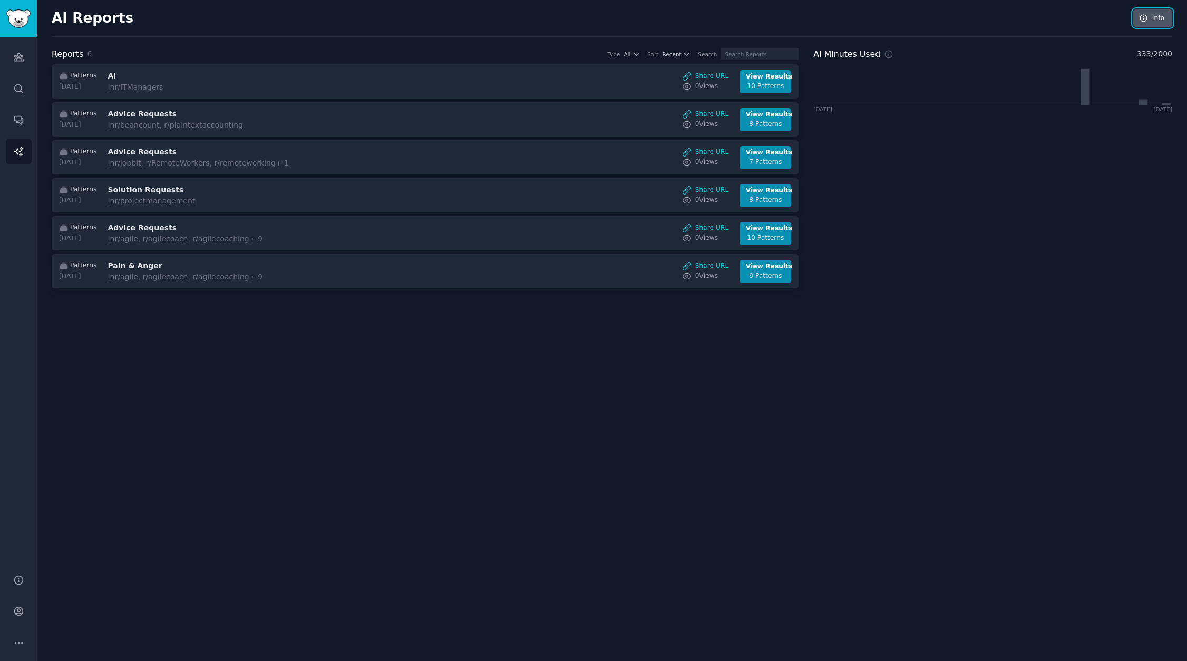
click at [1149, 20] on link "Info" at bounding box center [1152, 18] width 39 height 18
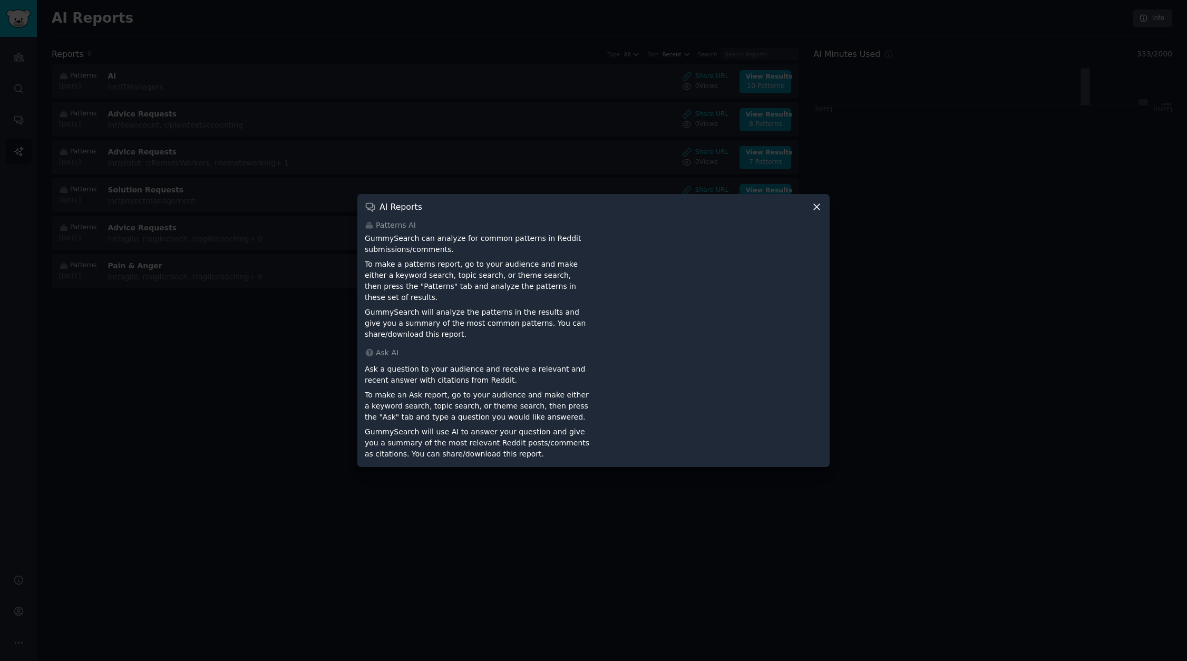
click at [853, 197] on div at bounding box center [593, 330] width 1187 height 661
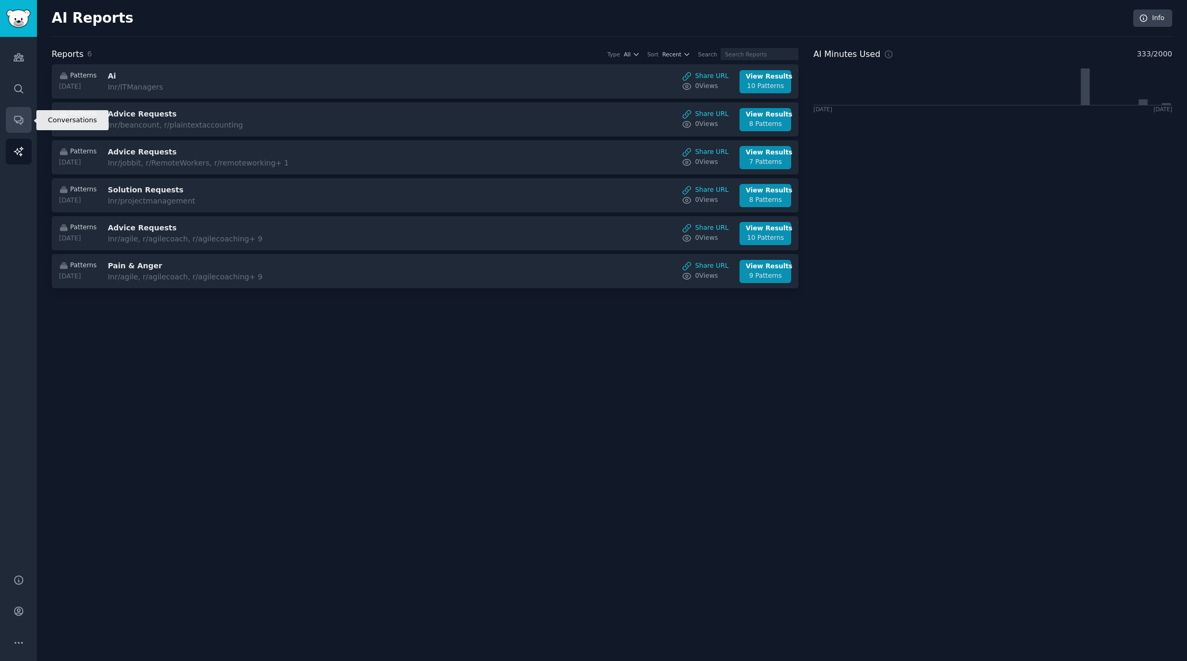
click at [16, 120] on icon "Sidebar" at bounding box center [18, 119] width 11 height 11
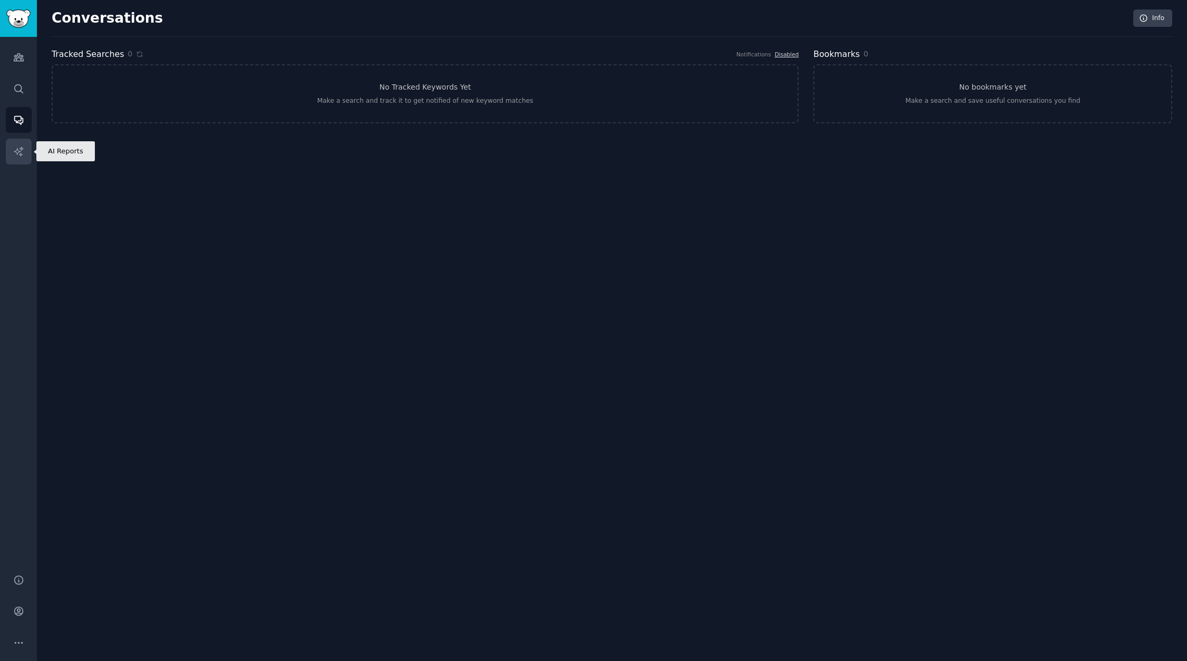
click at [19, 150] on icon "Sidebar" at bounding box center [18, 151] width 11 height 11
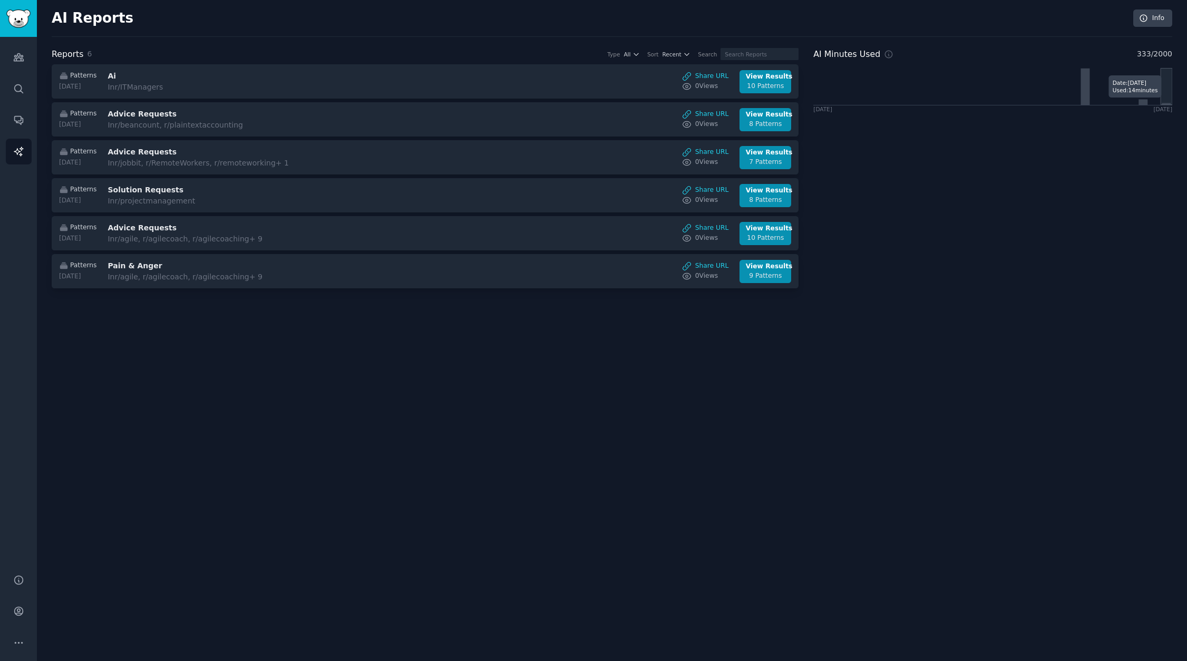
click at [1166, 103] on icon at bounding box center [992, 86] width 359 height 37
click at [24, 18] on img "Sidebar" at bounding box center [18, 18] width 24 height 18
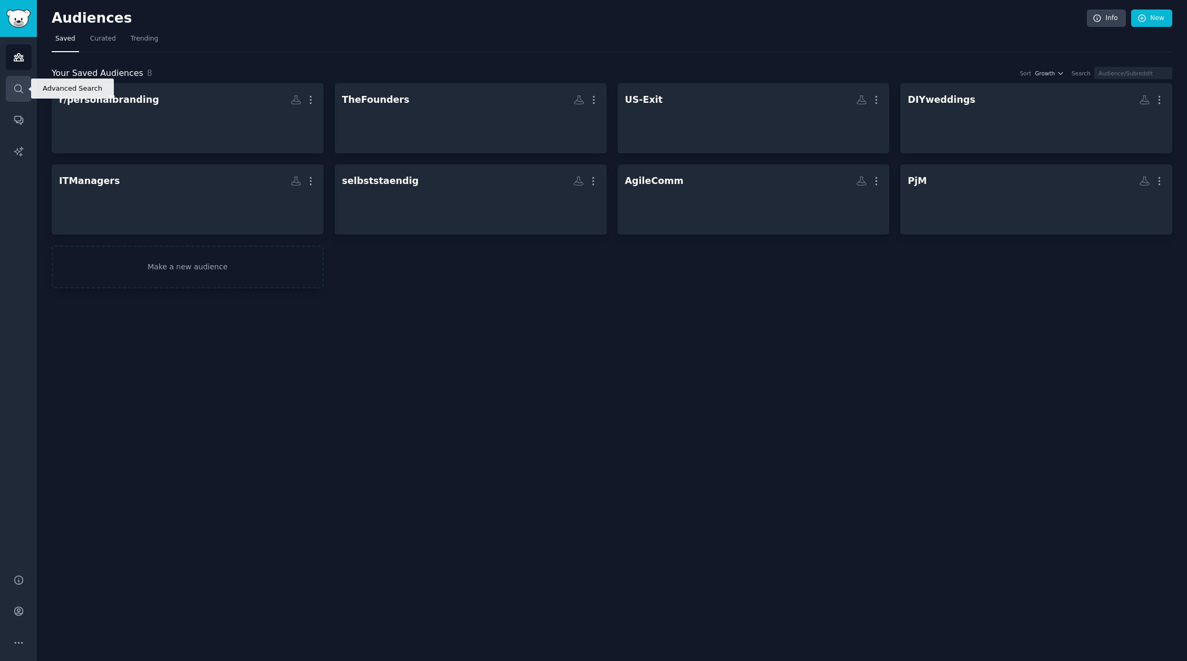
click at [20, 88] on icon "Sidebar" at bounding box center [18, 88] width 11 height 11
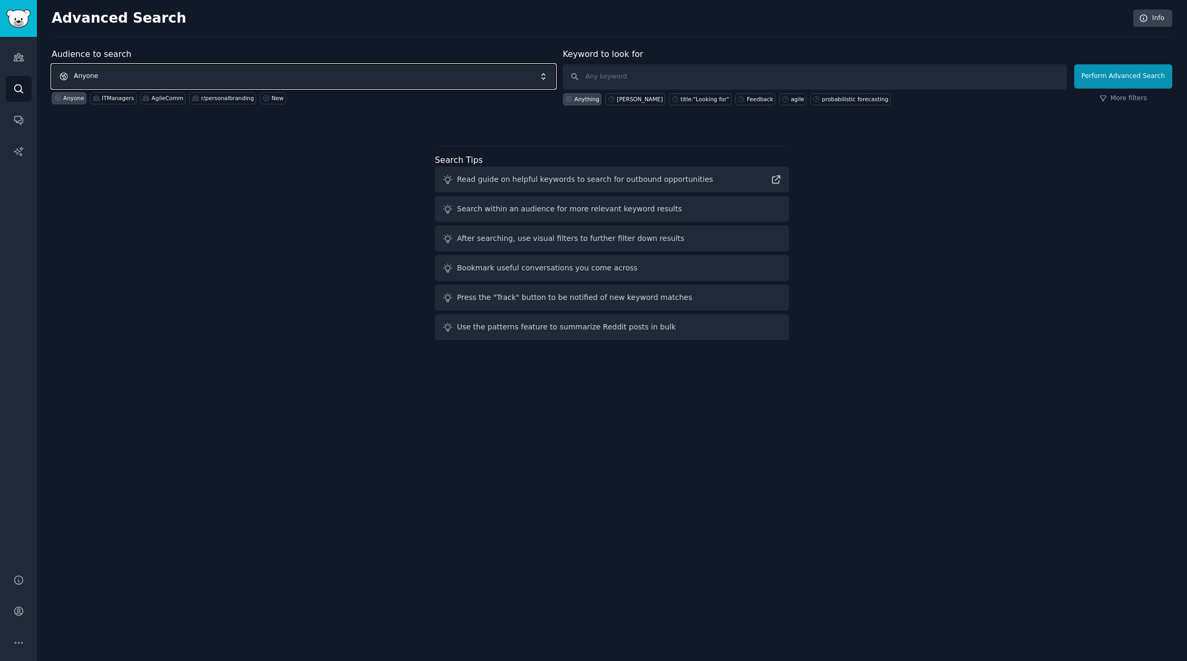
click at [150, 76] on span "Anyone" at bounding box center [304, 76] width 504 height 24
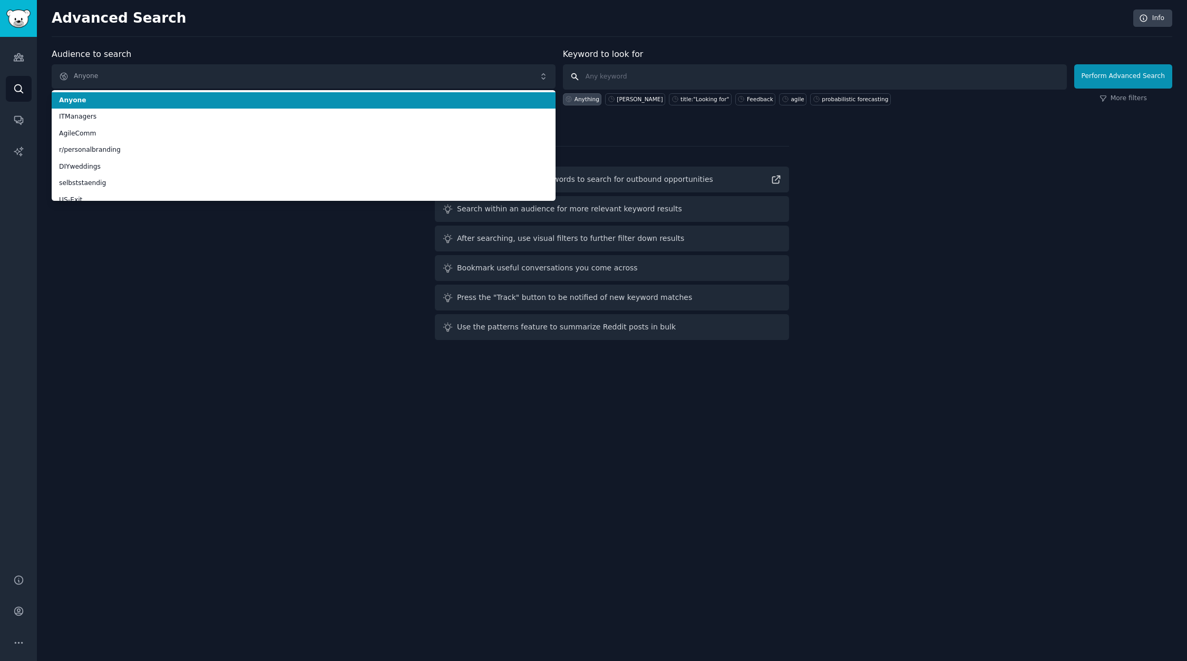
click at [624, 79] on input "text" at bounding box center [815, 76] width 504 height 25
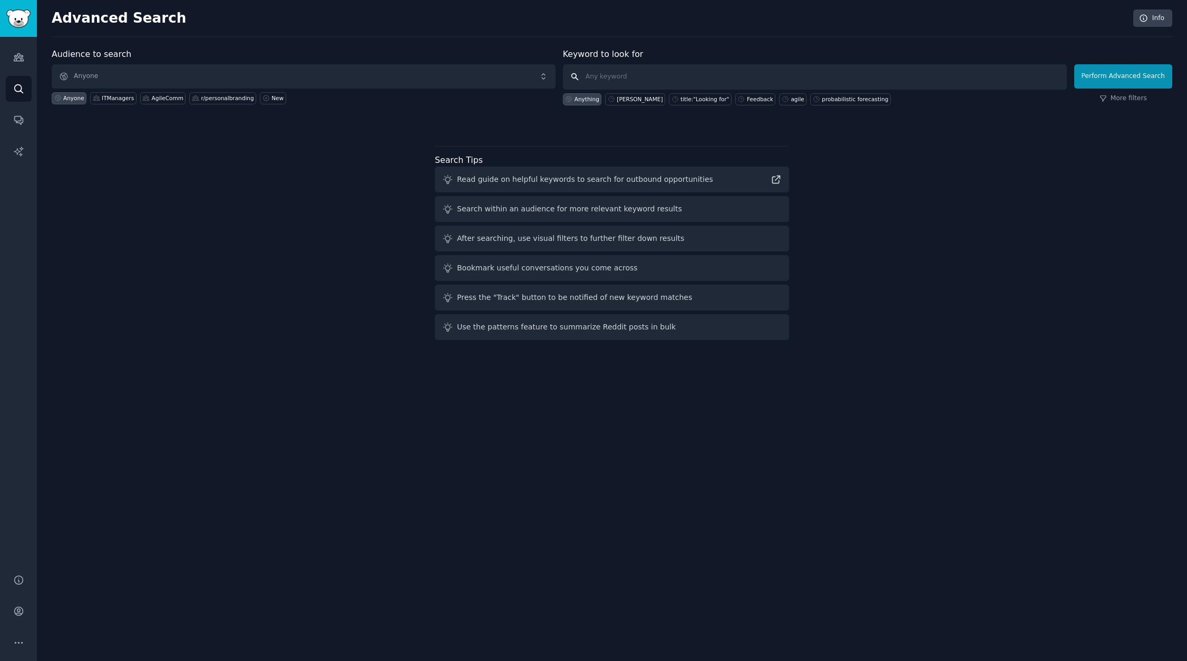
paste input "McGrath"
type input "McGrath"
click button "Perform Advanced Search" at bounding box center [1123, 76] width 98 height 24
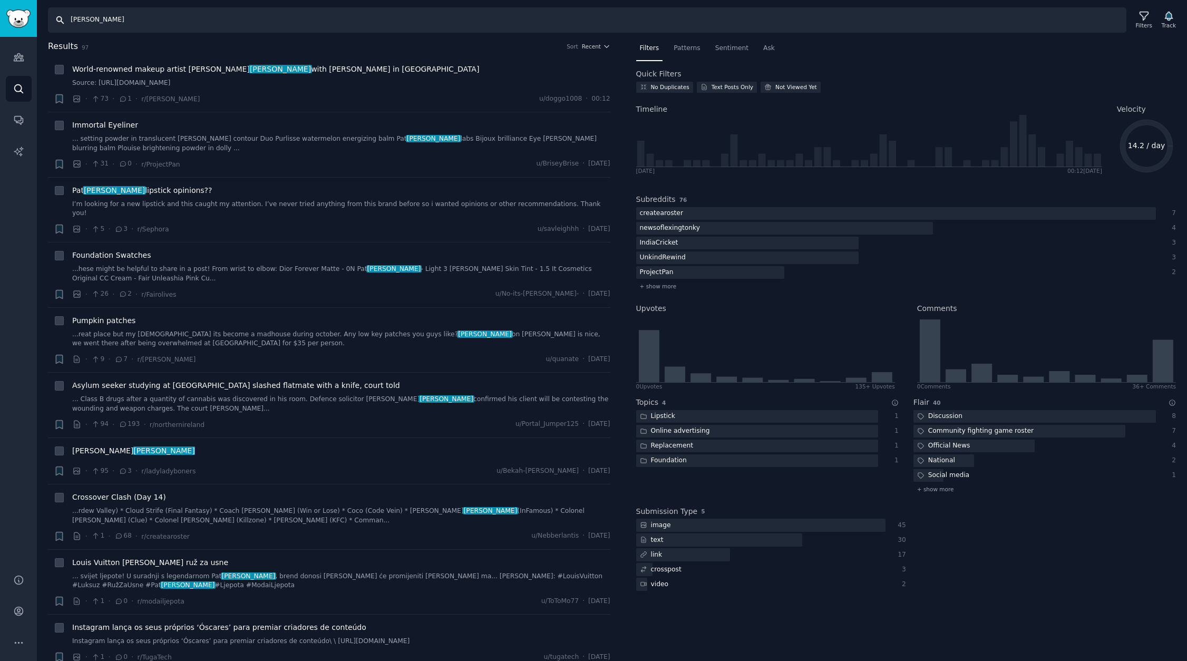
click at [137, 21] on input "McGrath" at bounding box center [587, 19] width 1078 height 25
paste input "Tuckman"
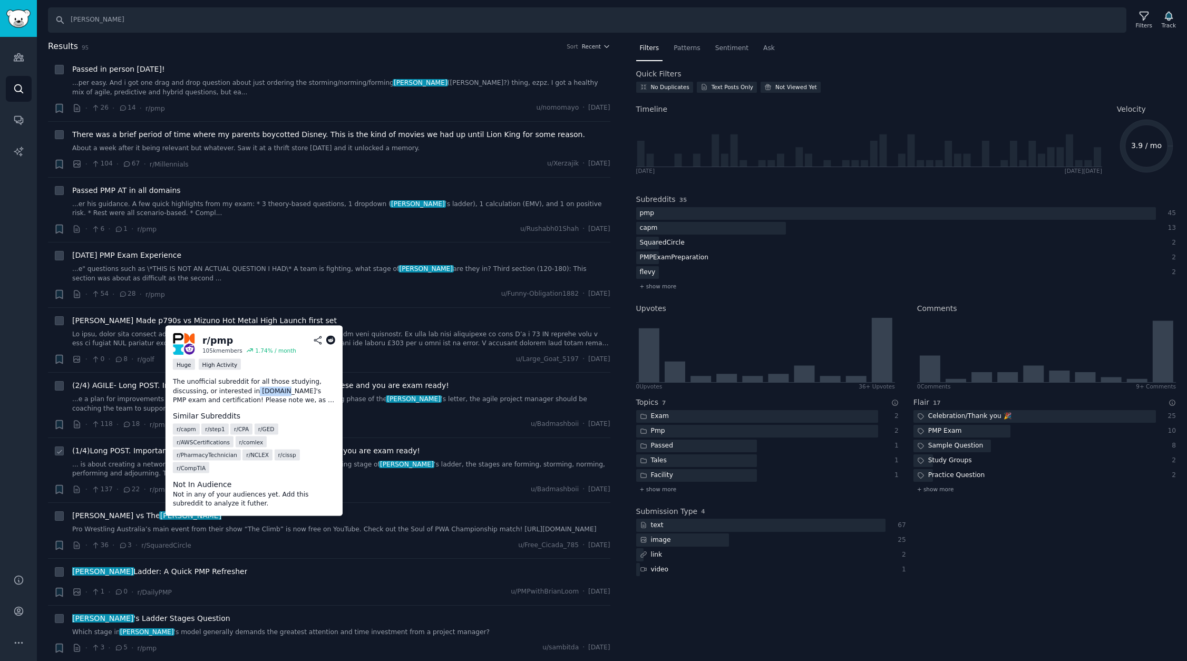
drag, startPoint x: 255, startPoint y: 390, endPoint x: 279, endPoint y: 392, distance: 23.8
click at [279, 392] on p "The unofficial subreddit for all those studying, discussing, or interested in P…" at bounding box center [254, 391] width 162 height 28
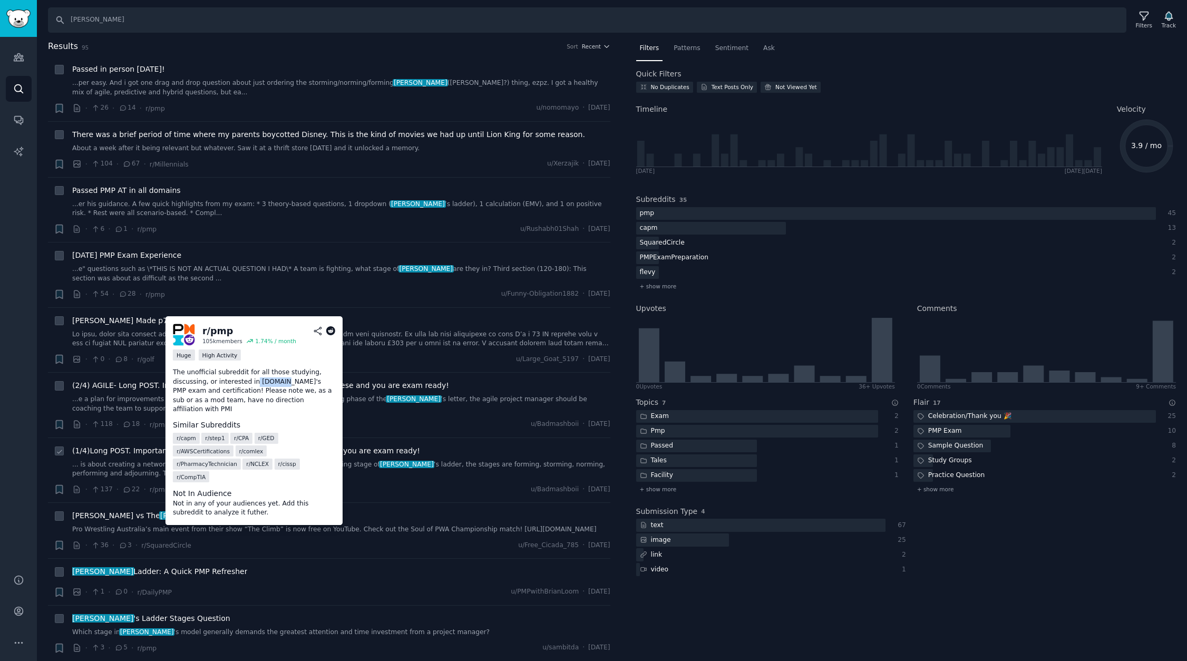
copy p "PMI.org"
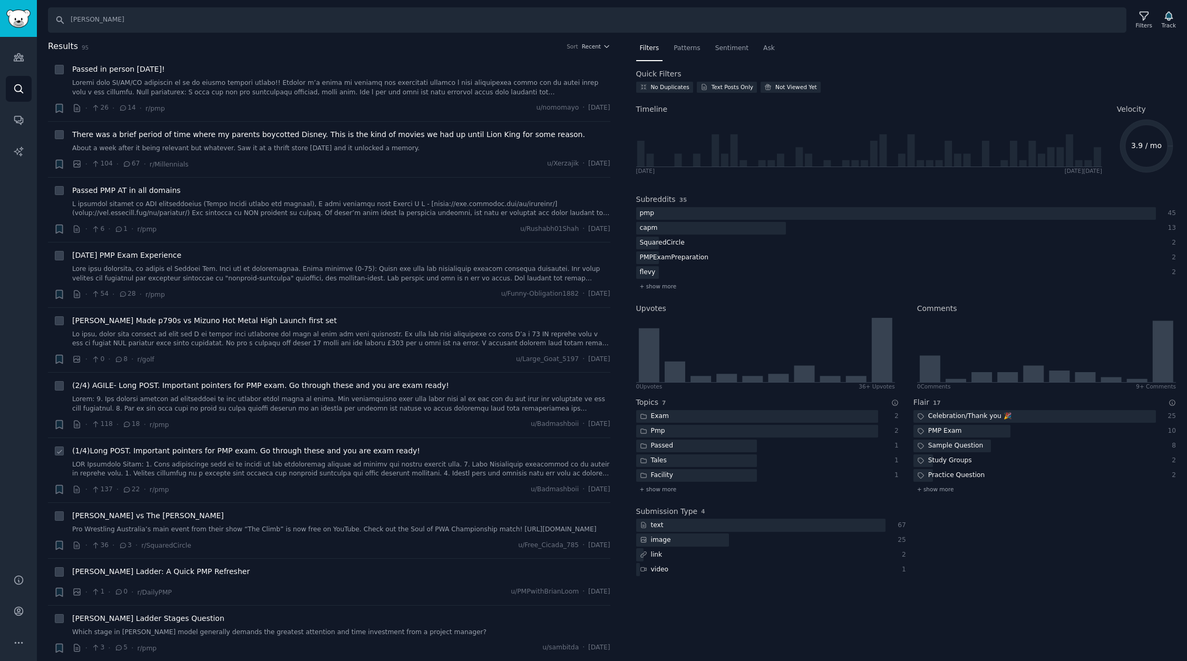
type input "McGrath"
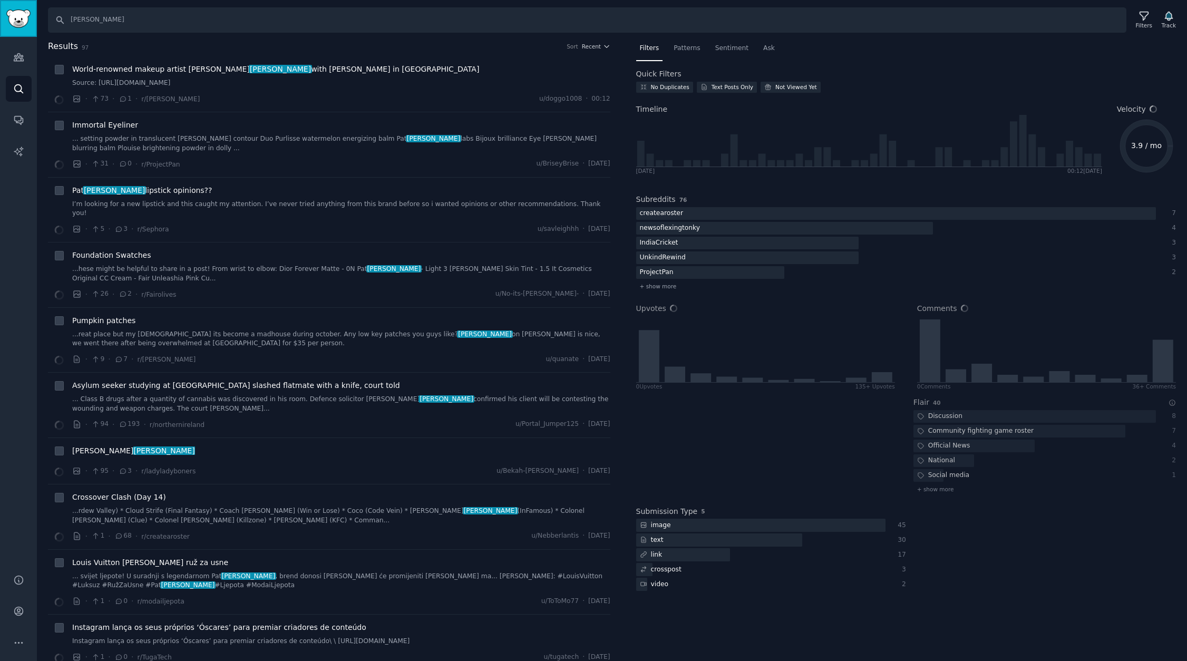
click at [22, 23] on img "Sidebar" at bounding box center [18, 18] width 24 height 18
